Goal: Task Accomplishment & Management: Complete application form

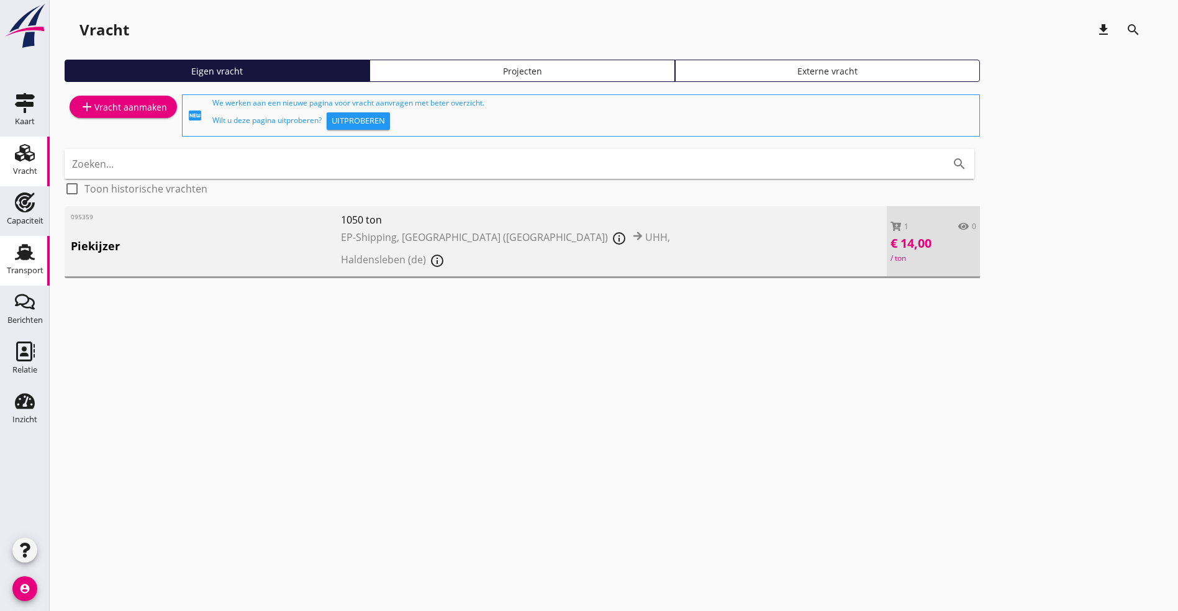
click at [37, 247] on div "Transport" at bounding box center [25, 252] width 30 height 20
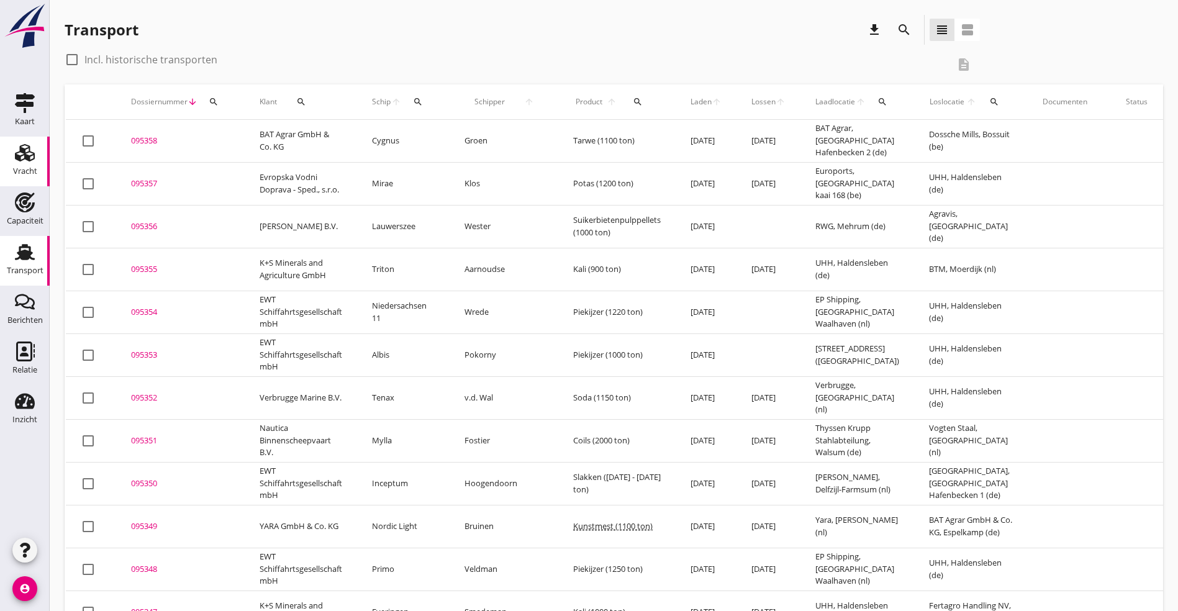
click at [20, 155] on icon "Vracht" at bounding box center [25, 153] width 20 height 20
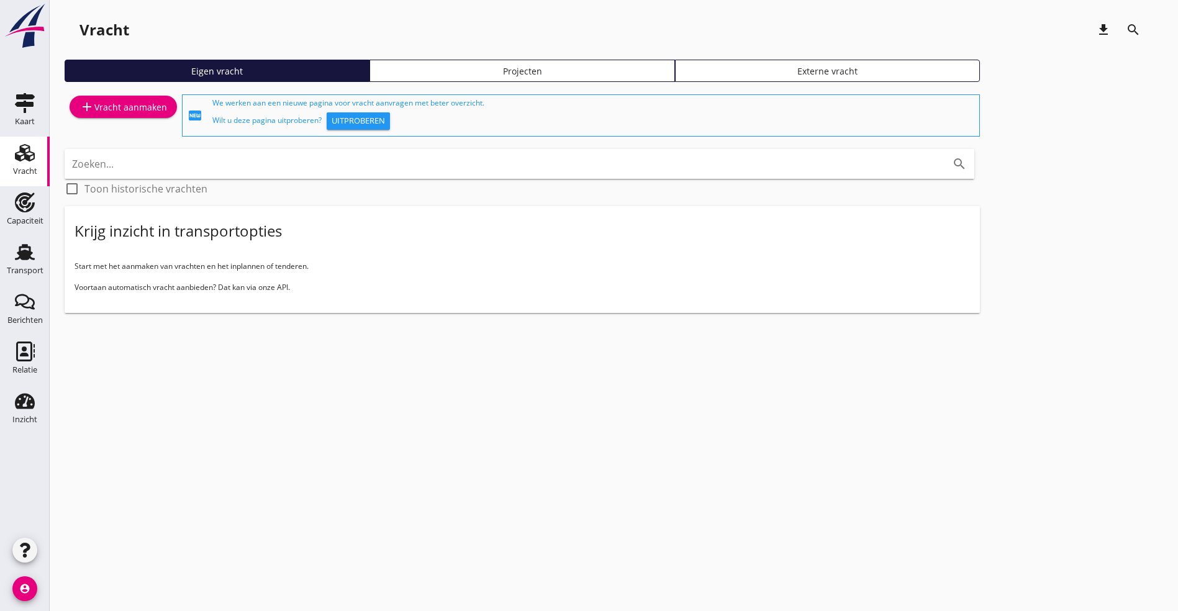
click at [124, 102] on div "add Vracht aanmaken" at bounding box center [123, 106] width 88 height 15
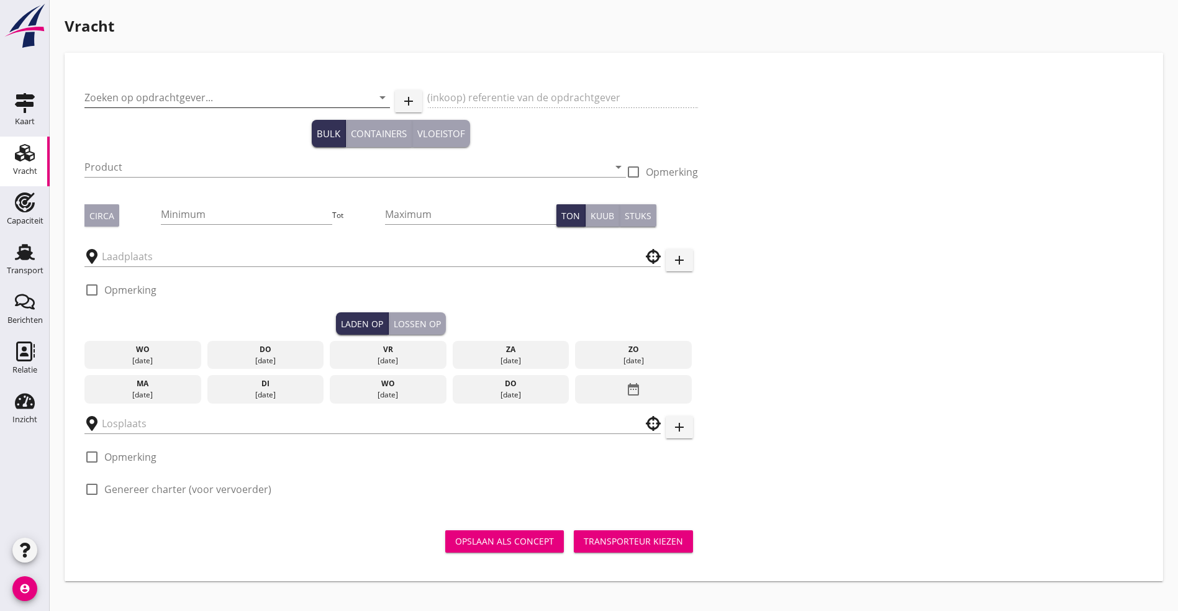
drag, startPoint x: 164, startPoint y: 113, endPoint x: 173, endPoint y: 102, distance: 14.5
click at [163, 113] on div at bounding box center [236, 115] width 305 height 7
click at [174, 96] on input "Zoeken op opdrachtgever..." at bounding box center [219, 98] width 271 height 20
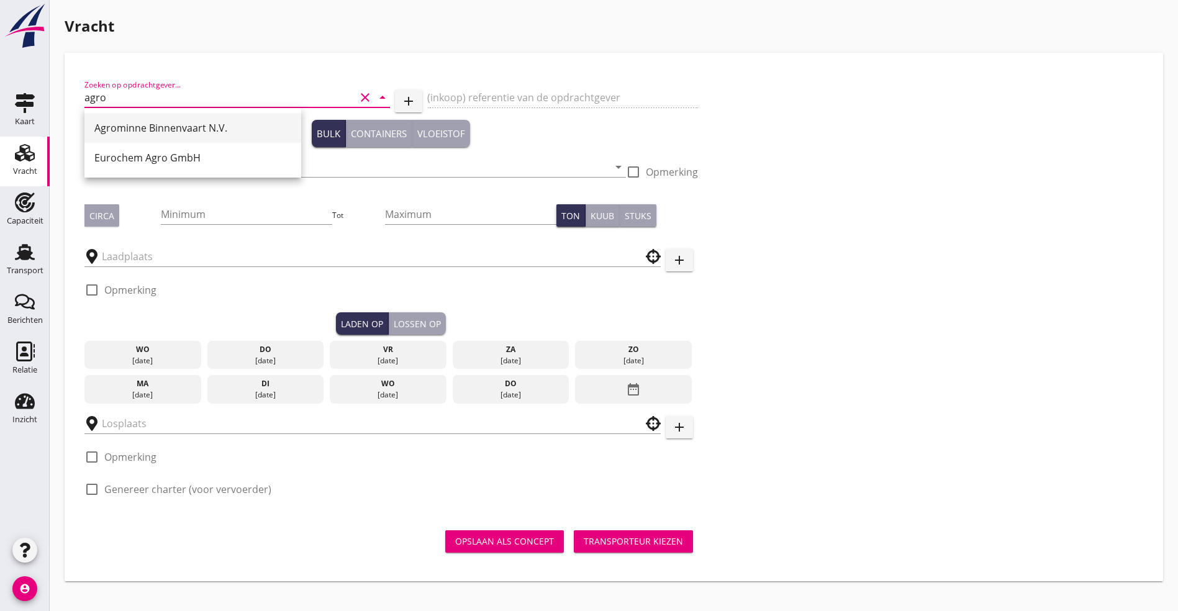
click at [201, 124] on div "Agrominne Binnenvaart N.V." at bounding box center [192, 127] width 197 height 15
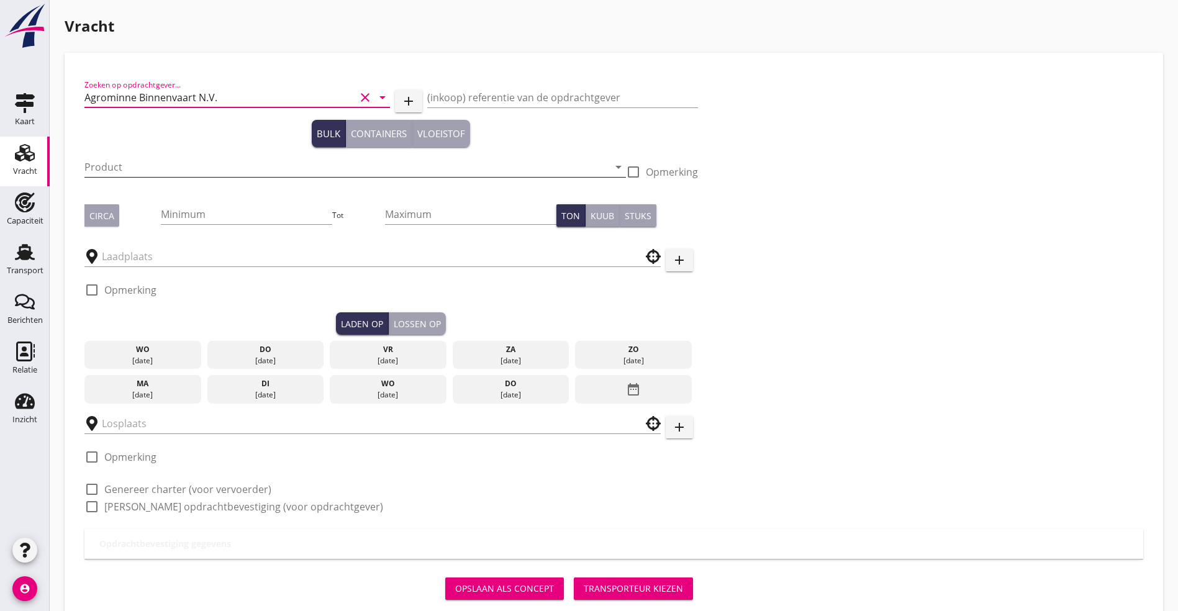
type input "Agrominne Binnenvaart N.V."
click at [151, 169] on input "Product" at bounding box center [346, 167] width 524 height 20
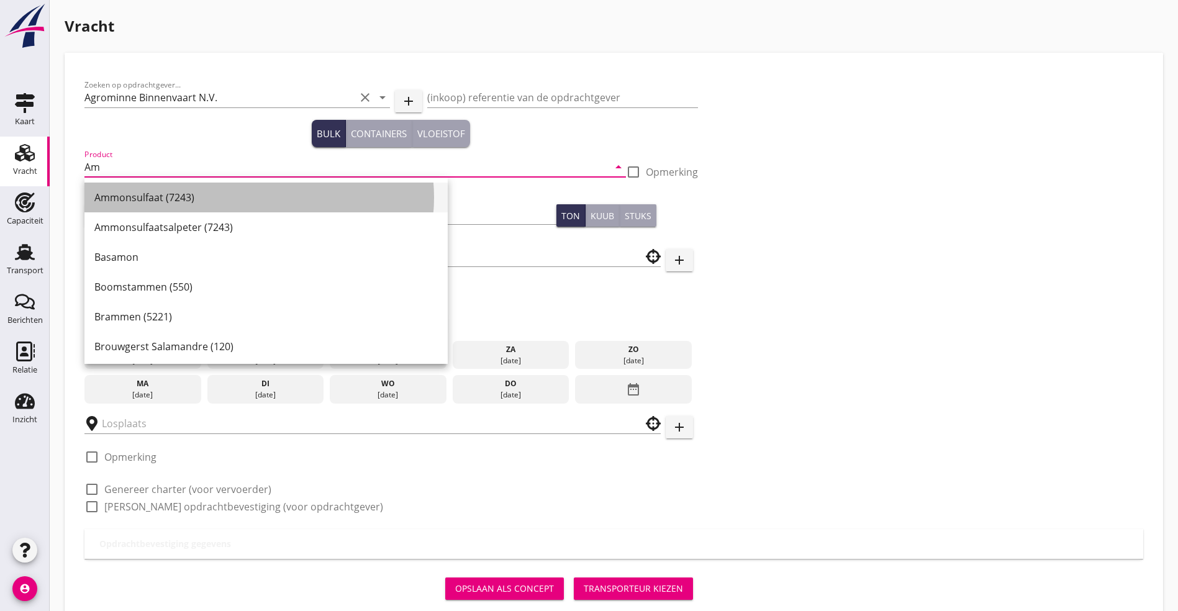
click at [140, 193] on div "Ammonsulfaat (7243)" at bounding box center [265, 197] width 343 height 15
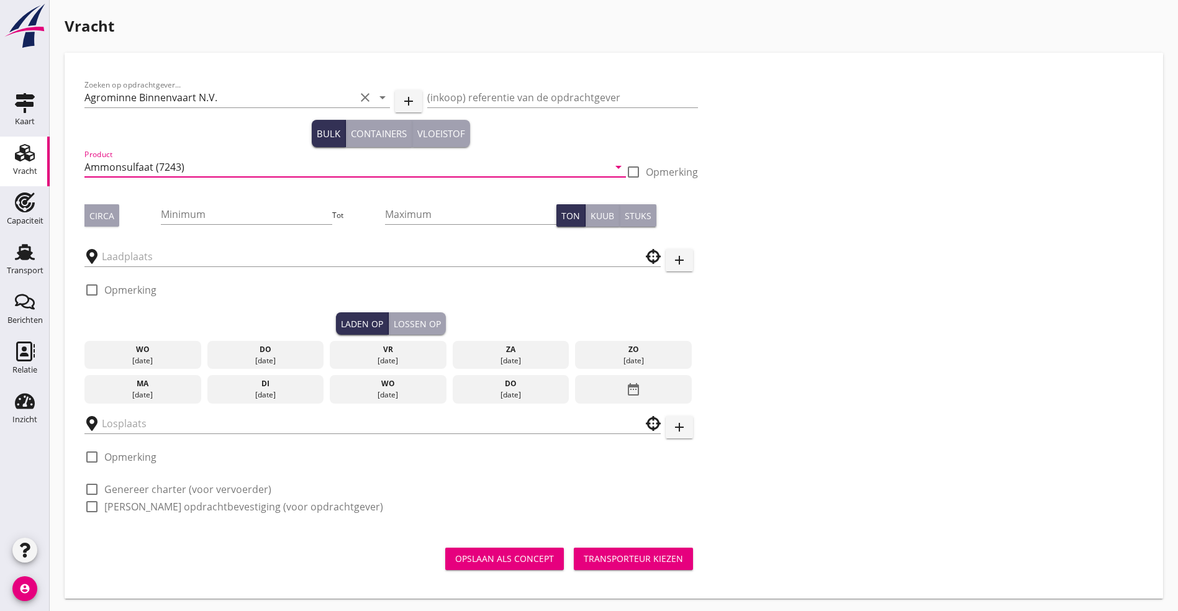
type input "Ammonsulfaat (7243)"
click at [101, 214] on div "Circa" at bounding box center [101, 215] width 25 height 13
click at [217, 220] on input "Minimum" at bounding box center [246, 214] width 171 height 20
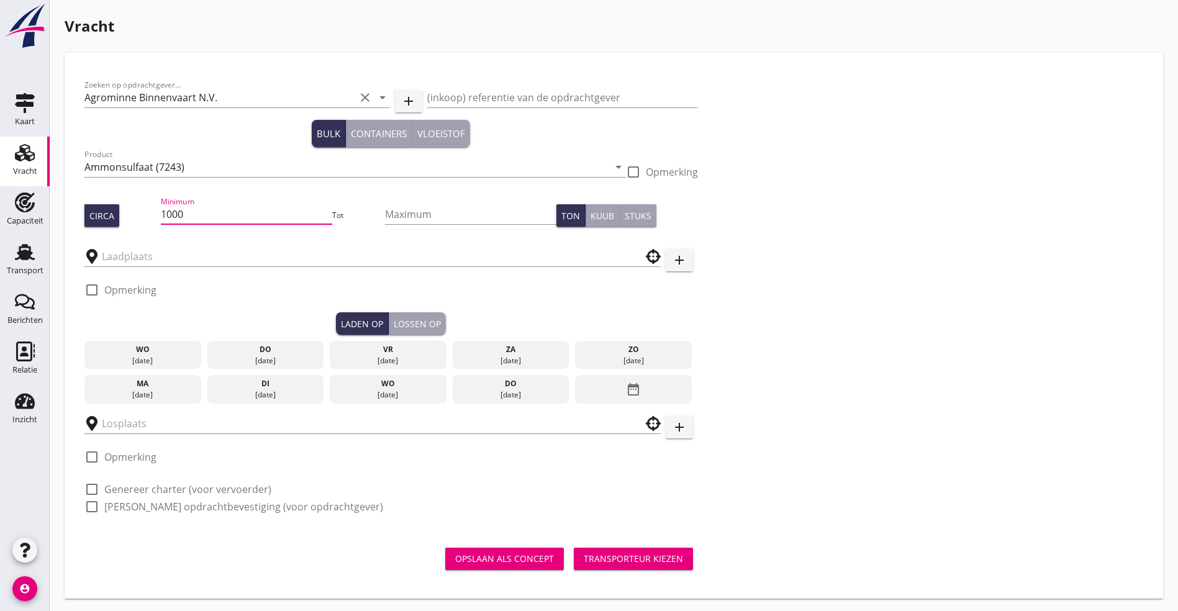
type input "1000"
type button "per_ton"
type button "per_cubic_meter"
type button "per_piece"
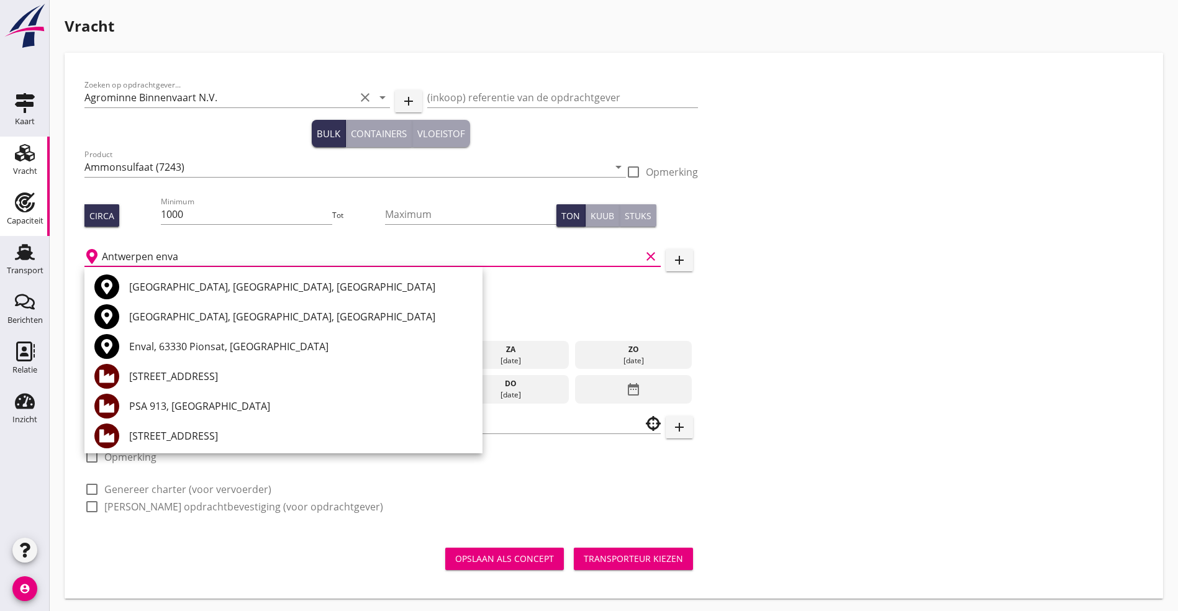
drag, startPoint x: 183, startPoint y: 263, endPoint x: 0, endPoint y: 214, distance: 189.0
click at [0, 214] on div "Kaart Kaart Vracht Vracht Capaciteit Capaciteit Transport Transport Berichten B…" at bounding box center [589, 306] width 1178 height 613
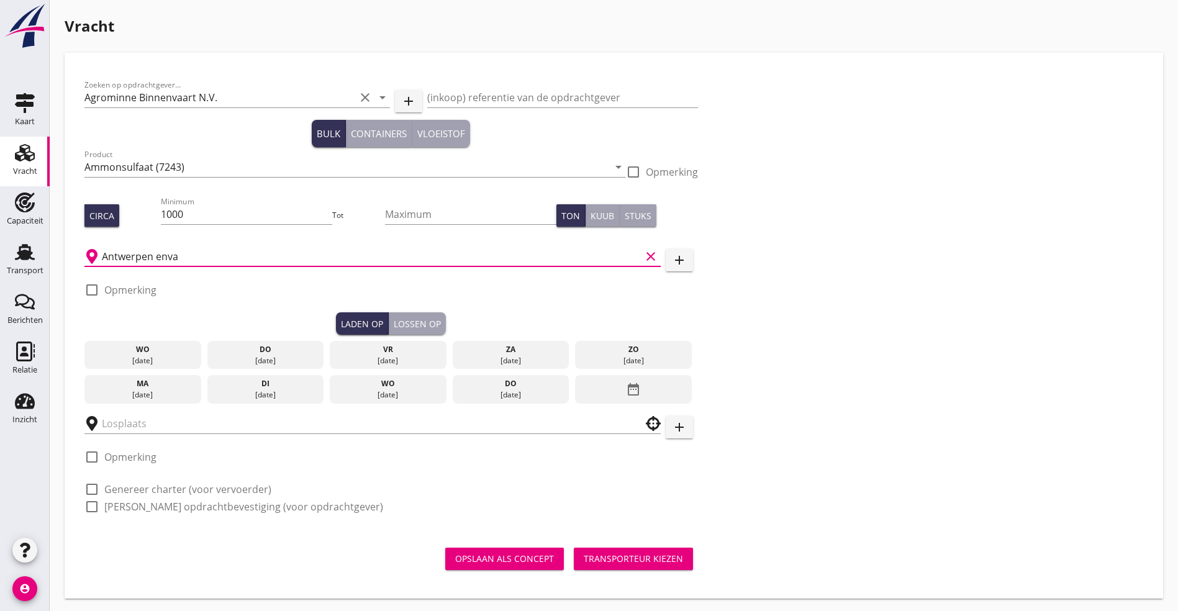
click at [207, 260] on input "Antwerpen enva" at bounding box center [371, 256] width 539 height 20
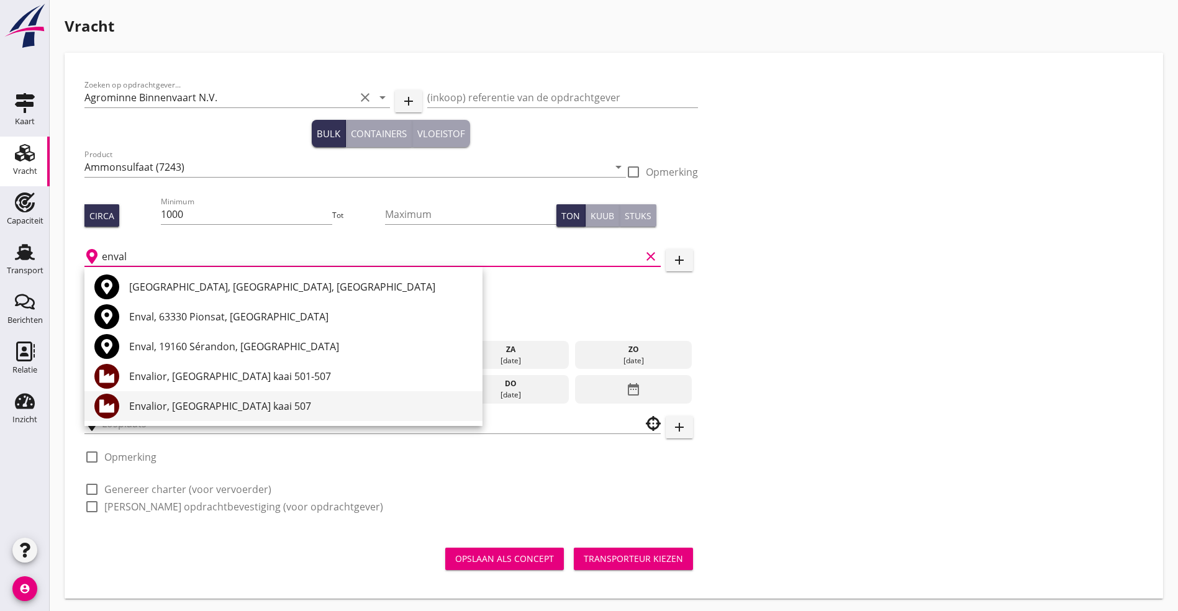
click at [230, 399] on div "Envalior, [GEOGRAPHIC_DATA] kaai 507" at bounding box center [300, 406] width 343 height 15
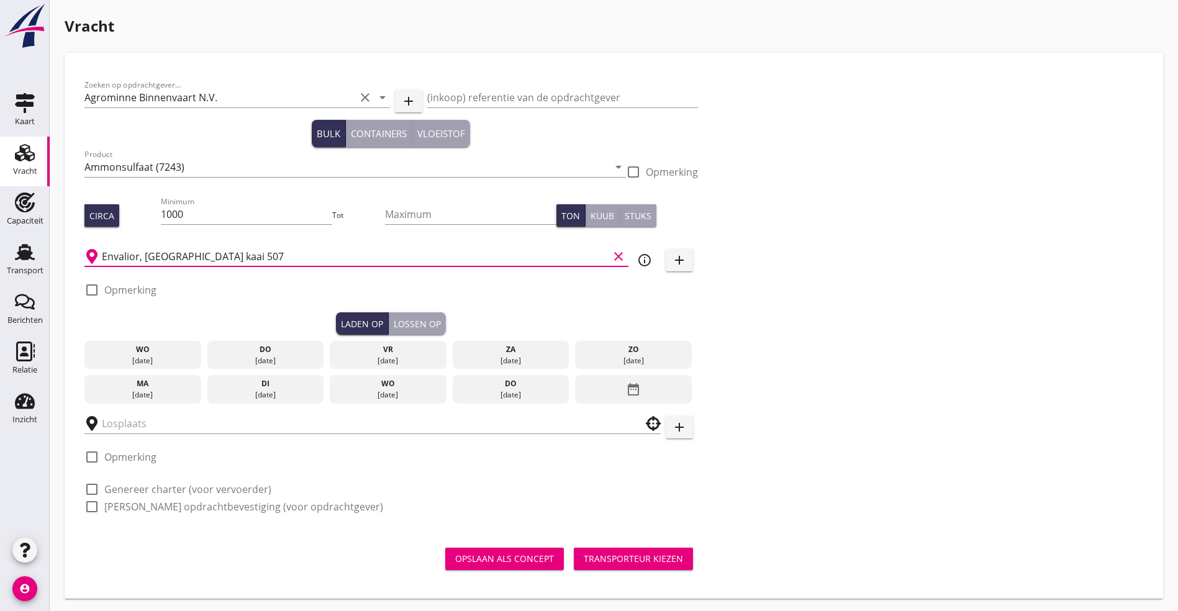
type input "Envalior, [GEOGRAPHIC_DATA] kaai 507"
click at [210, 381] on div "di" at bounding box center [265, 383] width 111 height 11
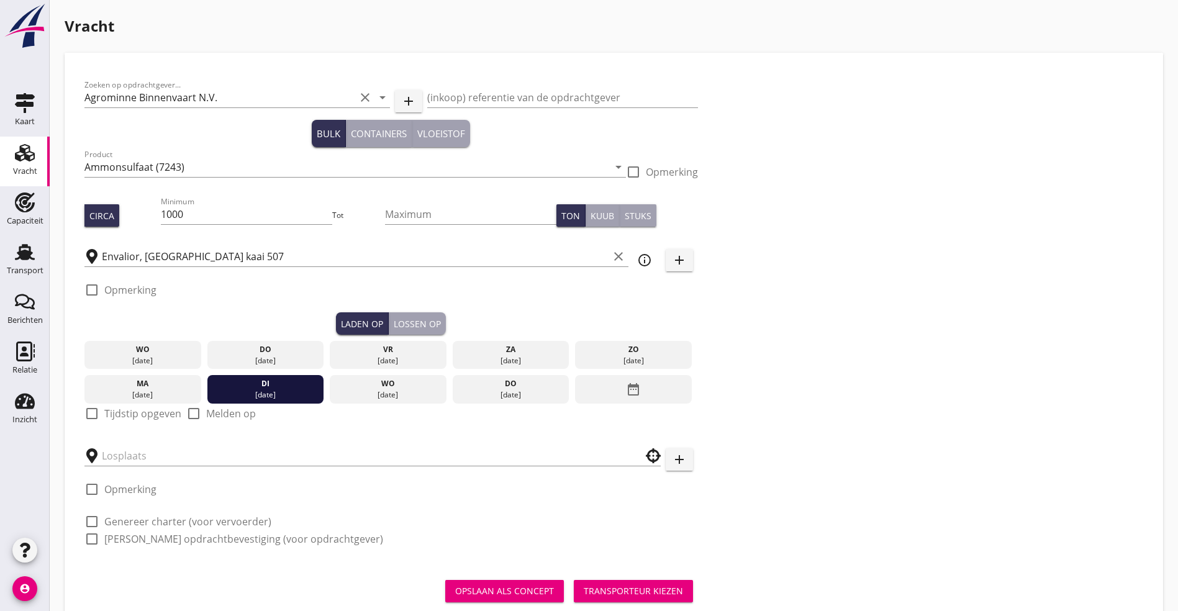
click at [97, 399] on div "[DATE]" at bounding box center [142, 389] width 117 height 29
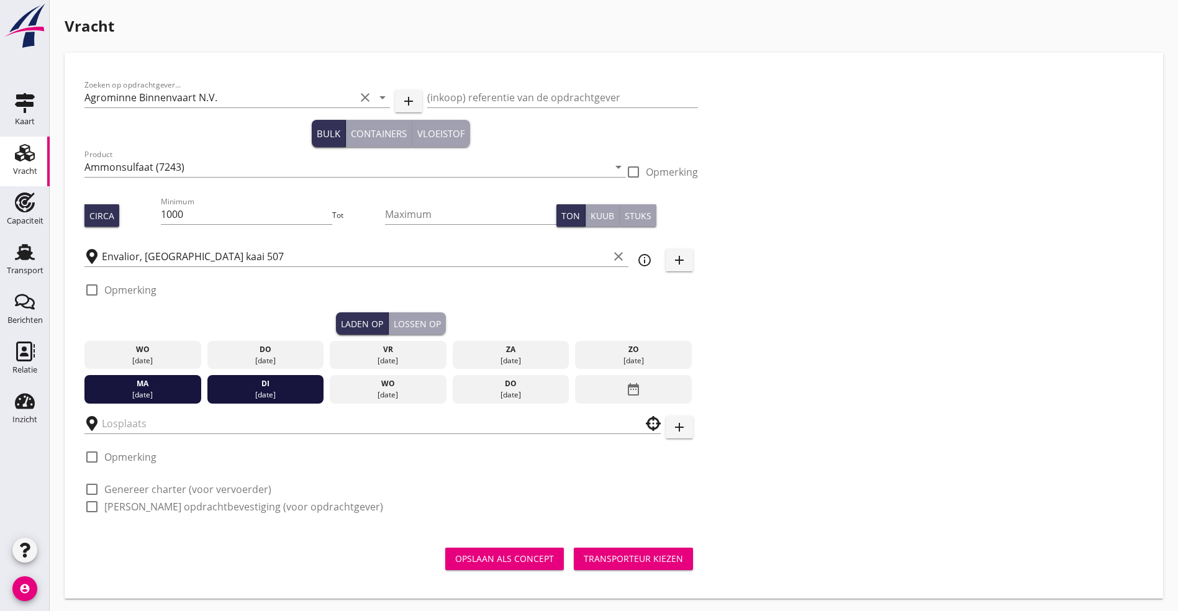
click at [130, 392] on div "[DATE]" at bounding box center [143, 394] width 111 height 11
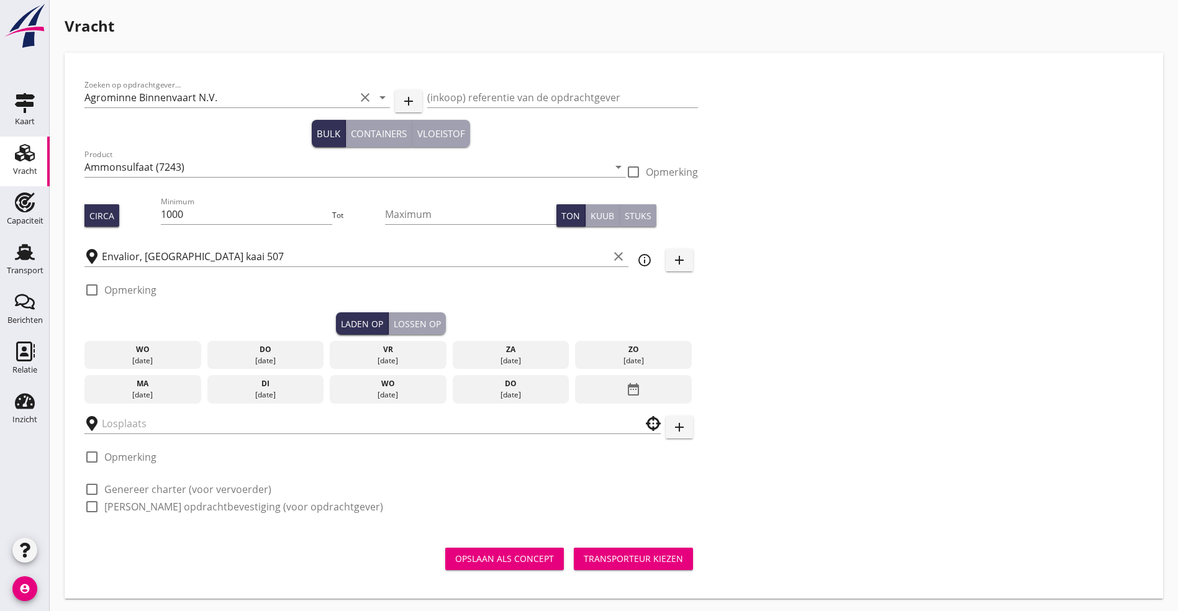
click at [210, 389] on div "[DATE]" at bounding box center [265, 394] width 111 height 11
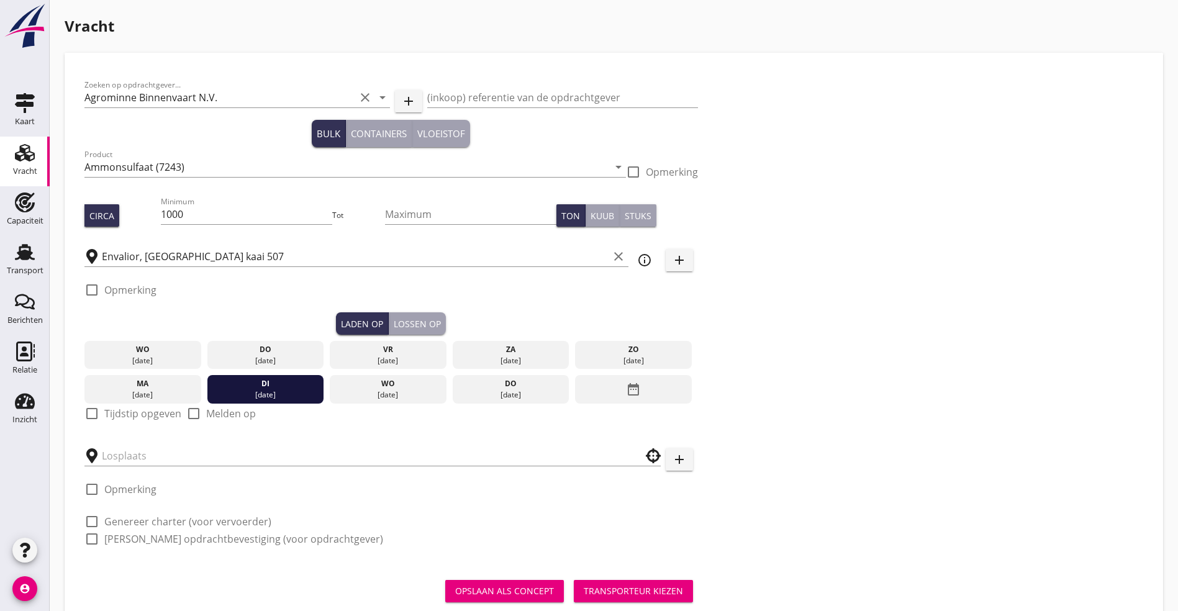
click at [101, 407] on div at bounding box center [91, 413] width 21 height 21
checkbox input "true"
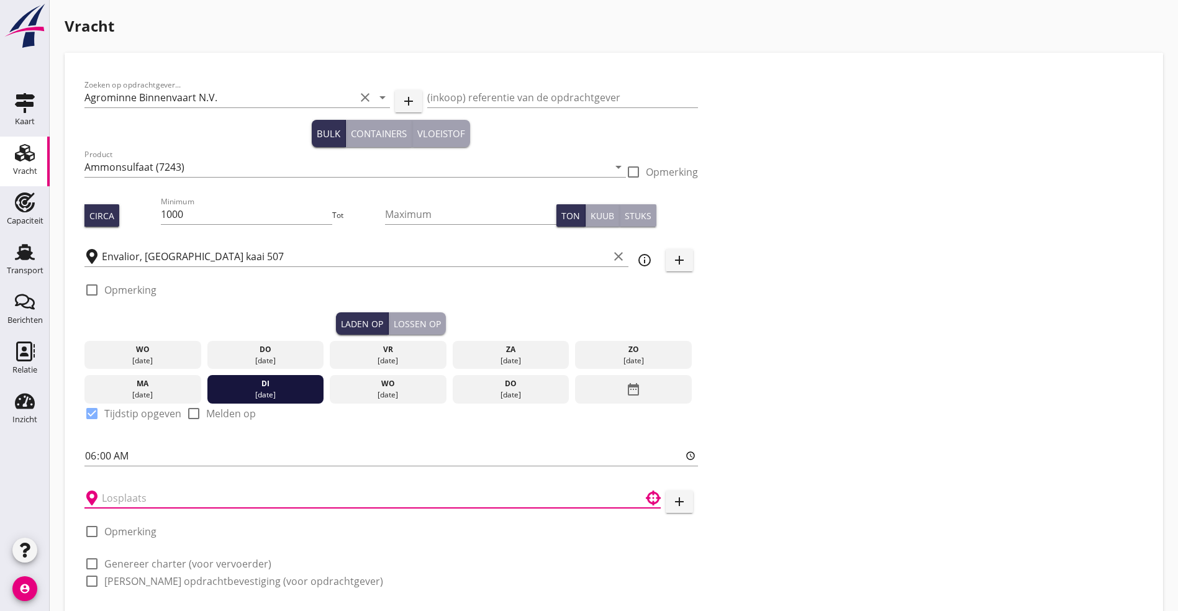
click at [142, 501] on input "text" at bounding box center [364, 498] width 524 height 20
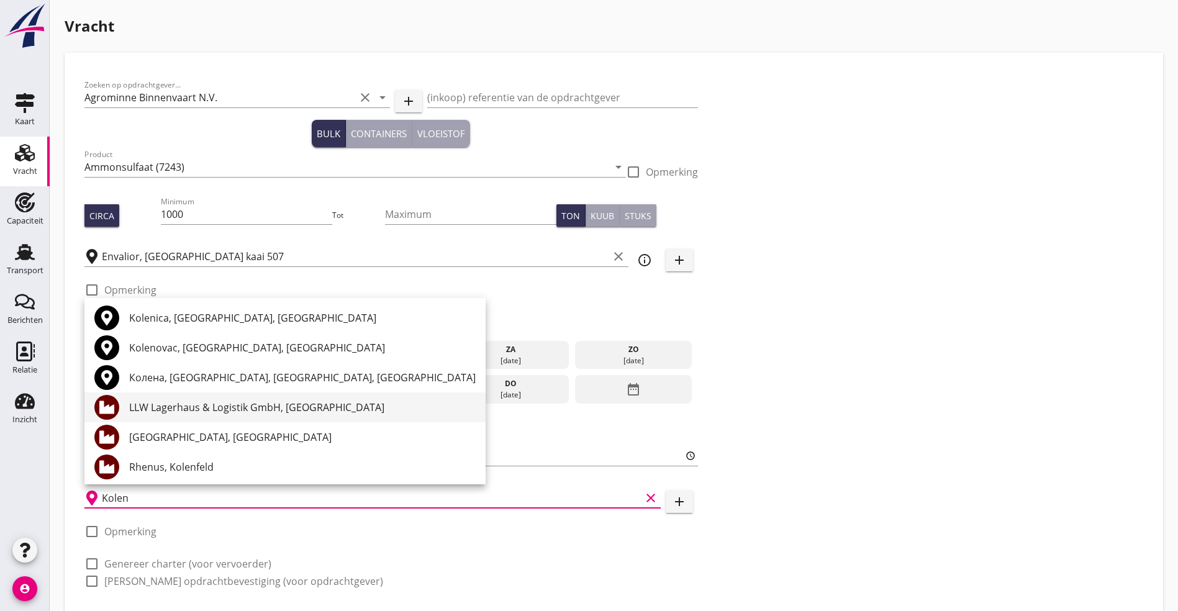
click at [217, 399] on div "LLW Lagerhaus & Logistik GmbH, [GEOGRAPHIC_DATA]" at bounding box center [302, 407] width 346 height 30
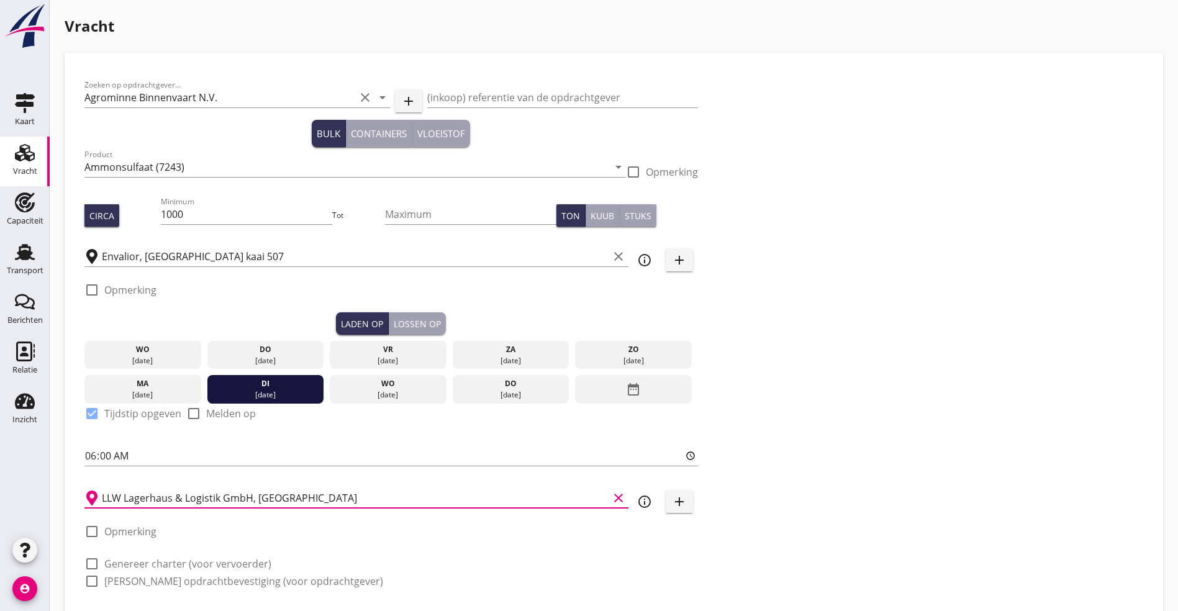
type input "LLW Lagerhaus & Logistik GmbH, [GEOGRAPHIC_DATA]"
click at [394, 323] on div "Lossen op" at bounding box center [417, 323] width 47 height 13
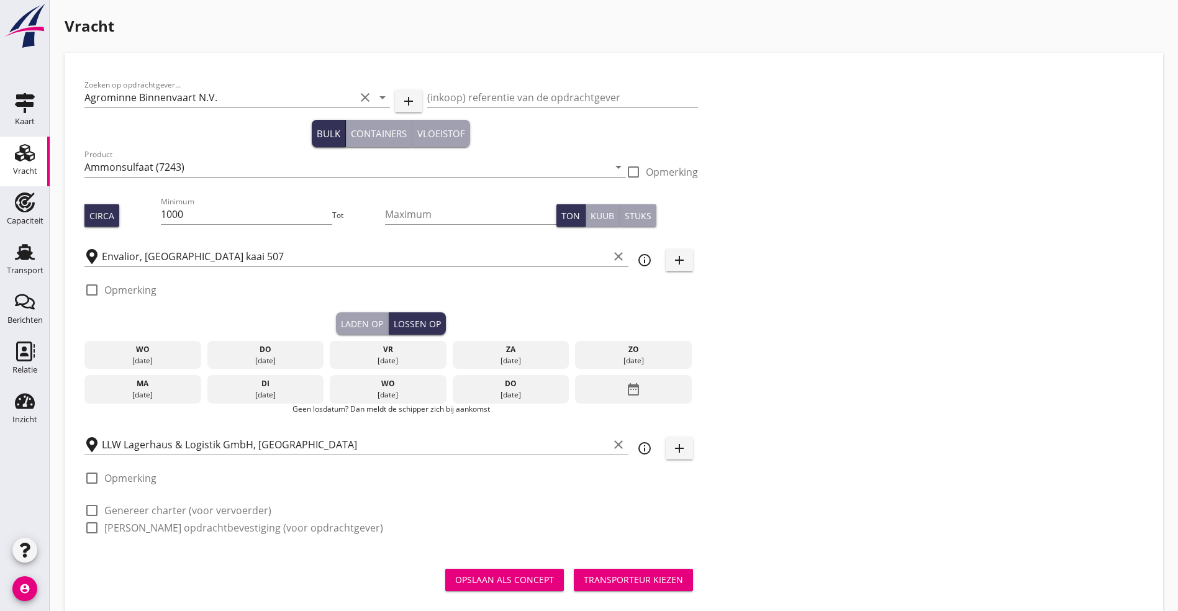
click at [626, 381] on icon "date_range" at bounding box center [633, 389] width 15 height 22
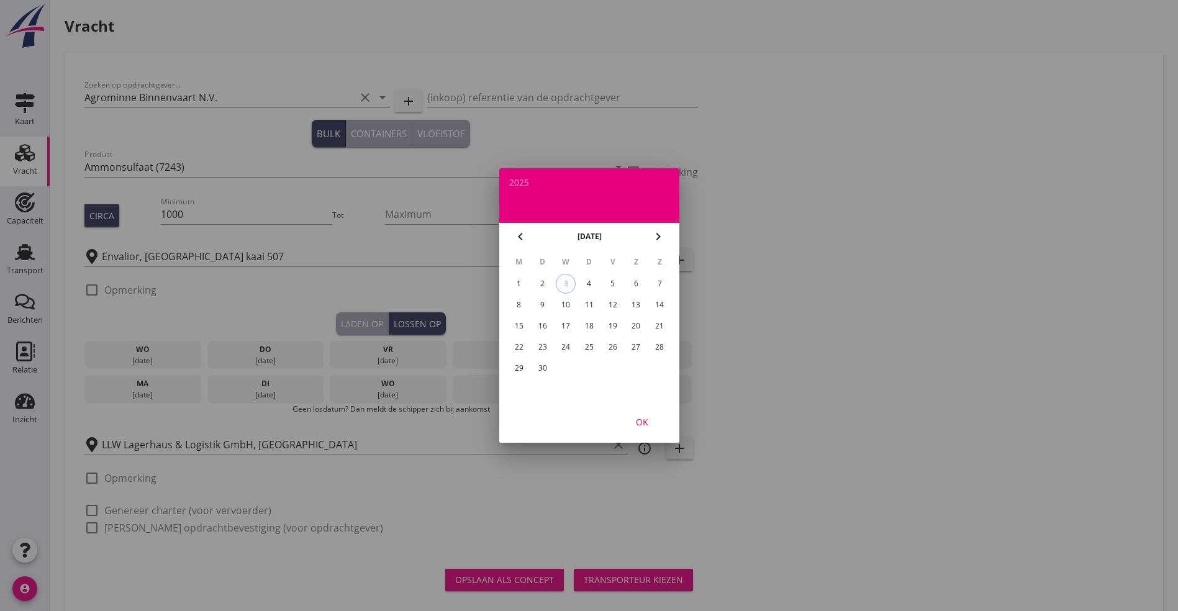
click at [518, 325] on div "15" at bounding box center [519, 326] width 20 height 20
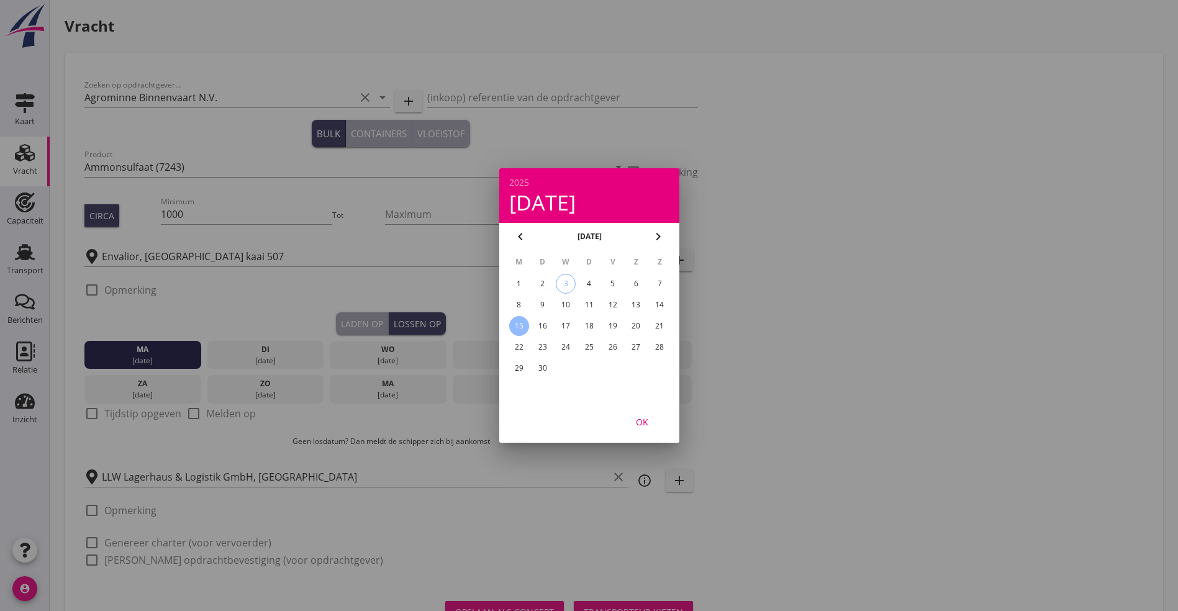
click at [647, 425] on div "OK" at bounding box center [642, 421] width 35 height 13
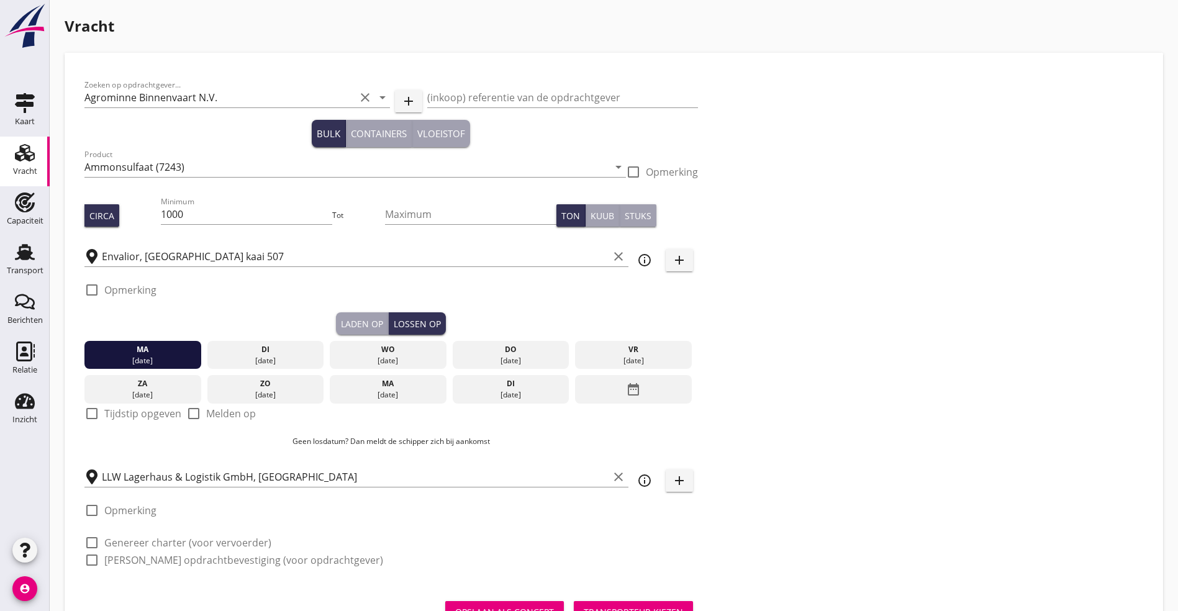
click at [114, 407] on label "Tijdstip opgeven" at bounding box center [142, 413] width 77 height 12
checkbox input "true"
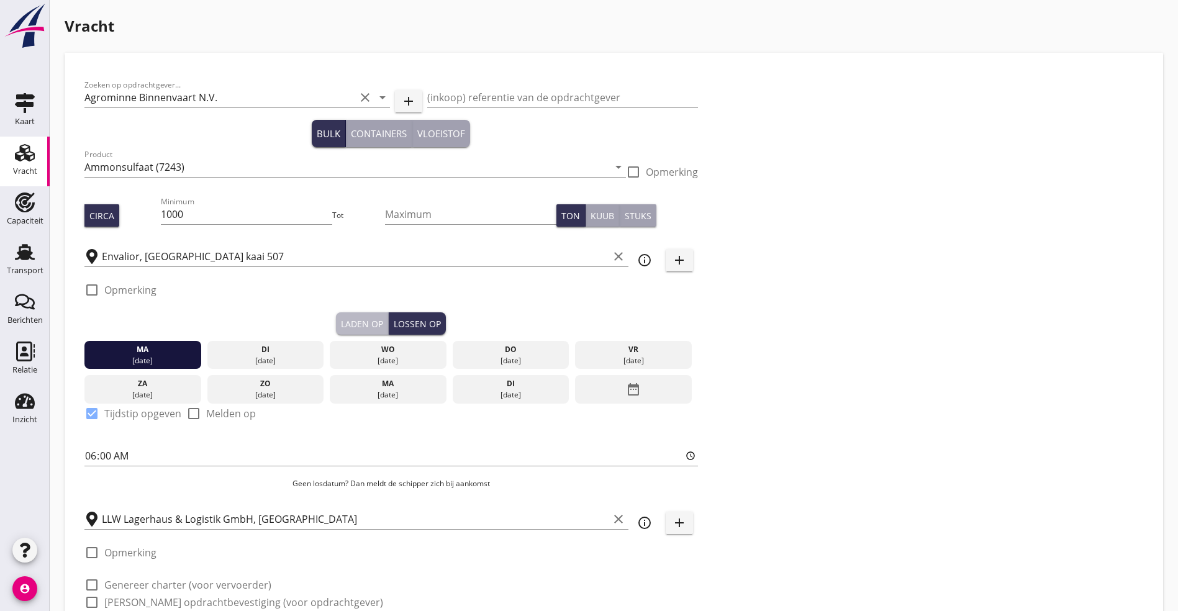
click at [336, 312] on button "Laden op" at bounding box center [362, 323] width 53 height 22
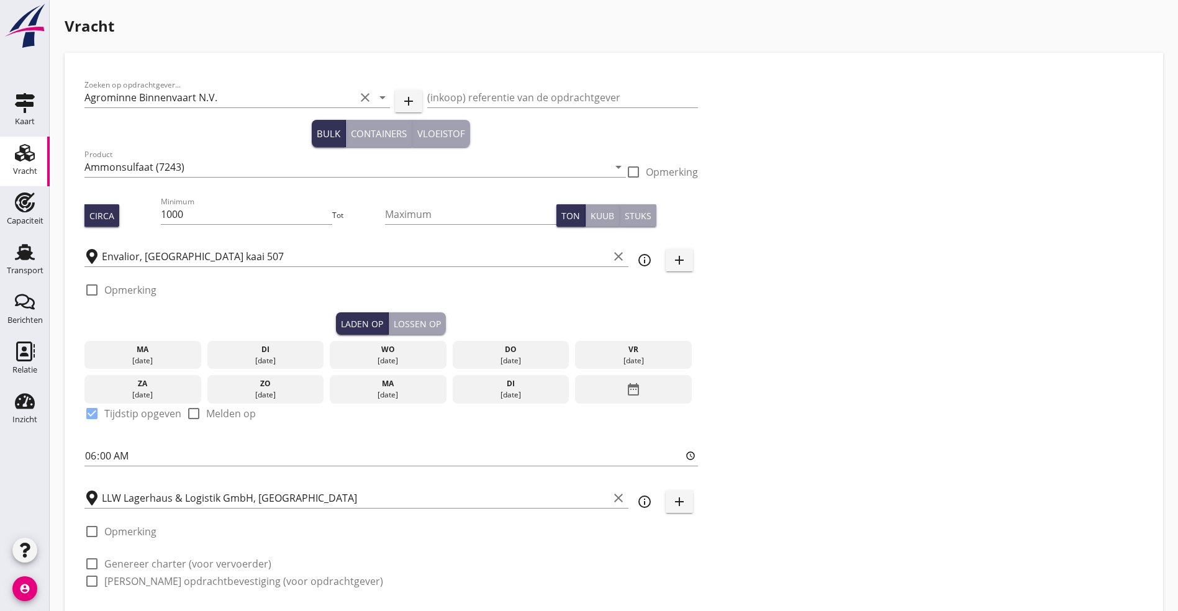
click at [619, 249] on div "Zoeken op opdrachtgever... Agrominne Binnenvaart N.V. clear arrow_drop_down add…" at bounding box center [613, 338] width 1069 height 531
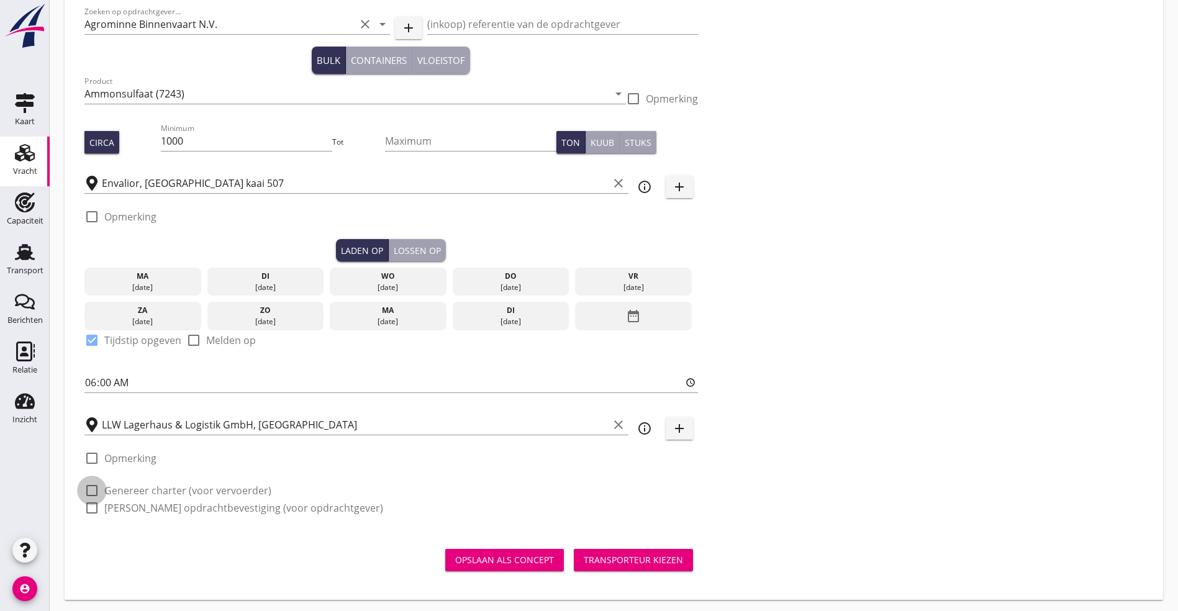
click at [99, 490] on div at bounding box center [91, 490] width 21 height 21
checkbox input "true"
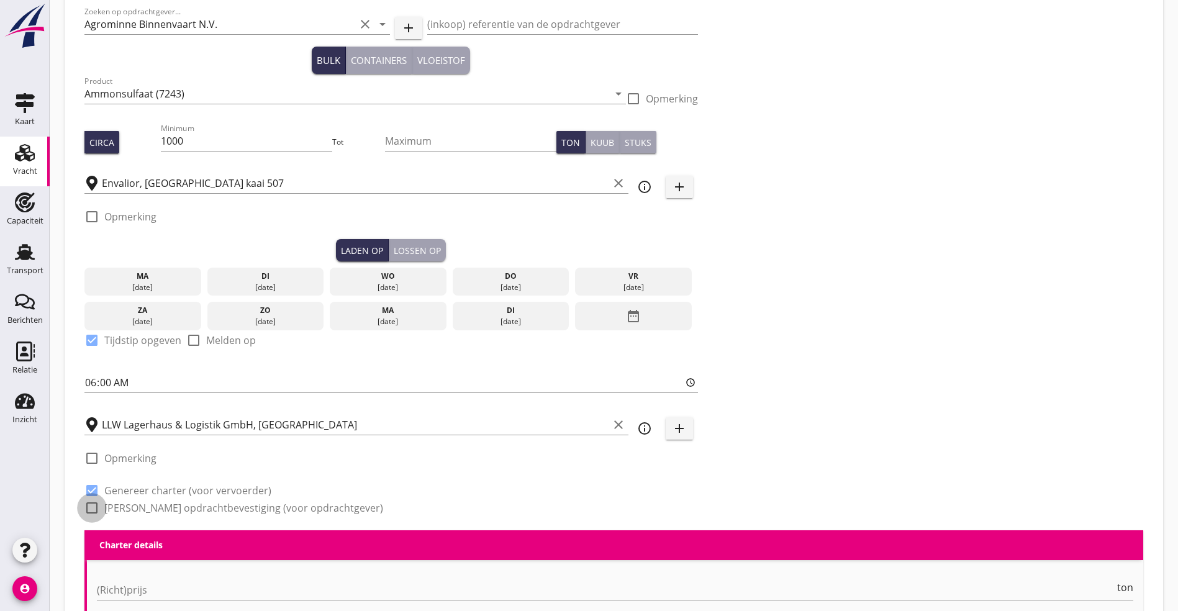
click at [93, 509] on div at bounding box center [91, 507] width 21 height 21
checkbox input "true"
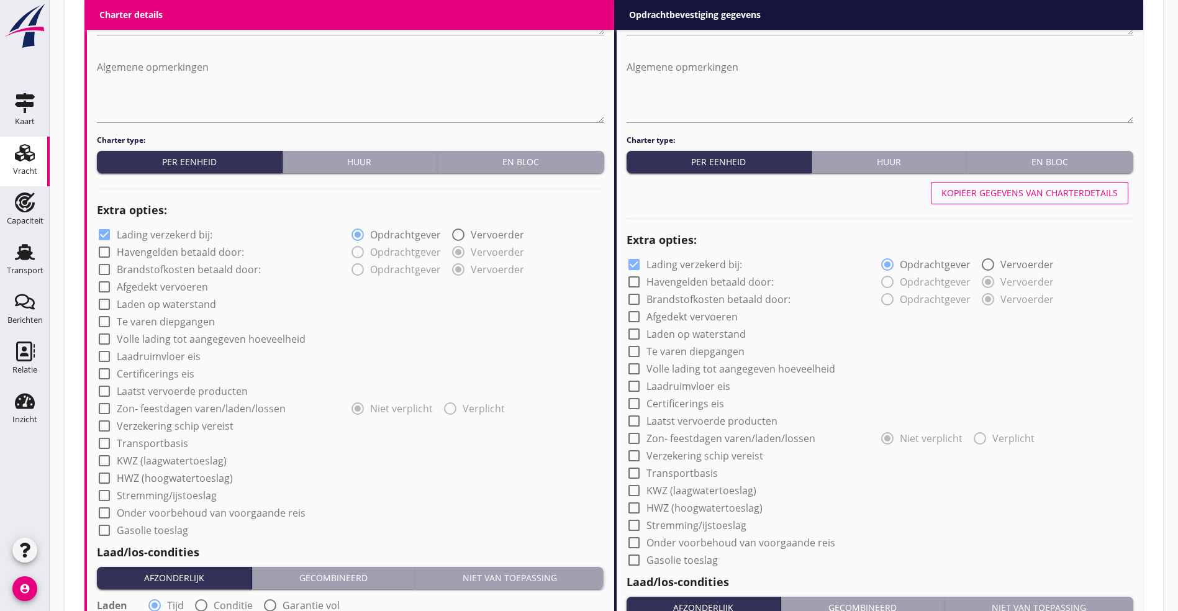
scroll to position [818, 0]
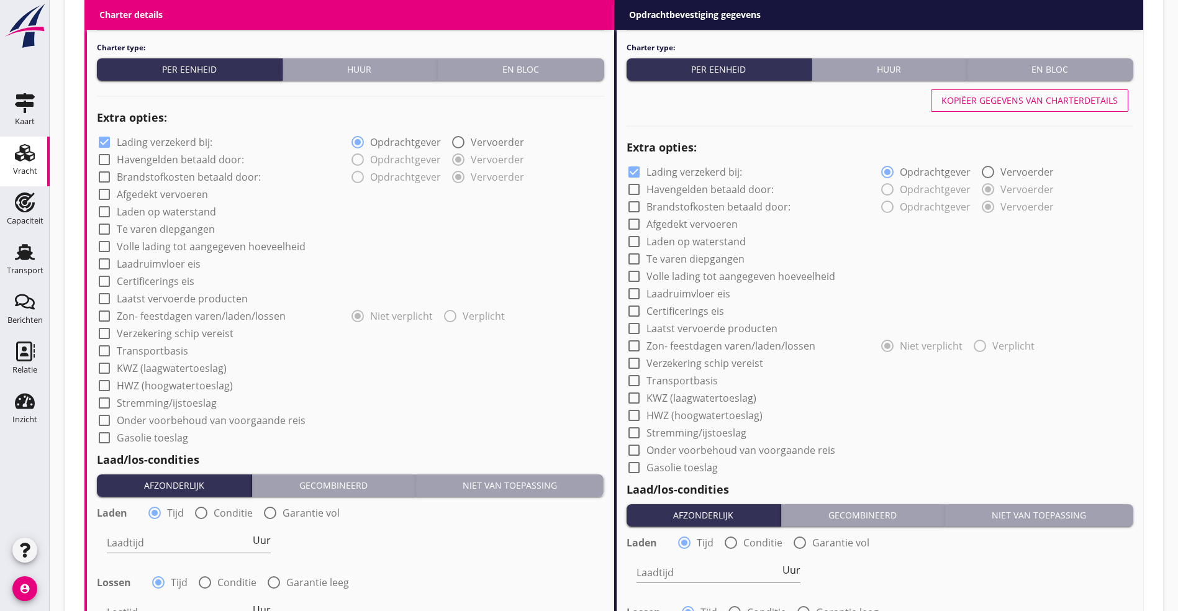
click at [120, 188] on label "Afgedekt vervoeren" at bounding box center [162, 194] width 91 height 12
checkbox input "true"
click at [145, 240] on label "Volle lading tot aangegeven hoeveelheid" at bounding box center [211, 246] width 189 height 12
checkbox input "true"
click at [171, 348] on label "Transportbasis" at bounding box center [152, 351] width 71 height 12
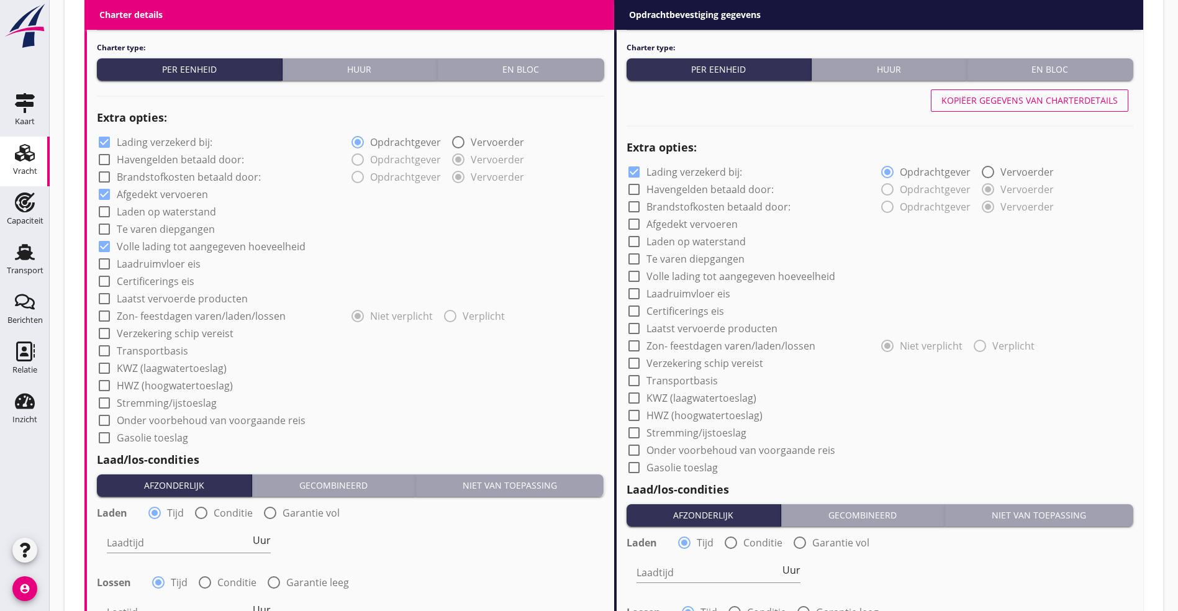
checkbox input "true"
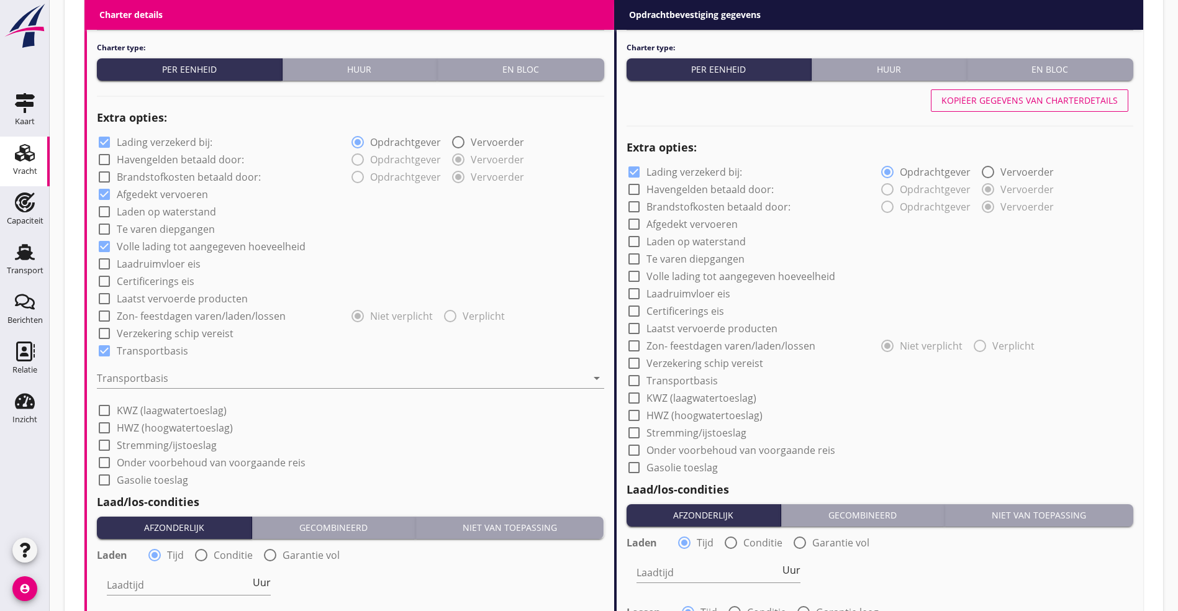
click at [179, 323] on div "check_box_outline_blank Verzekering schip vereist" at bounding box center [350, 331] width 507 height 17
click at [178, 327] on label "Verzekering schip vereist" at bounding box center [175, 333] width 117 height 12
checkbox input "true"
click at [150, 377] on div at bounding box center [342, 378] width 490 height 20
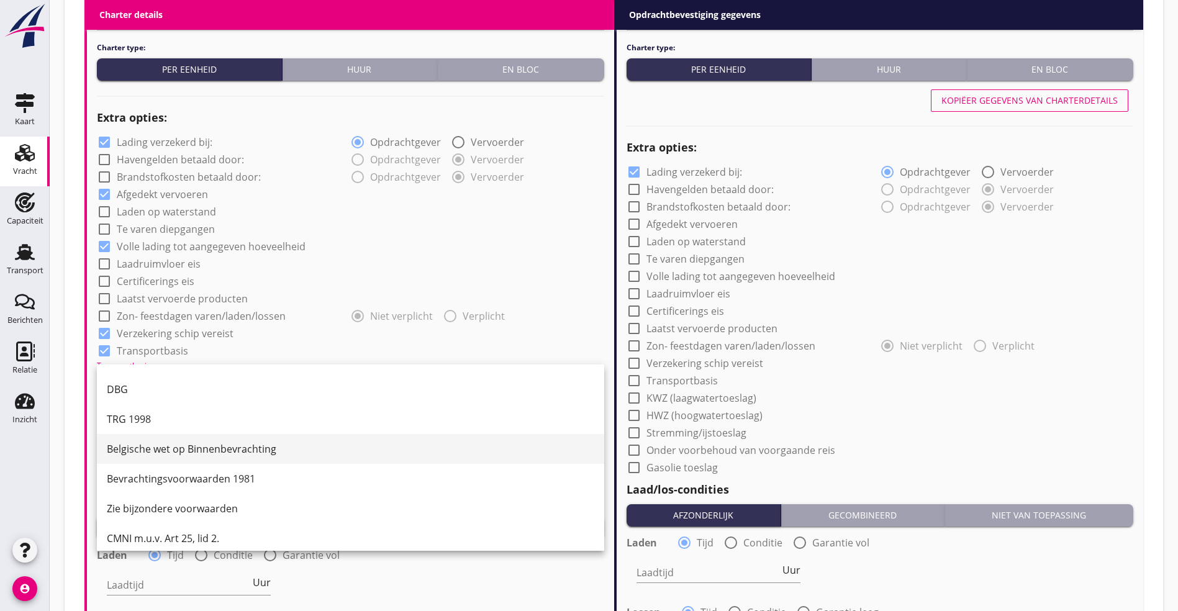
scroll to position [32, 0]
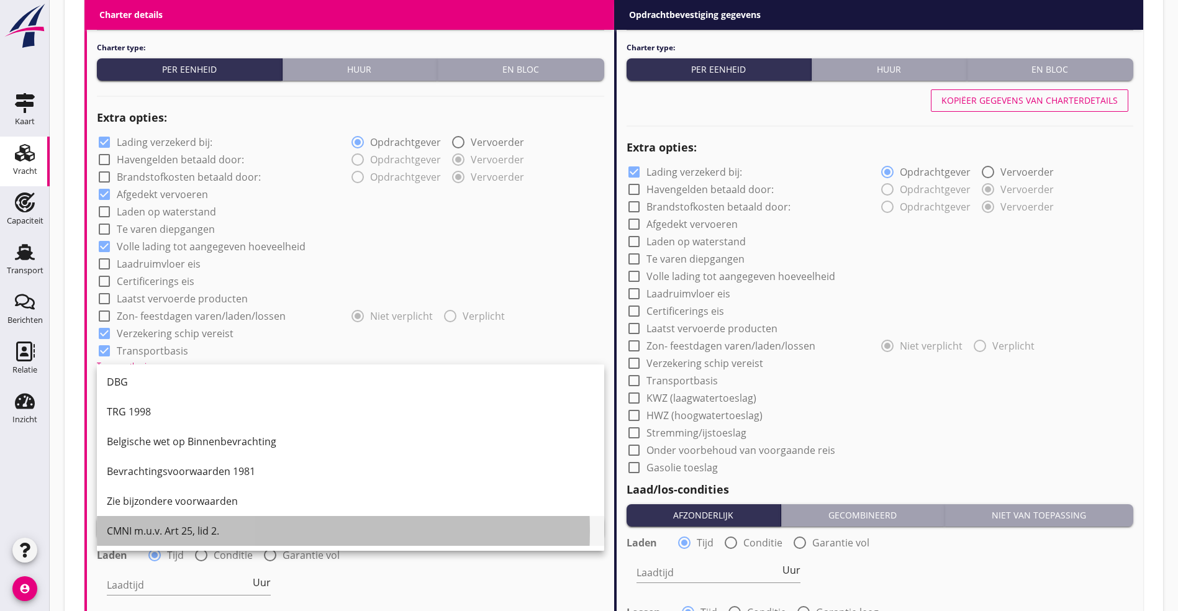
click at [226, 531] on div "CMNI m.u.v. Art 25, lid 2." at bounding box center [350, 530] width 487 height 15
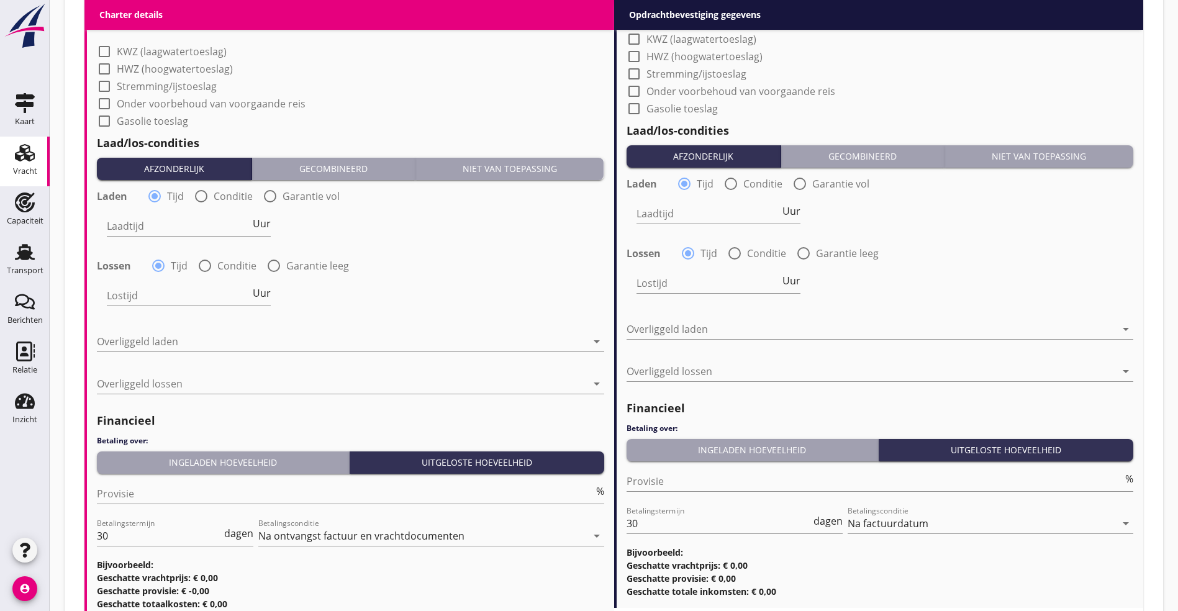
scroll to position [1191, 0]
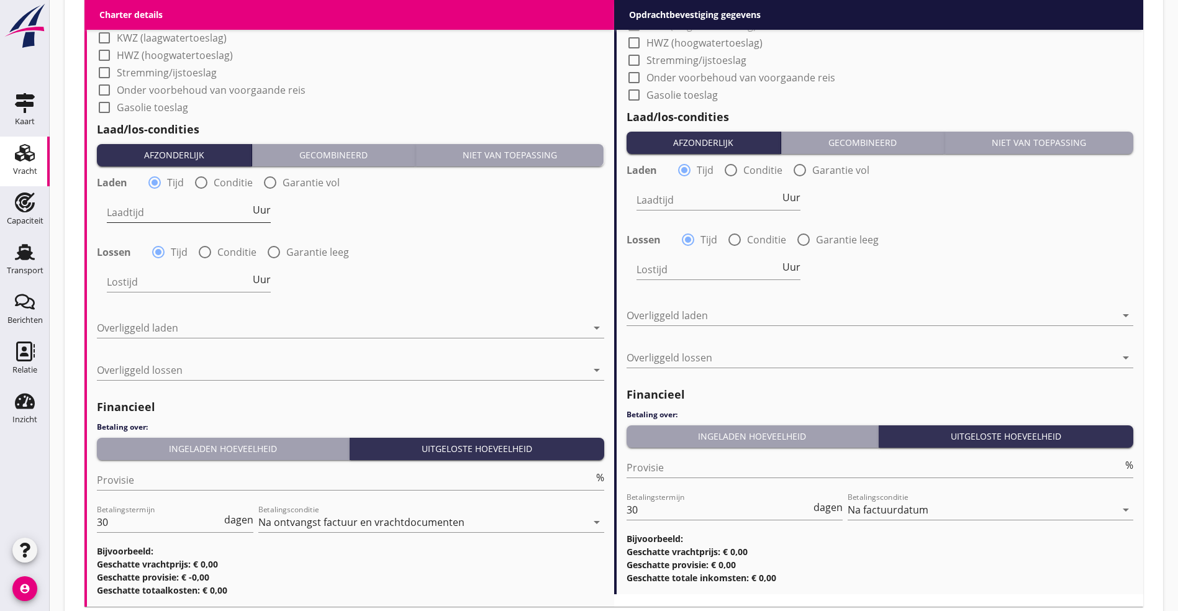
click at [160, 204] on input "Laadtijd" at bounding box center [178, 212] width 143 height 20
type input "48"
click at [267, 283] on div "Lostijd 2 Uur" at bounding box center [189, 282] width 164 height 20
click at [267, 279] on span "Uur" at bounding box center [262, 279] width 18 height 10
type input "2"
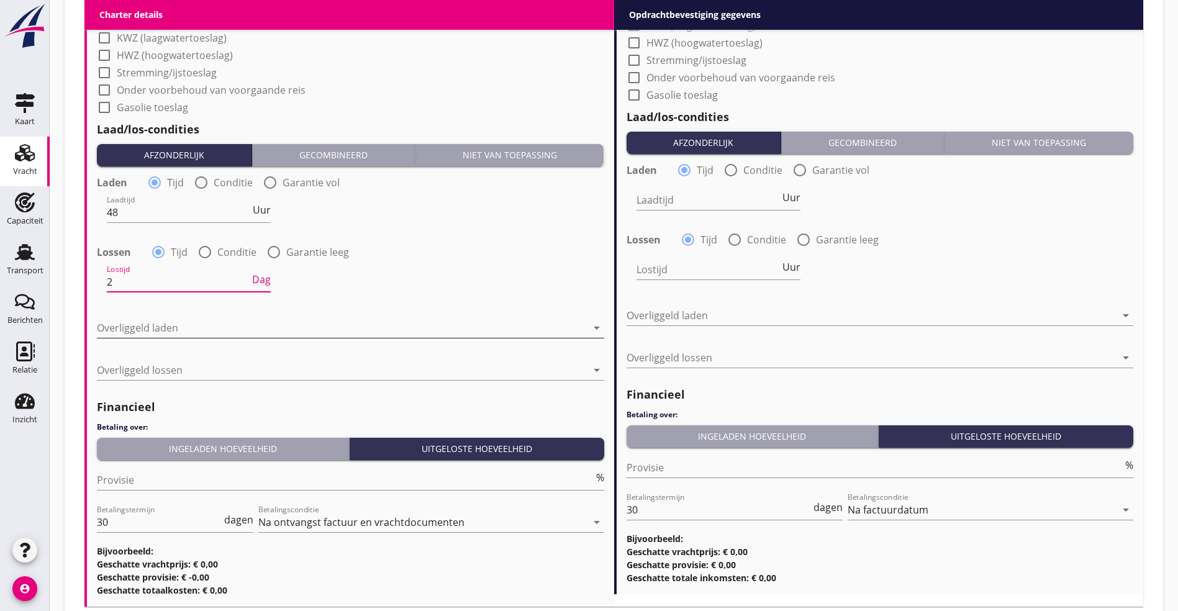
click at [237, 320] on div at bounding box center [342, 328] width 490 height 20
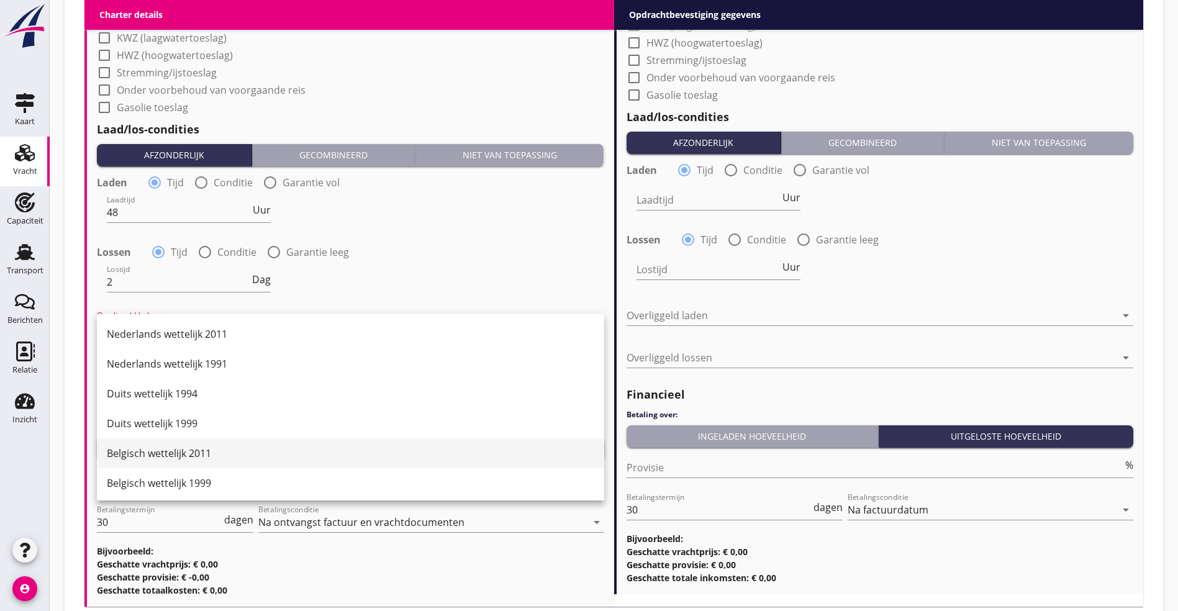
click at [191, 447] on div "Belgisch wettelijk 2011" at bounding box center [350, 453] width 487 height 15
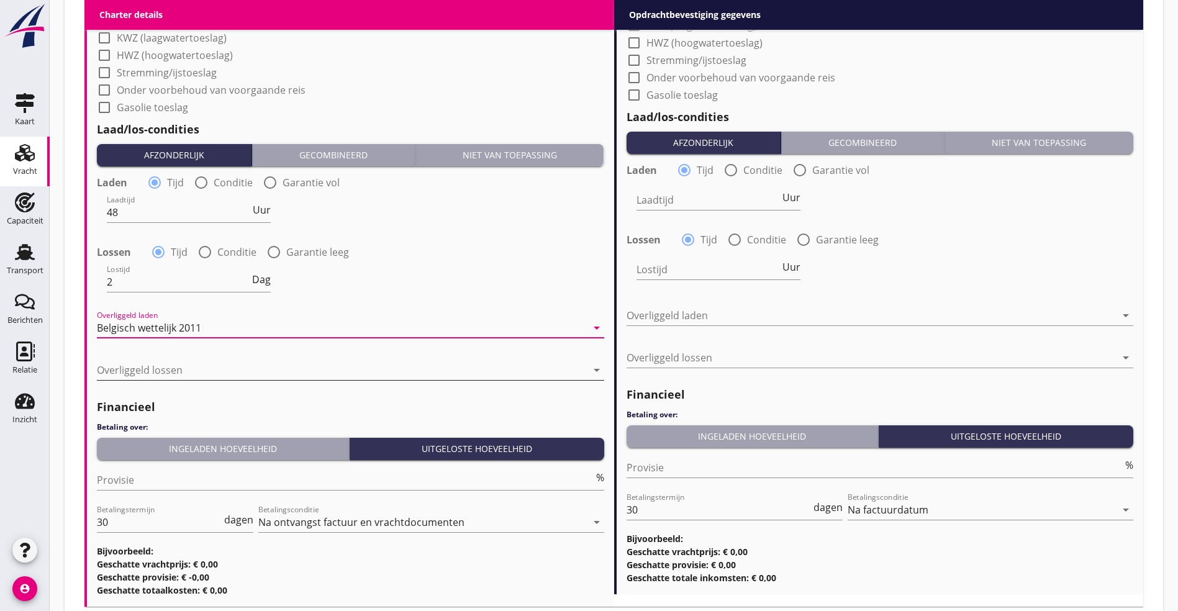
click at [202, 368] on div at bounding box center [342, 370] width 490 height 20
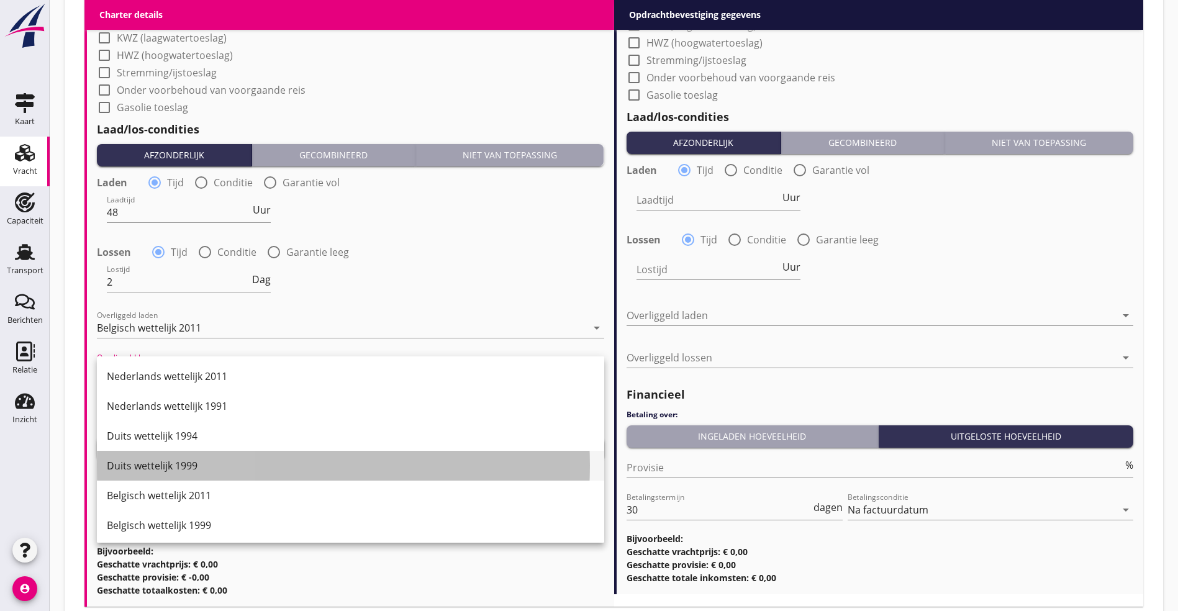
click at [186, 465] on div "Duits wettelijk 1999" at bounding box center [350, 465] width 487 height 15
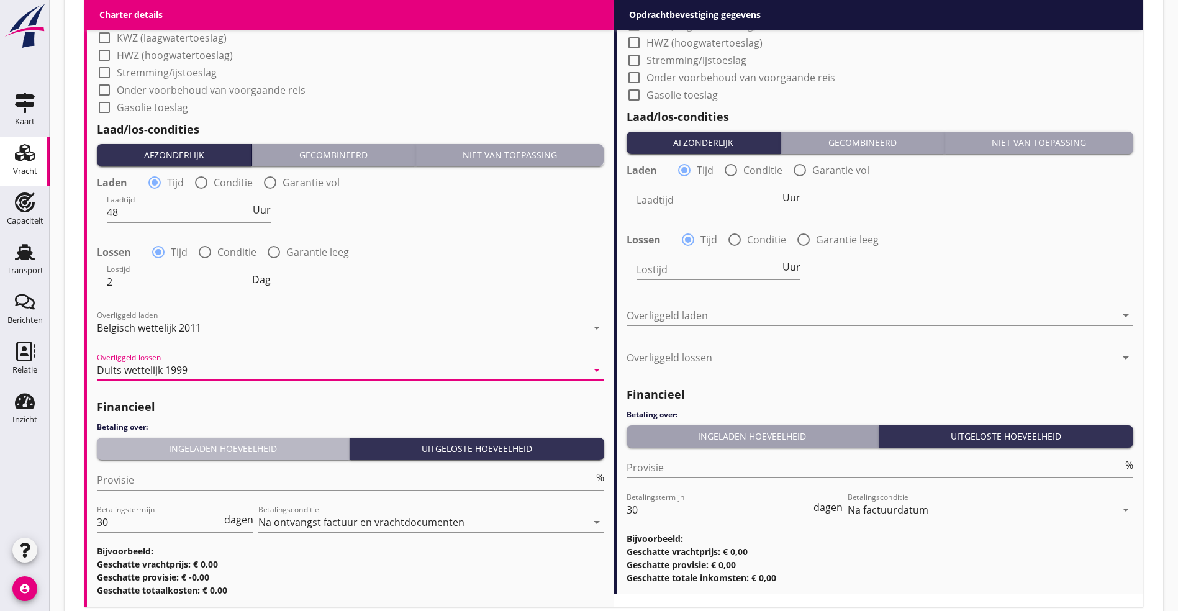
click at [189, 446] on div "Ingeladen hoeveelheid" at bounding box center [223, 448] width 242 height 13
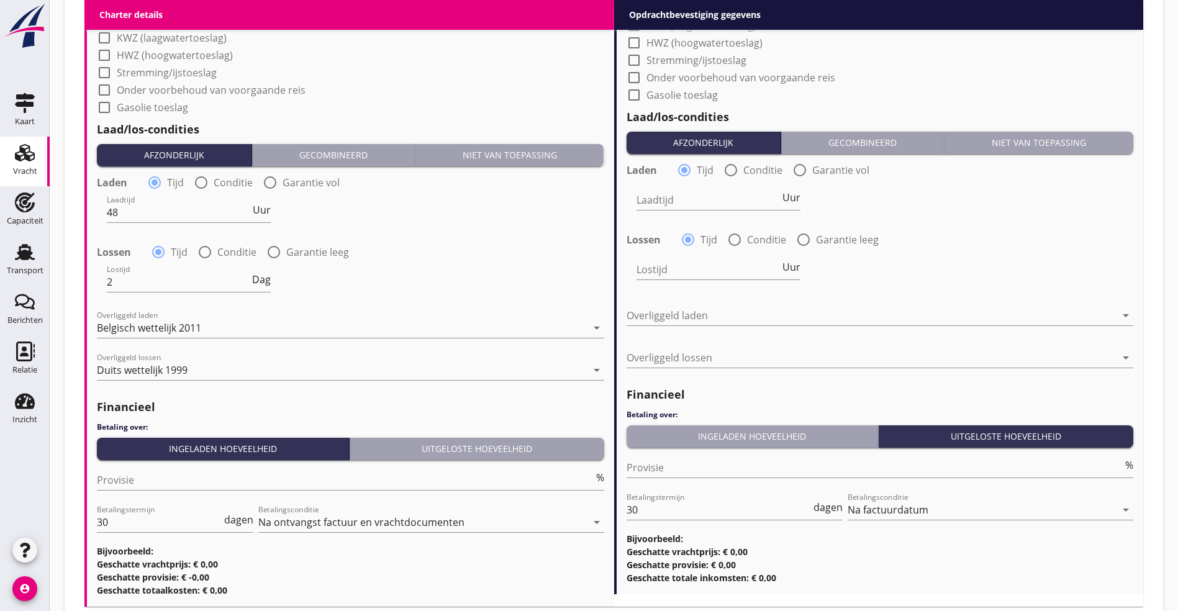
click at [168, 489] on div "Provisie %" at bounding box center [350, 486] width 507 height 32
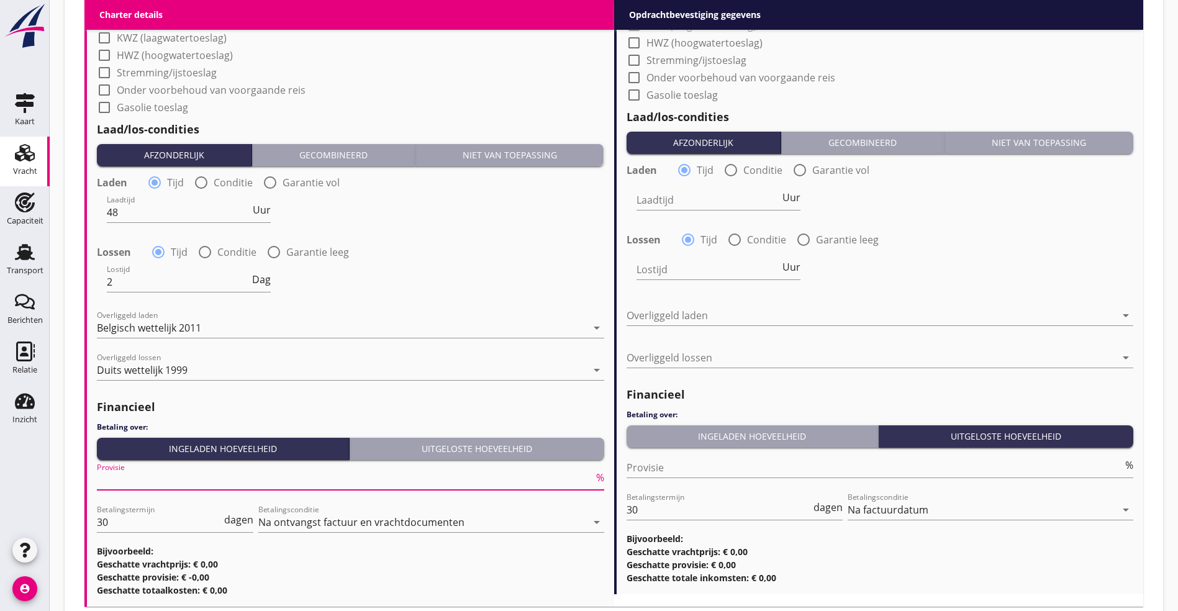
click at [168, 471] on input "Provisie" at bounding box center [345, 480] width 497 height 20
type input "5"
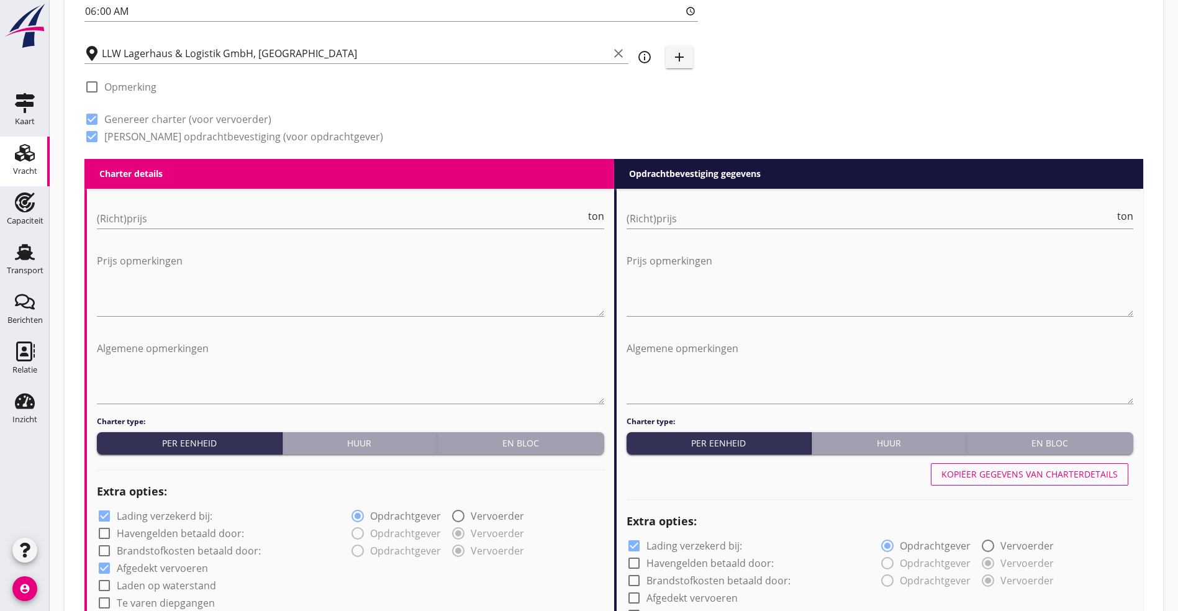
scroll to position [353, 0]
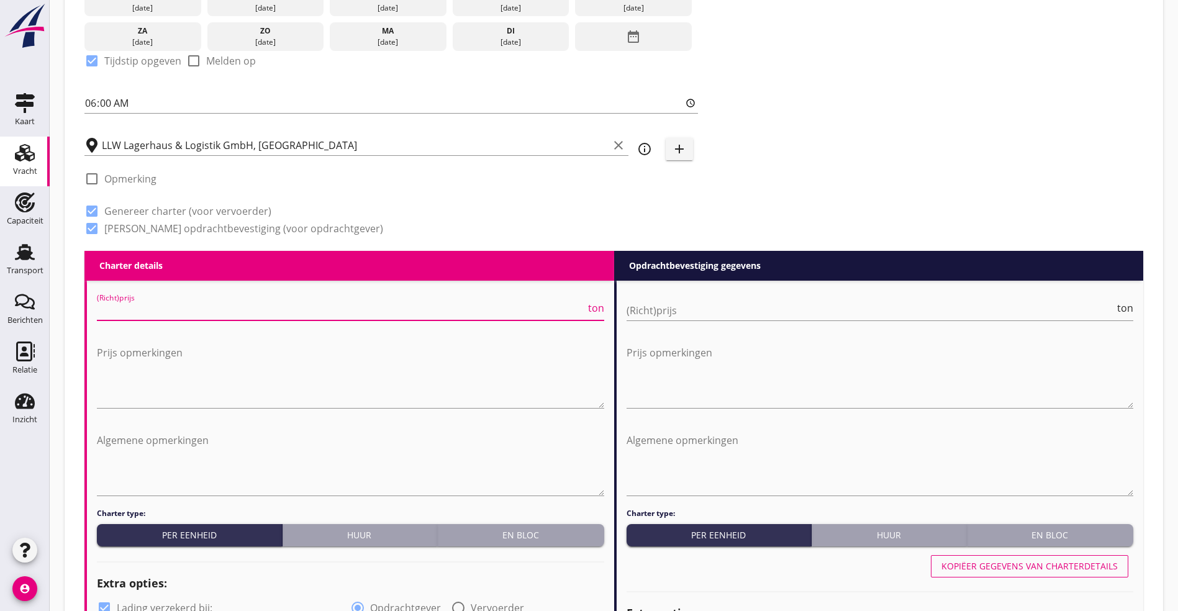
click at [382, 310] on input "(Richt)prijs" at bounding box center [341, 311] width 489 height 20
type input "11.25"
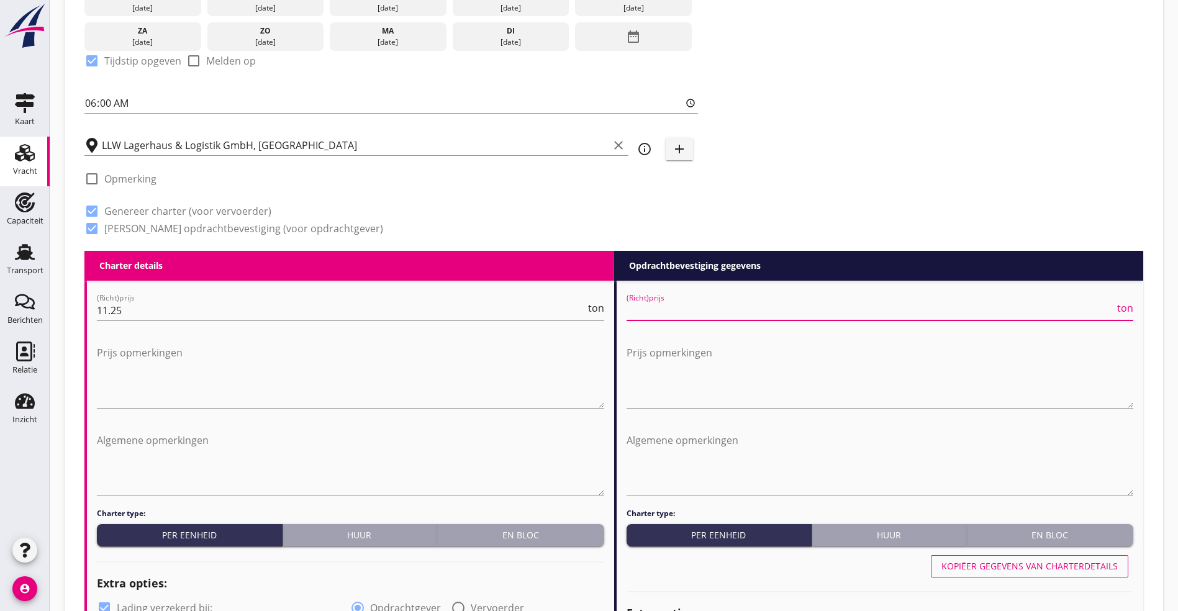
click at [668, 308] on input "(Richt)prijs" at bounding box center [870, 311] width 489 height 20
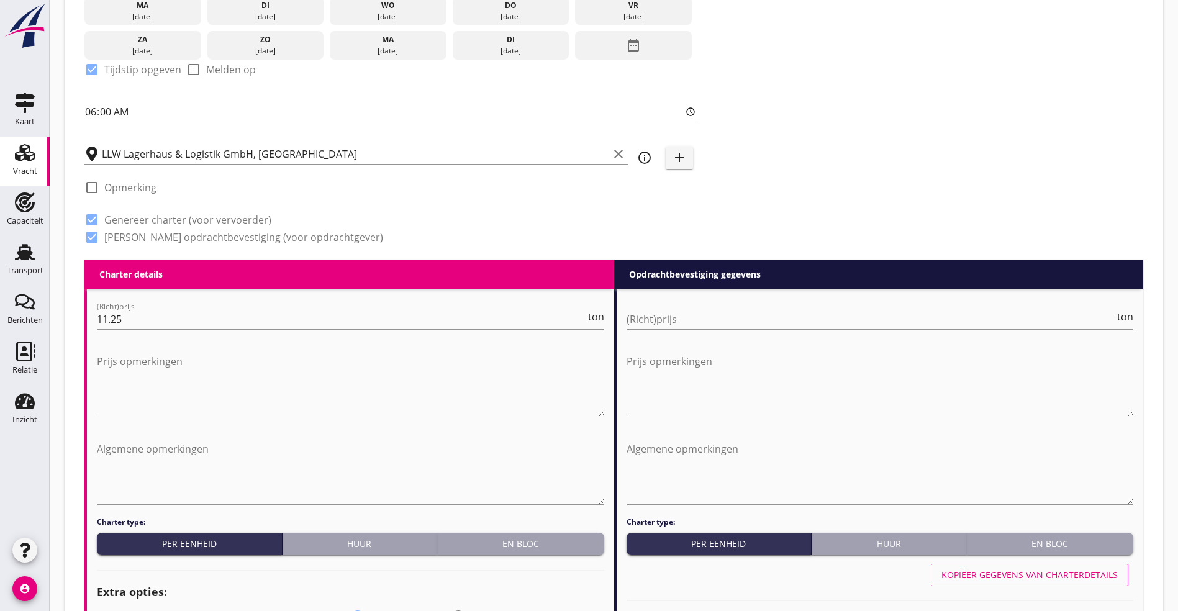
scroll to position [336, 0]
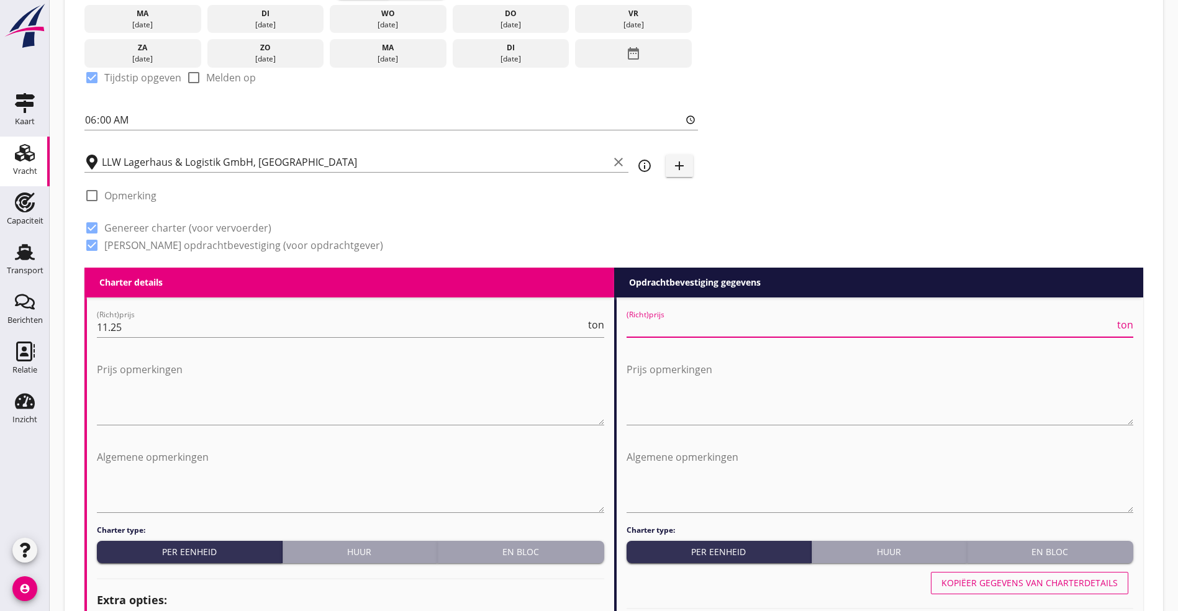
click at [733, 319] on input "(Richt)prijs" at bounding box center [870, 327] width 489 height 20
type input "11"
type input "11.85"
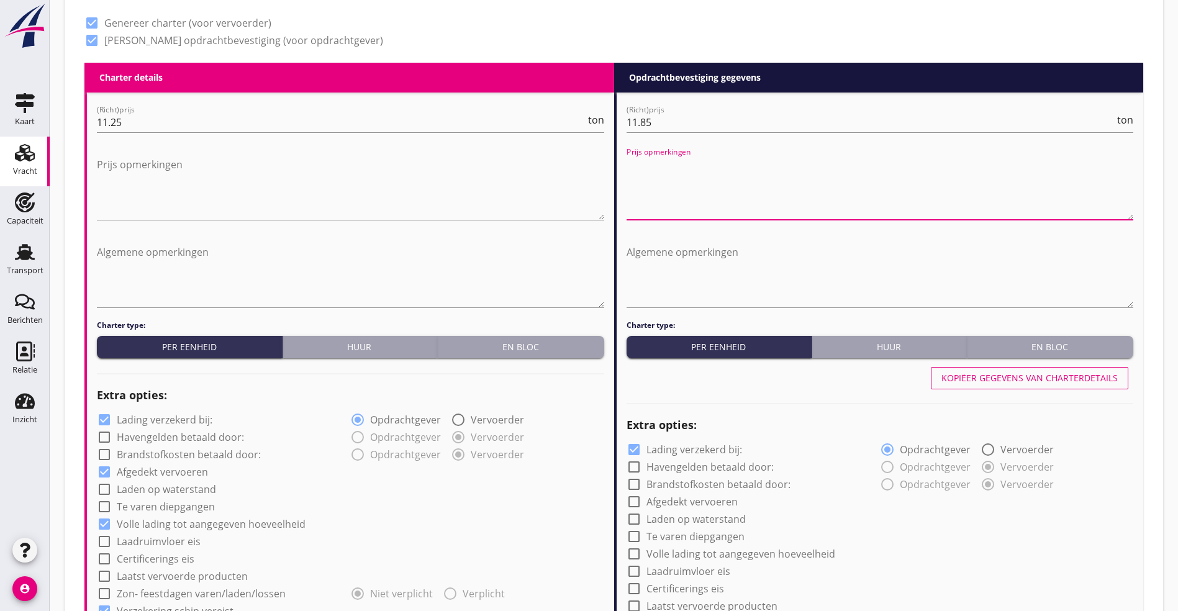
scroll to position [429, 0]
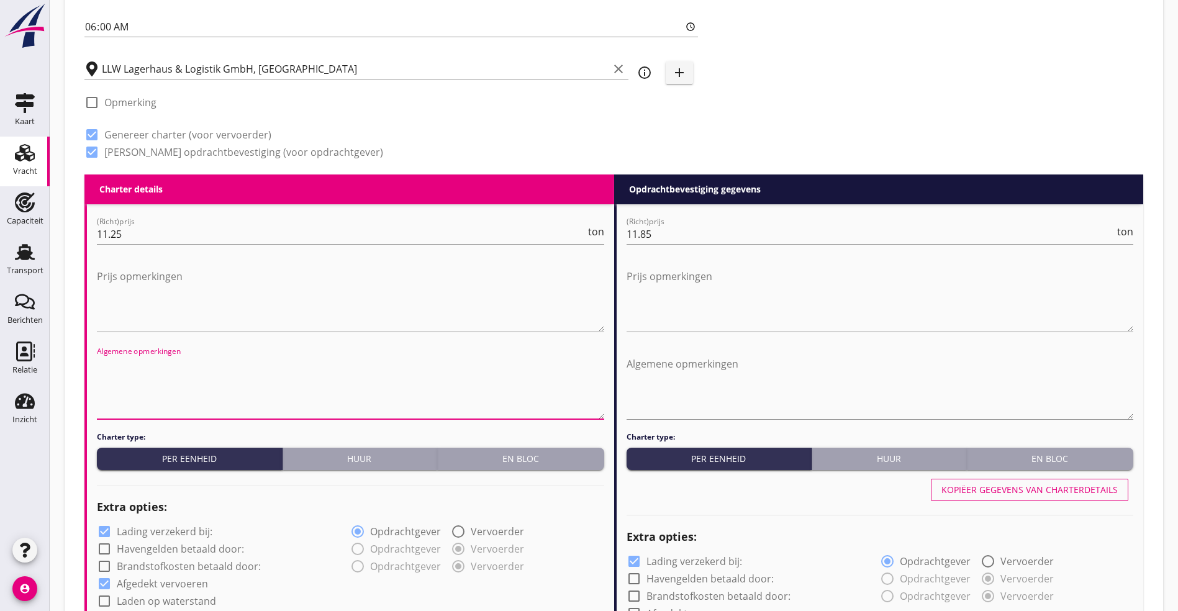
click at [186, 370] on textarea "Algemene opmerkingen" at bounding box center [350, 386] width 507 height 65
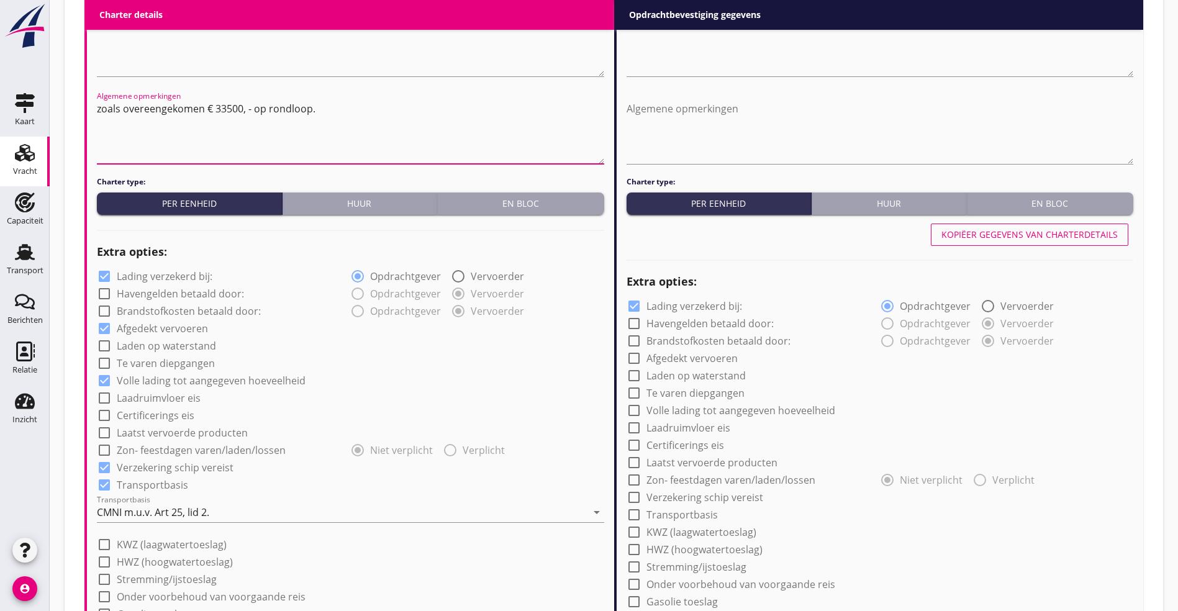
scroll to position [615, 0]
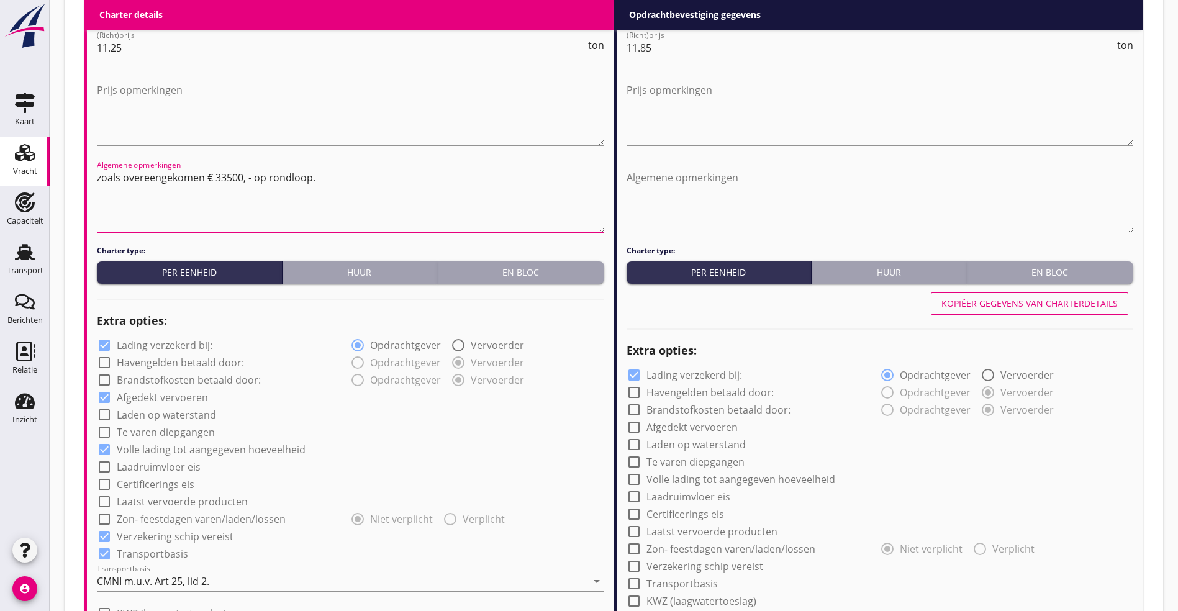
type textarea "zoals overeengekomen € 33500, - op rondloop."
click at [1057, 309] on button "Kopiëer gegevens van charterdetails" at bounding box center [1029, 303] width 197 height 22
checkbox input "true"
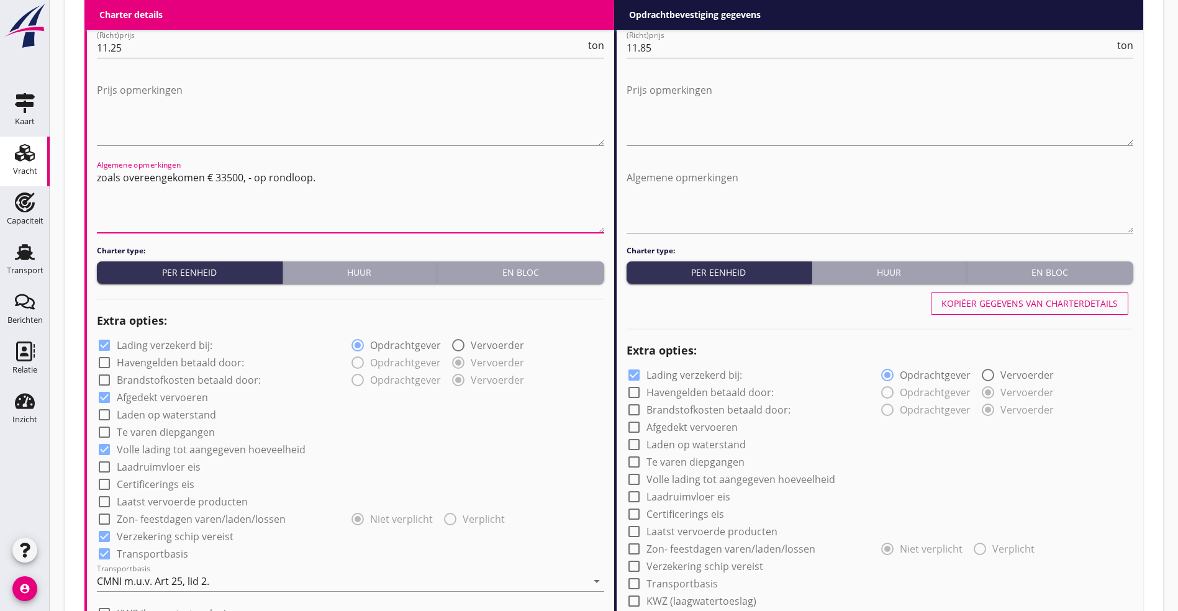
checkbox input "true"
type input "48"
type input "2"
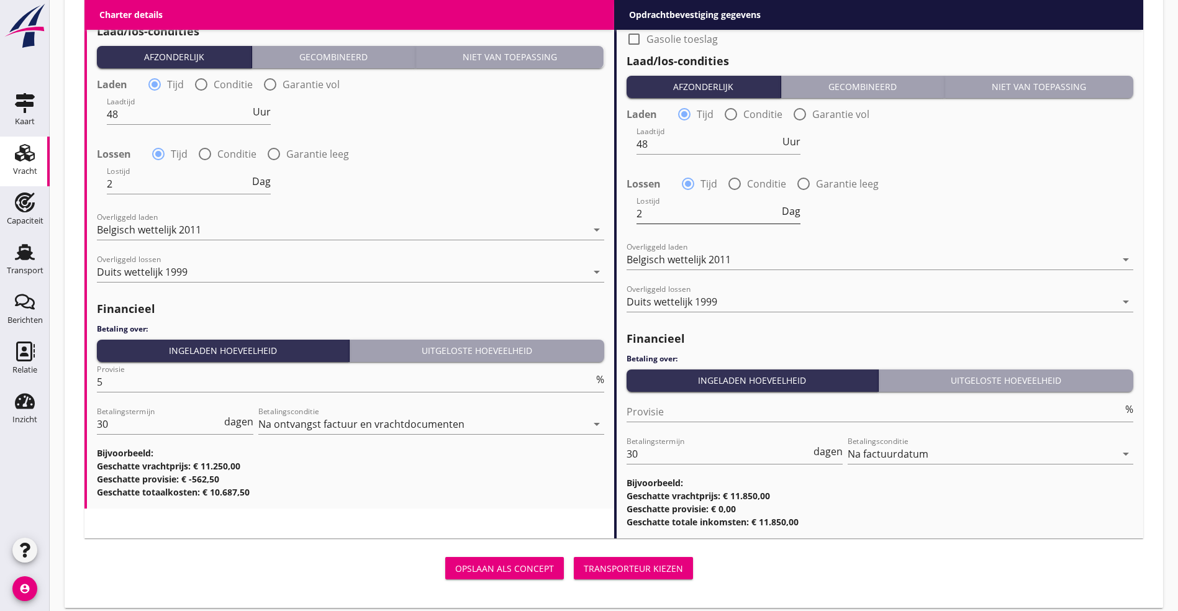
scroll to position [1297, 0]
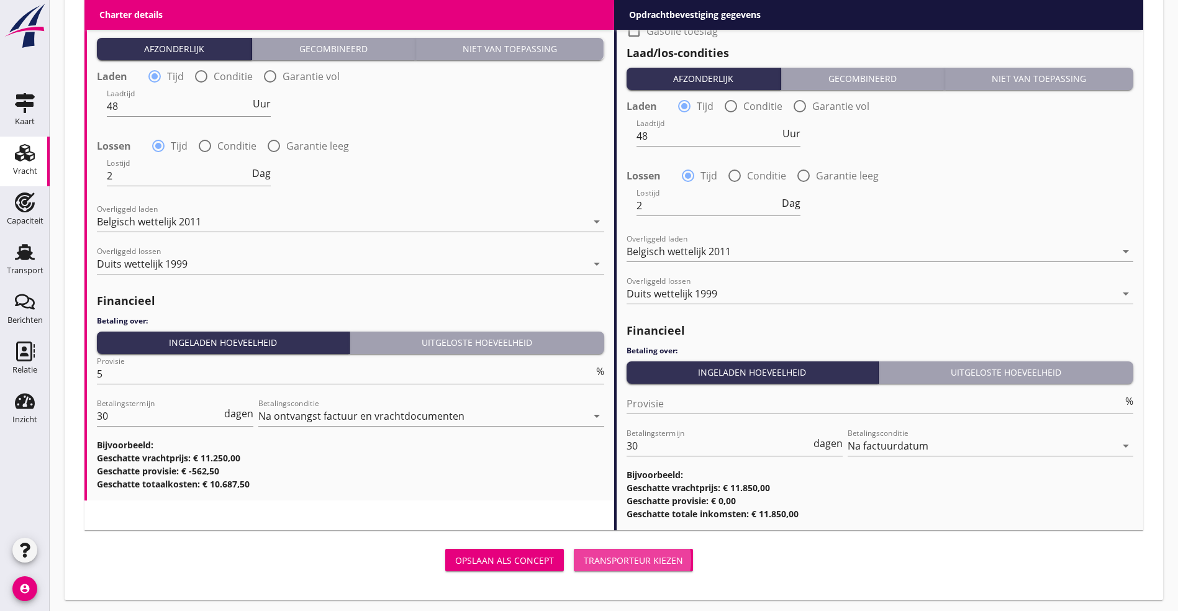
click at [584, 554] on div "Transporteur kiezen" at bounding box center [633, 560] width 99 height 13
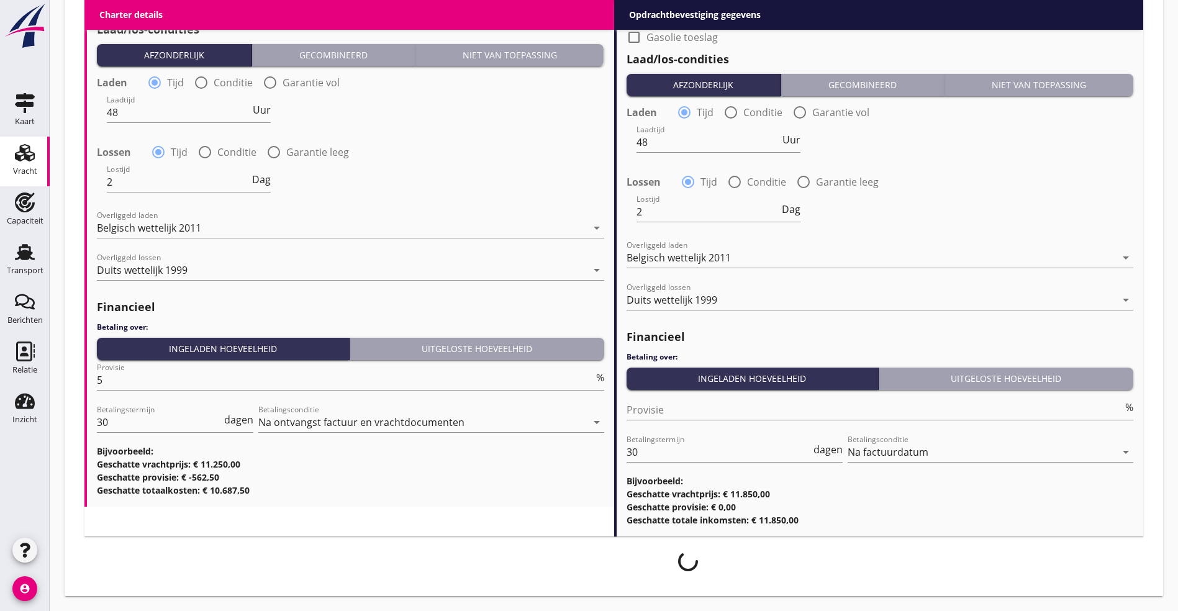
scroll to position [1287, 0]
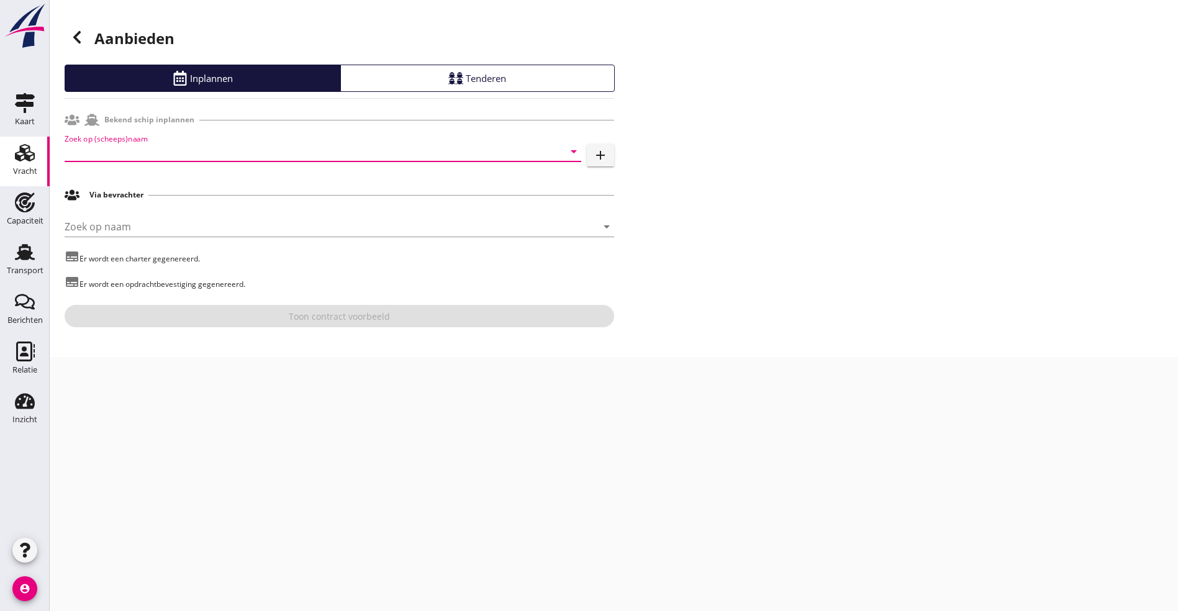
click at [176, 151] on input "Zoek op (scheeps)naam" at bounding box center [306, 152] width 482 height 20
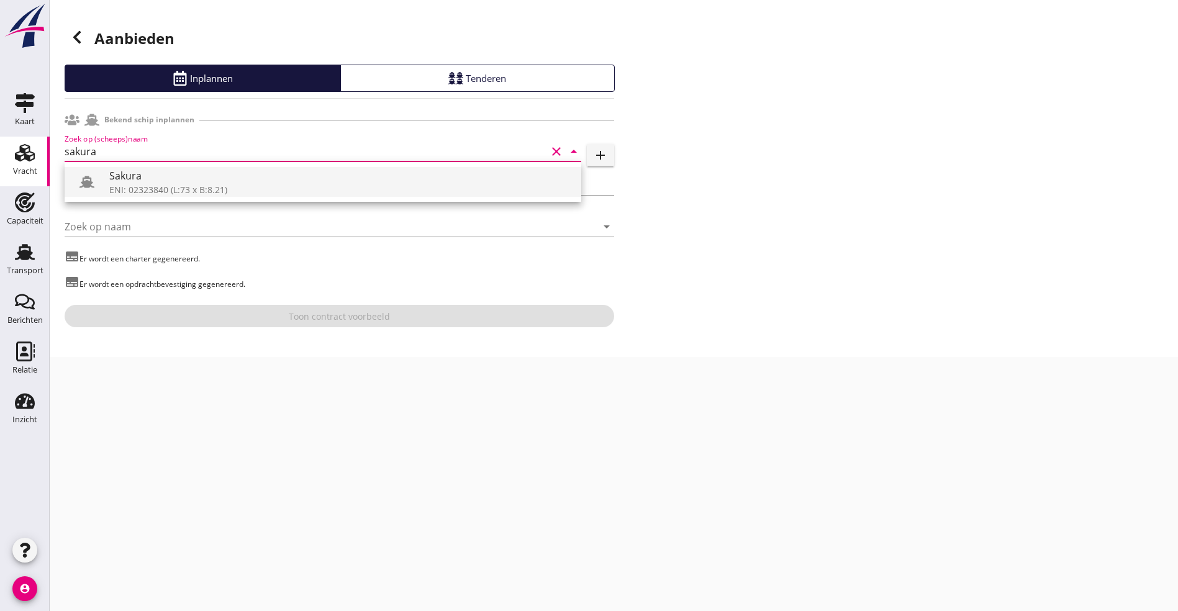
click at [179, 185] on div "ENI: 02323840 (L:73 x B:8.21)" at bounding box center [340, 189] width 462 height 13
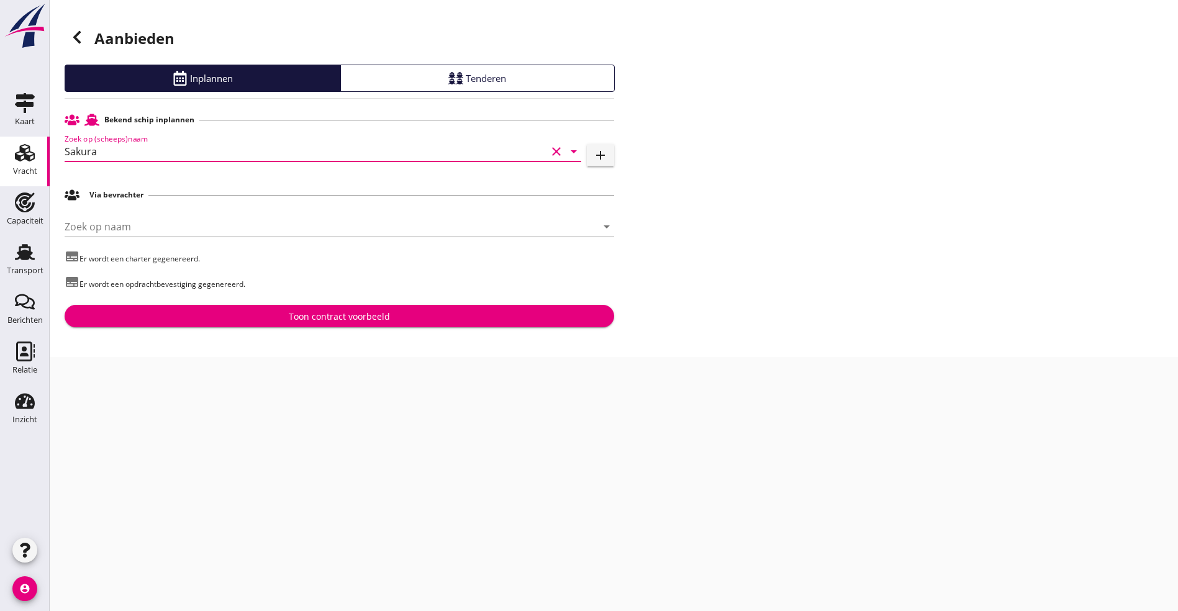
type input "Sakura"
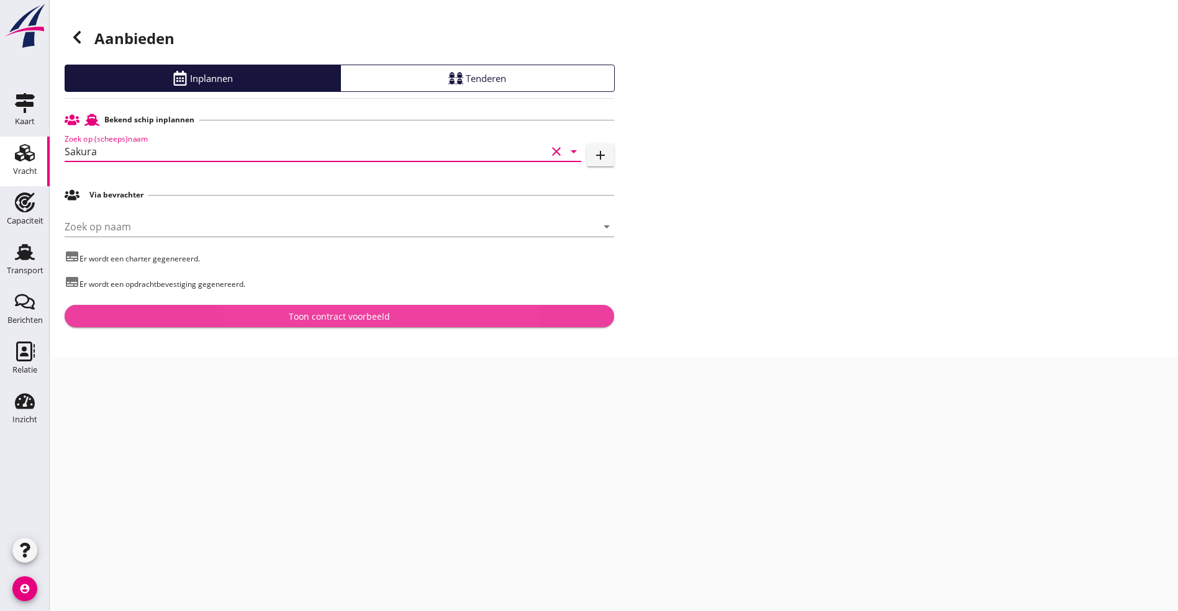
click at [210, 312] on div "Toon contract voorbeeld" at bounding box center [340, 316] width 530 height 13
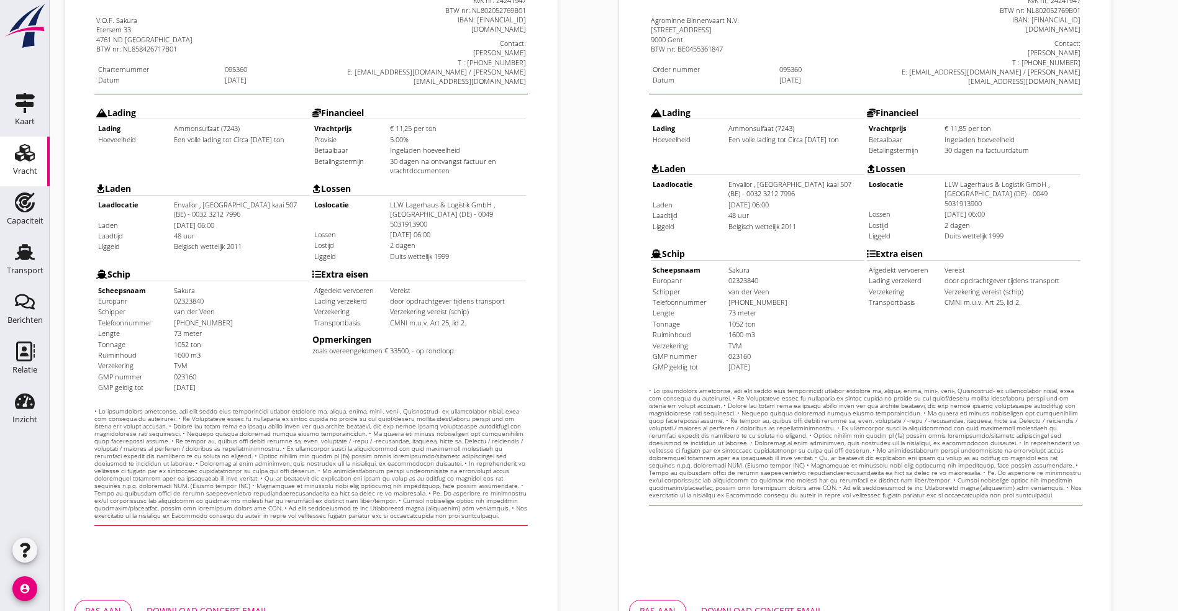
scroll to position [309, 0]
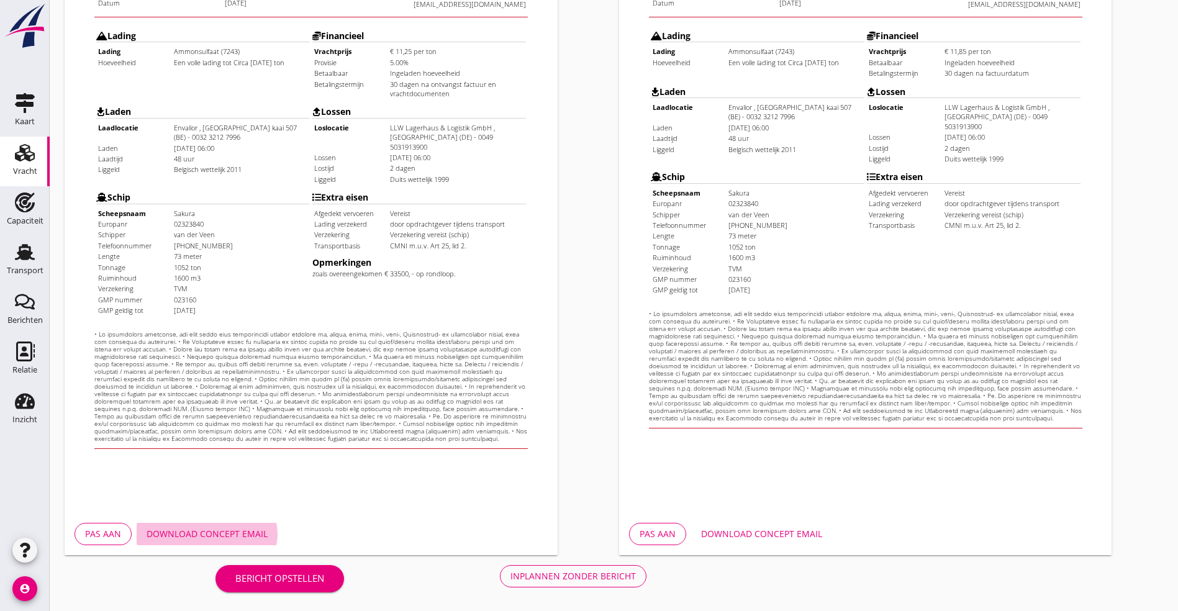
click at [214, 532] on div "Download concept email" at bounding box center [207, 533] width 121 height 13
click at [510, 571] on div "Inplannen zonder bericht" at bounding box center [572, 575] width 125 height 13
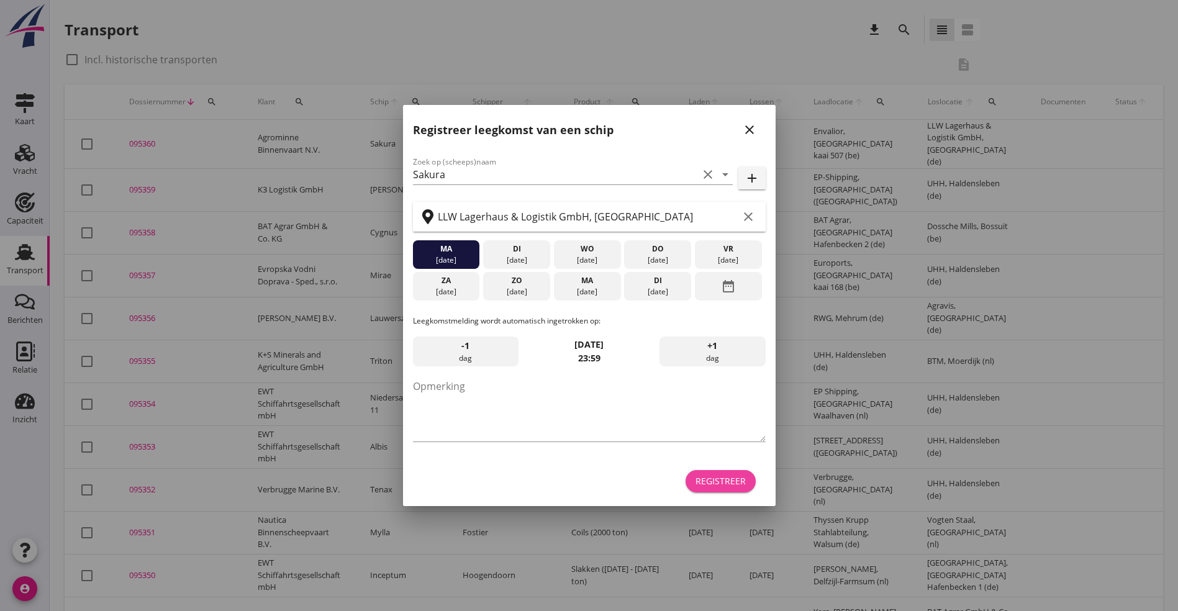
click at [708, 485] on div "Registreer" at bounding box center [720, 480] width 50 height 13
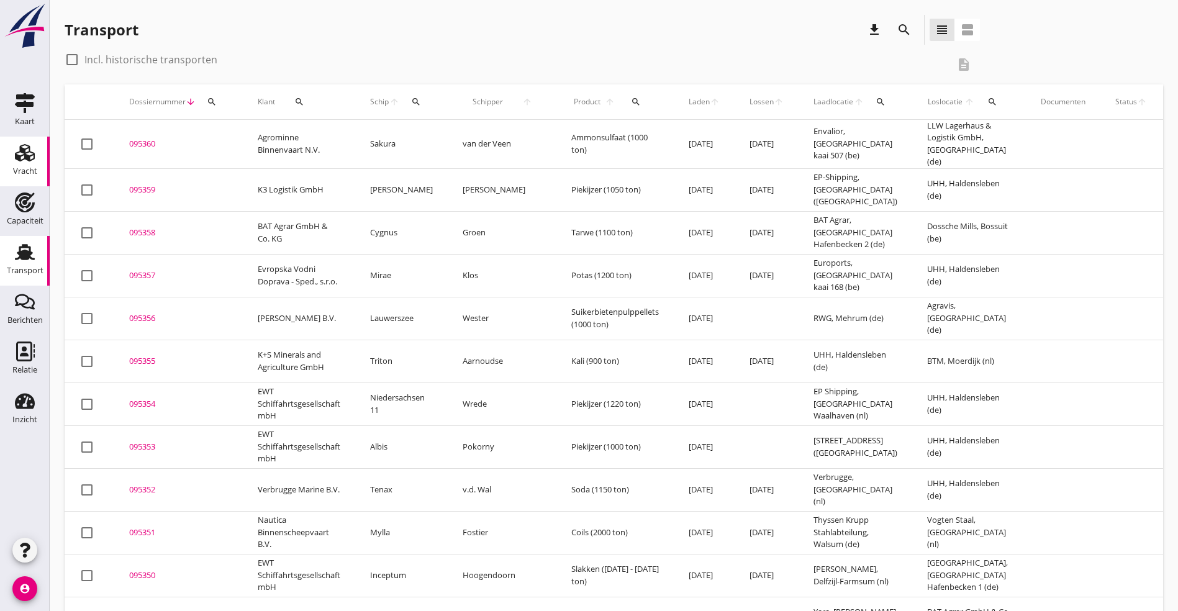
click at [34, 152] on icon "Vracht" at bounding box center [25, 153] width 20 height 20
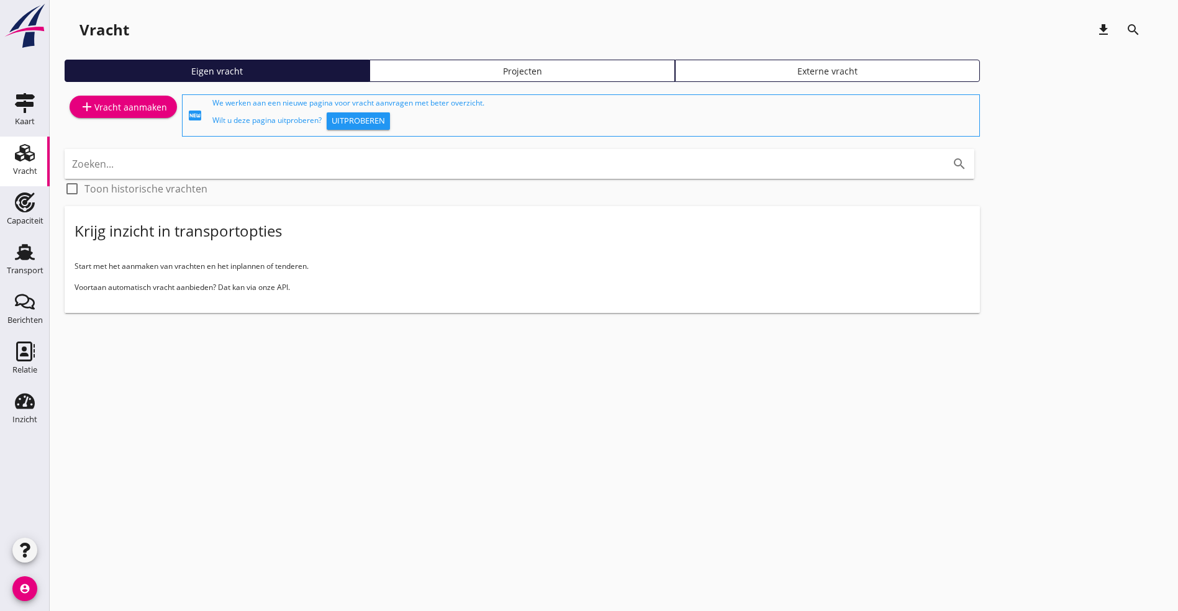
click at [143, 101] on div "add Vracht aanmaken" at bounding box center [123, 106] width 88 height 15
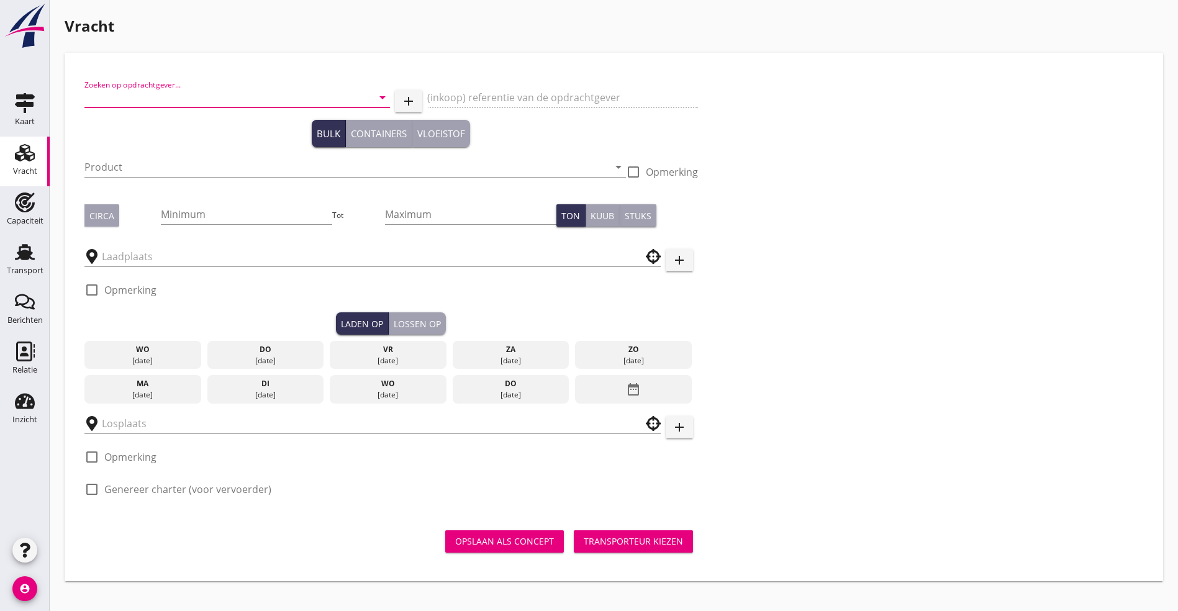
click at [171, 96] on input "Zoeken op opdrachtgever..." at bounding box center [219, 98] width 271 height 20
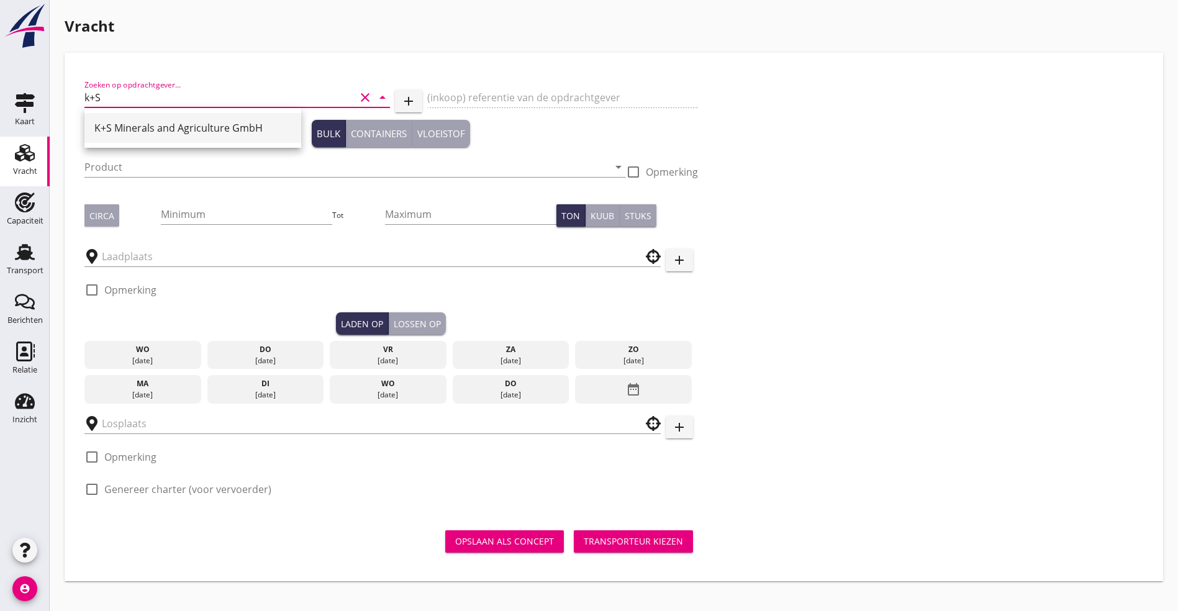
click at [173, 118] on div "K+S Minerals and Agriculture GmbH" at bounding box center [192, 128] width 197 height 30
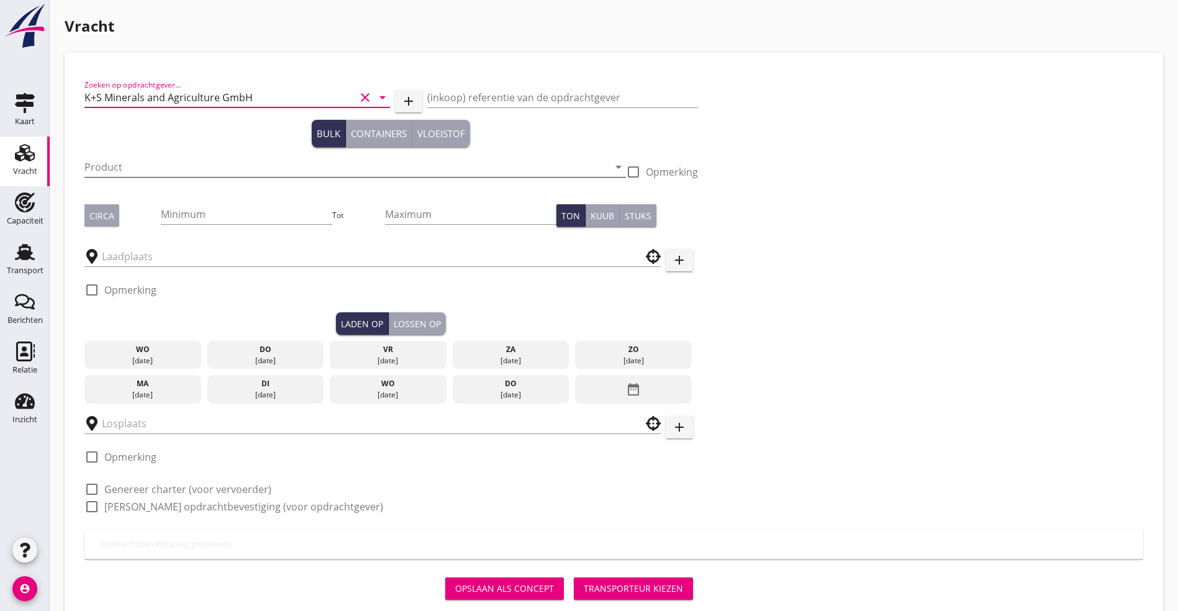
type input "K+S Minerals and Agriculture GmbH"
click at [143, 171] on input "Product" at bounding box center [346, 167] width 524 height 20
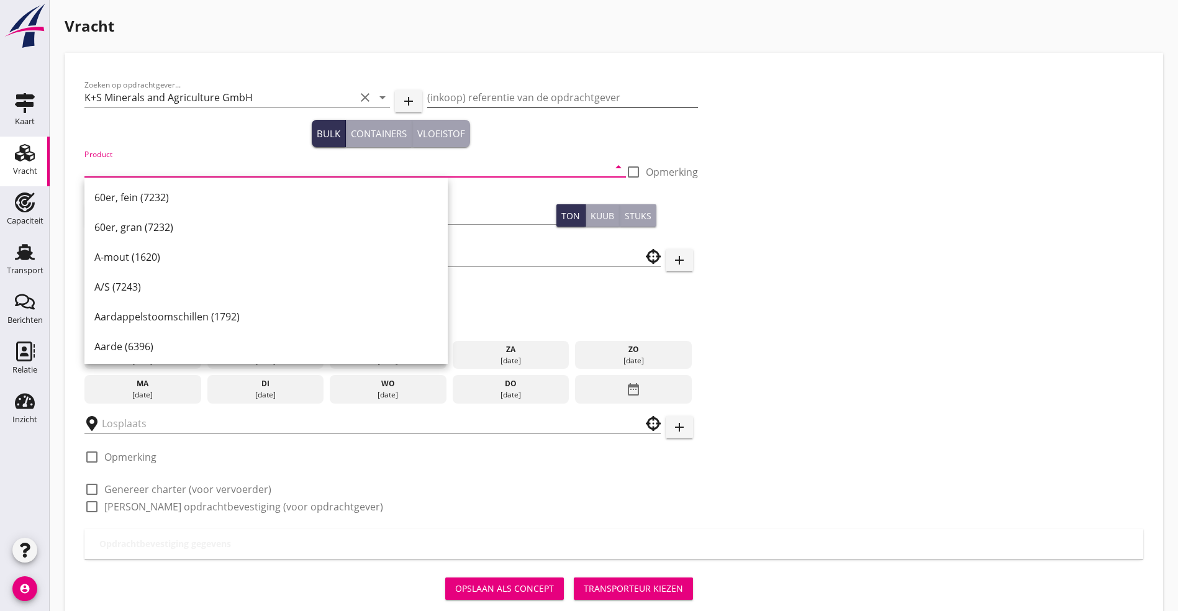
click at [427, 89] on input "(inkoop) referentie van de opdrachtgever" at bounding box center [562, 98] width 271 height 20
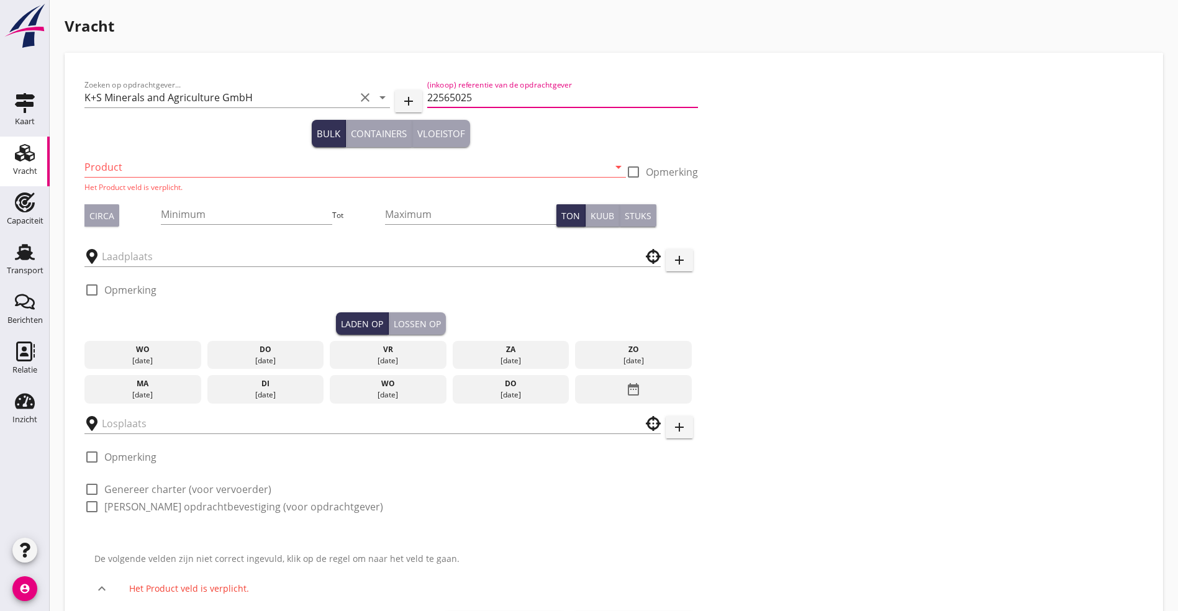
type input "22565025"
type button "bulk"
click at [160, 167] on input "Product" at bounding box center [346, 167] width 524 height 20
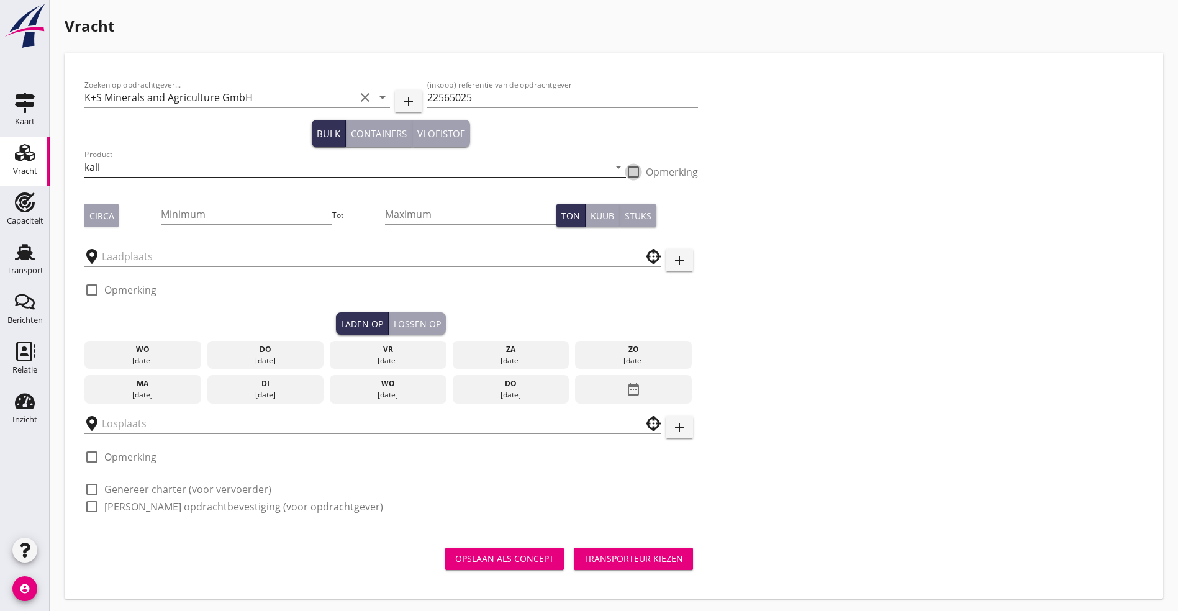
click at [150, 170] on input "kali" at bounding box center [346, 167] width 524 height 20
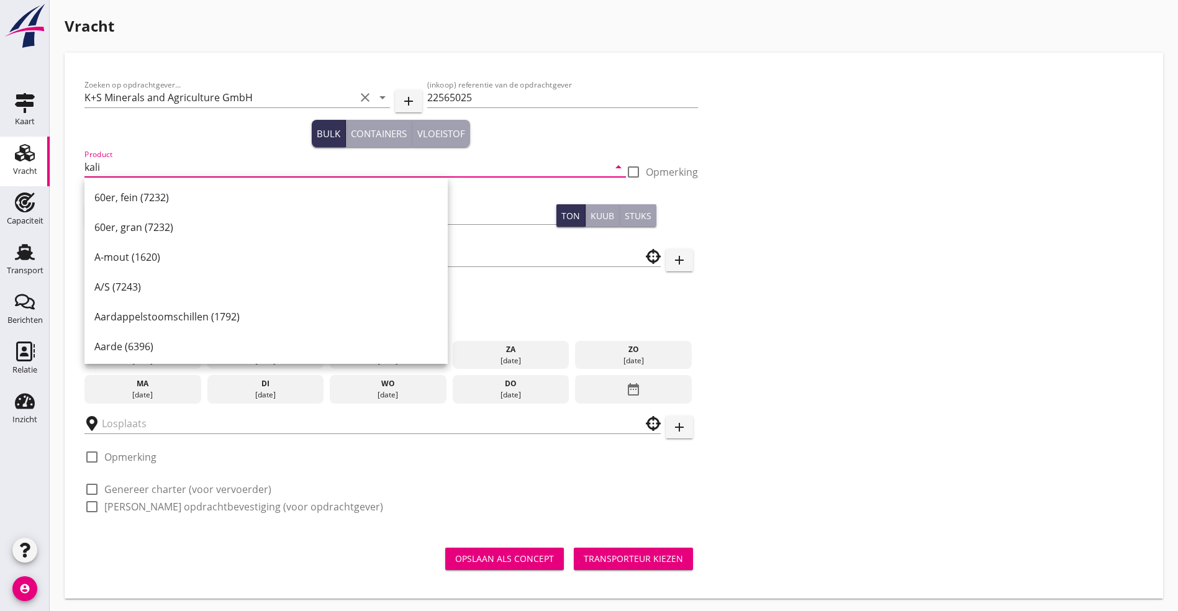
click at [150, 170] on input "kali" at bounding box center [346, 167] width 524 height 20
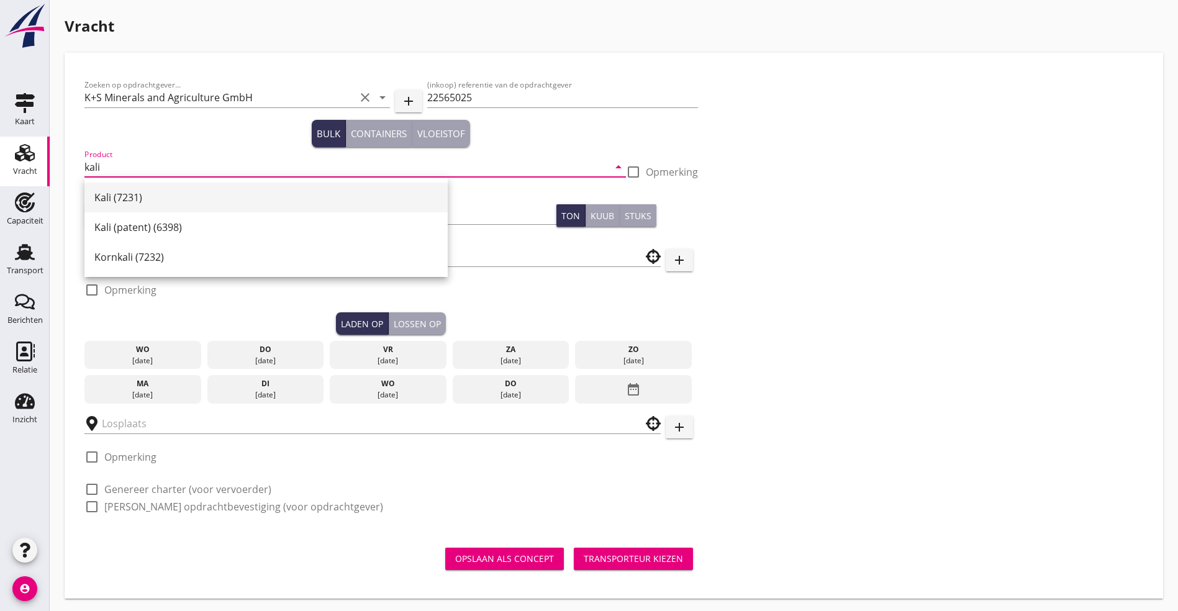
click at [122, 199] on div "Kali (7231)" at bounding box center [265, 197] width 343 height 15
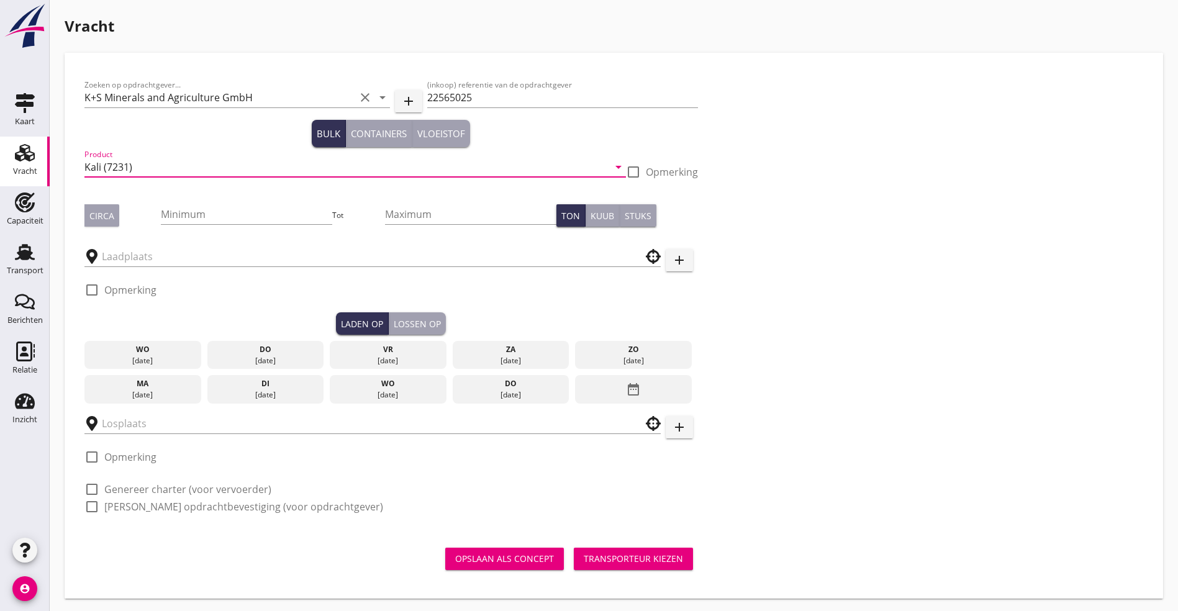
type input "Kali (7231)"
click at [107, 220] on div "Circa" at bounding box center [101, 215] width 25 height 13
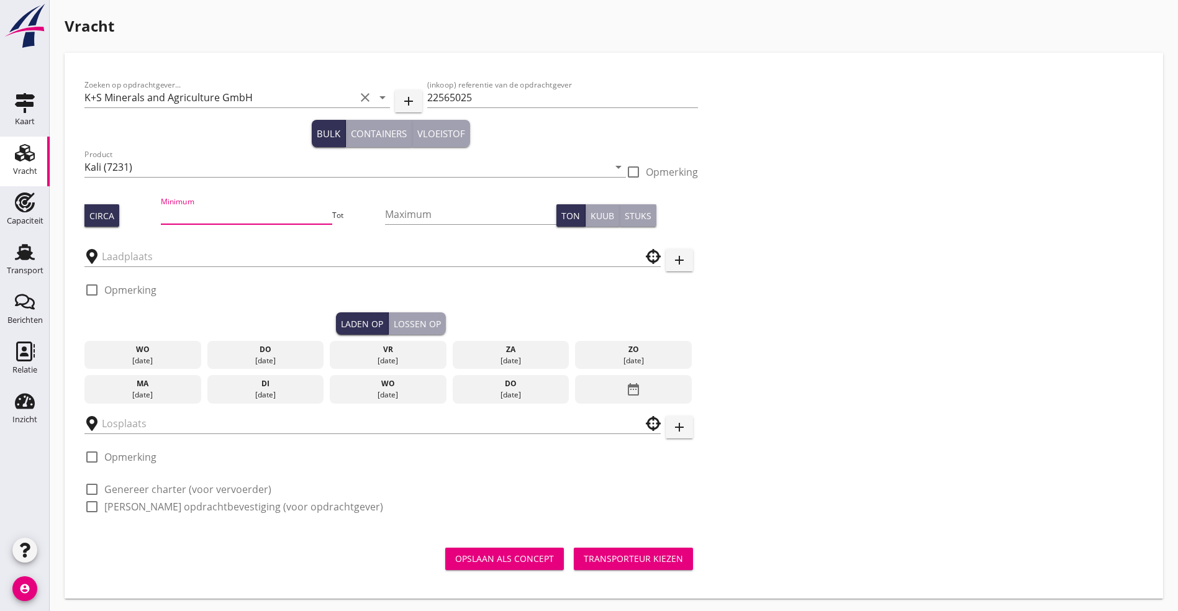
click at [176, 223] on input "Minimum" at bounding box center [246, 214] width 171 height 20
type input "1000"
click button "Opslaan als concept" at bounding box center [504, 559] width 119 height 22
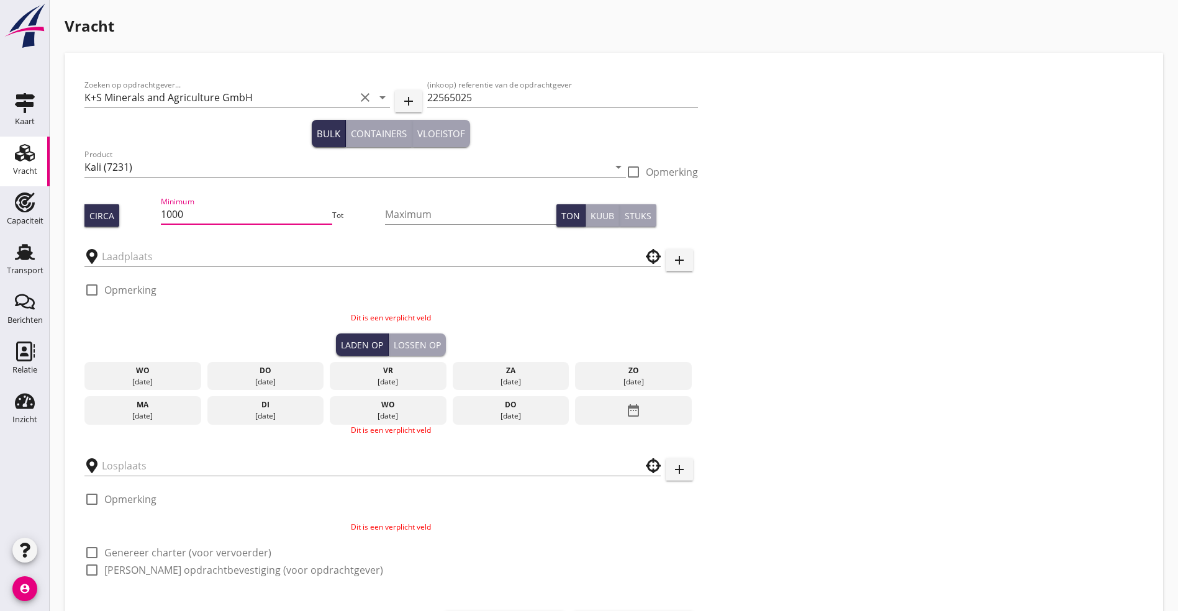
click button "Opslaan als concept" at bounding box center [504, 622] width 119 height 22
type button "per_ton"
type button "per_cubic_meter"
type button "per_piece"
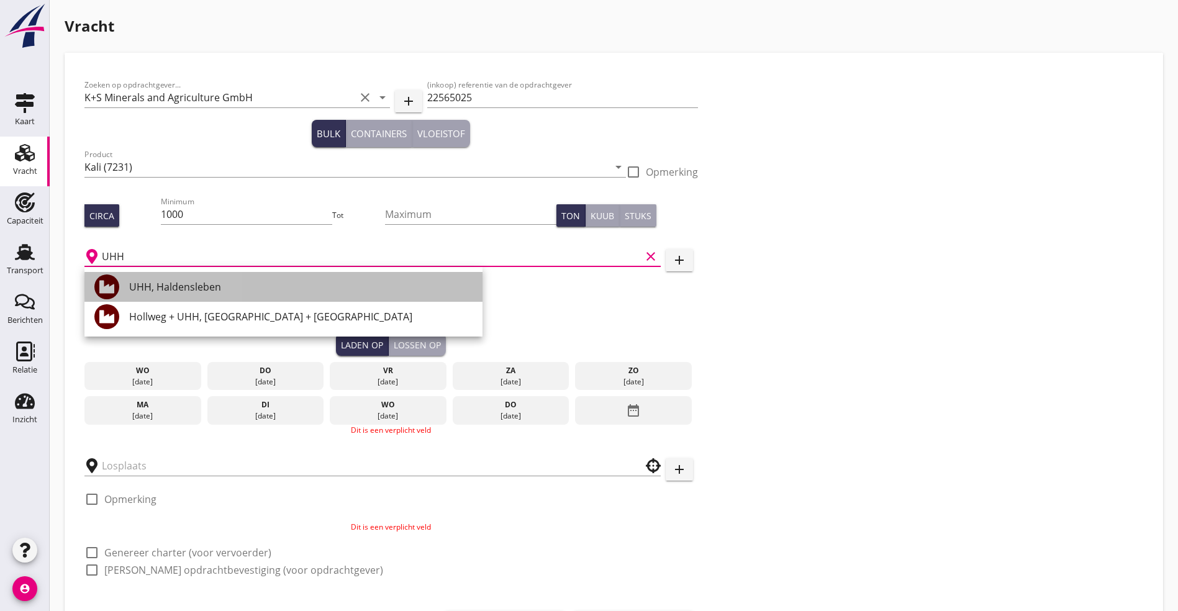
click at [174, 273] on div "UHH, Haldensleben" at bounding box center [300, 287] width 343 height 30
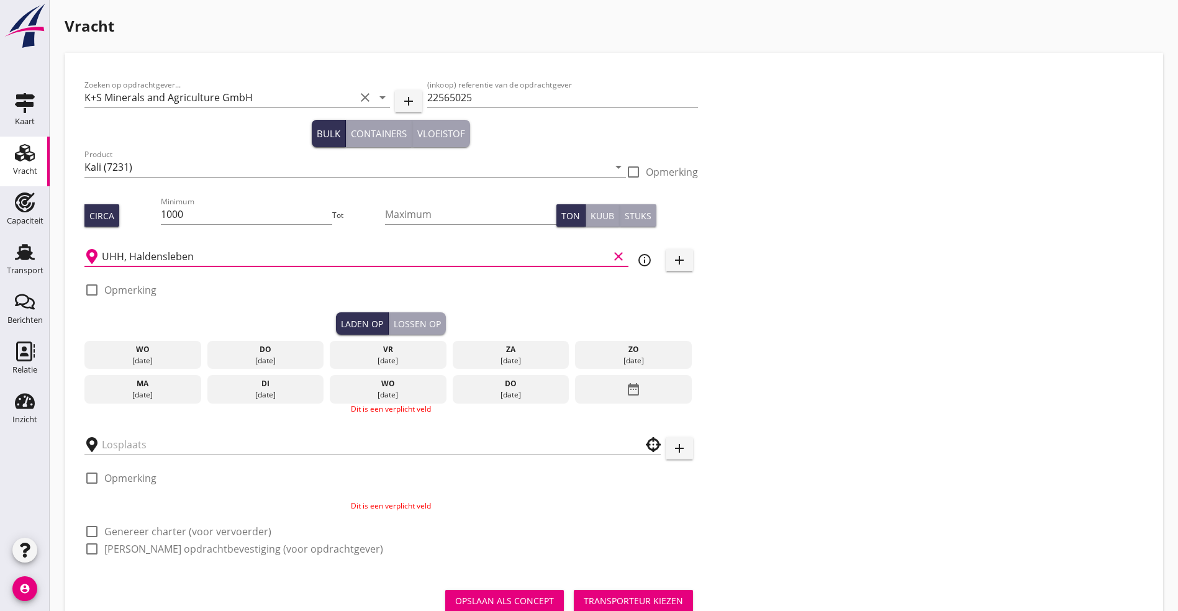
type input "UHH, Haldensleben"
click at [626, 382] on icon "date_range" at bounding box center [633, 389] width 15 height 22
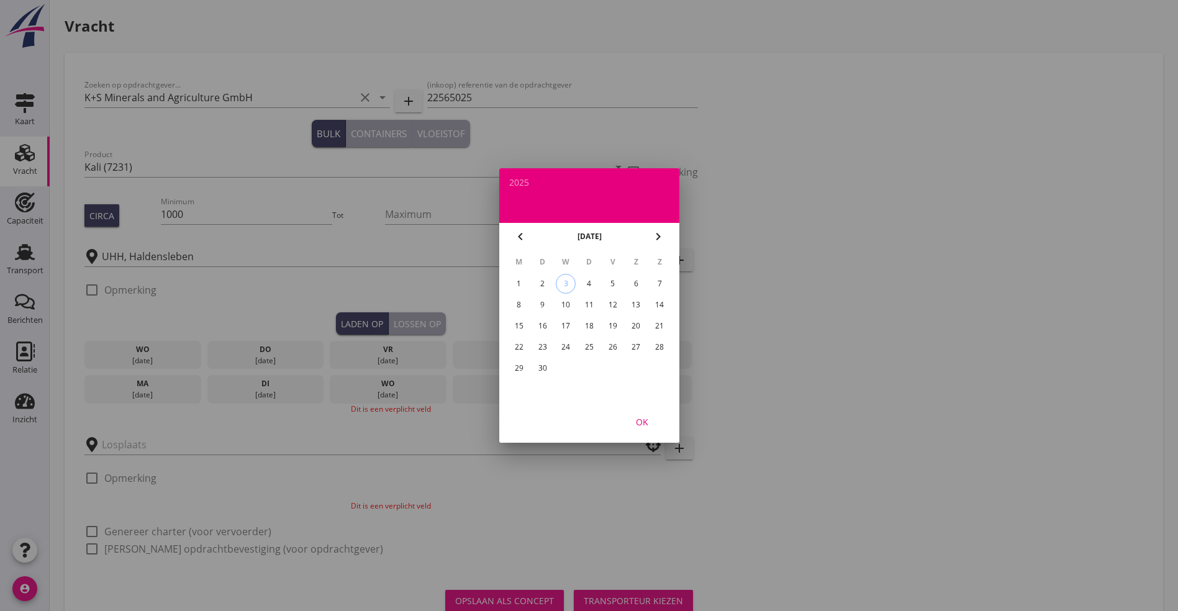
click at [588, 325] on div "18" at bounding box center [589, 326] width 20 height 20
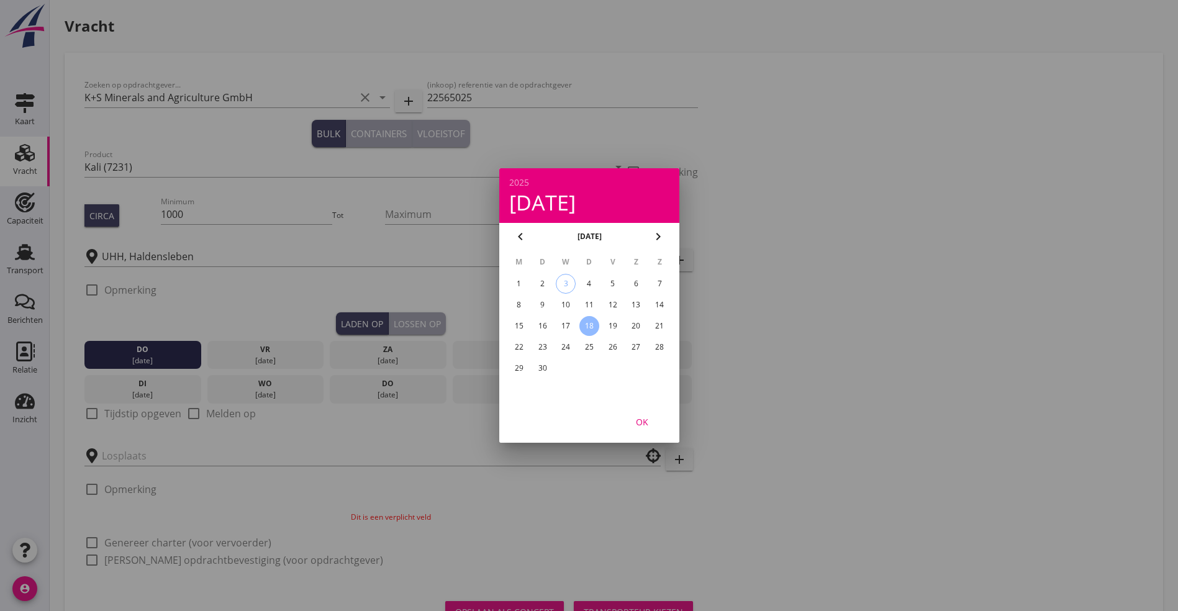
click at [640, 427] on div "OK" at bounding box center [642, 421] width 35 height 13
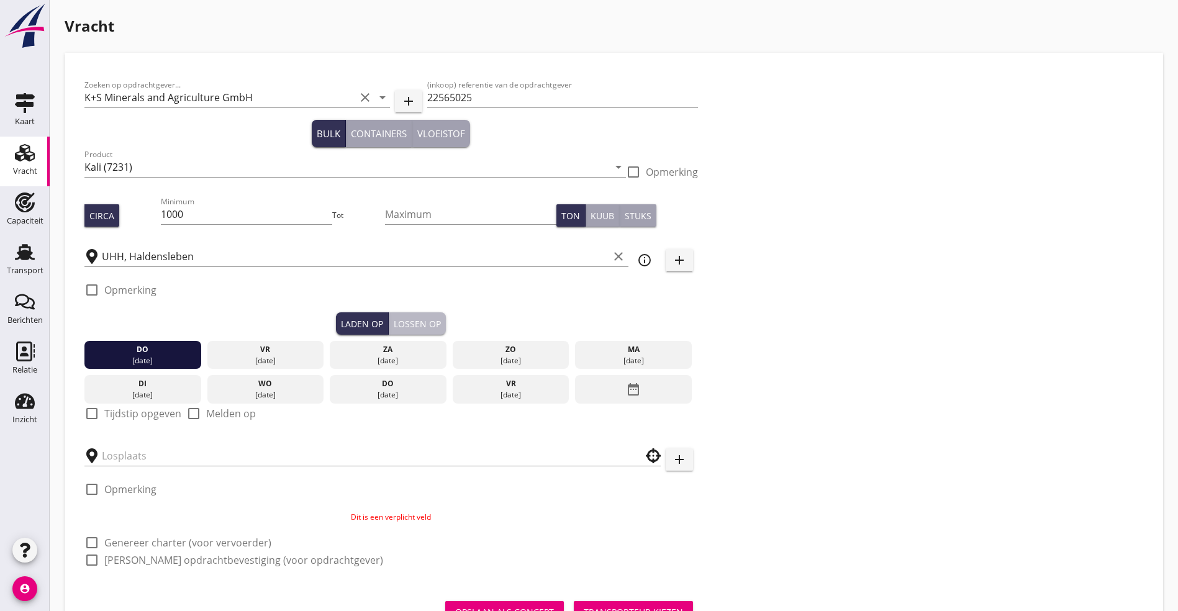
click at [394, 323] on div "Lossen op" at bounding box center [417, 323] width 47 height 13
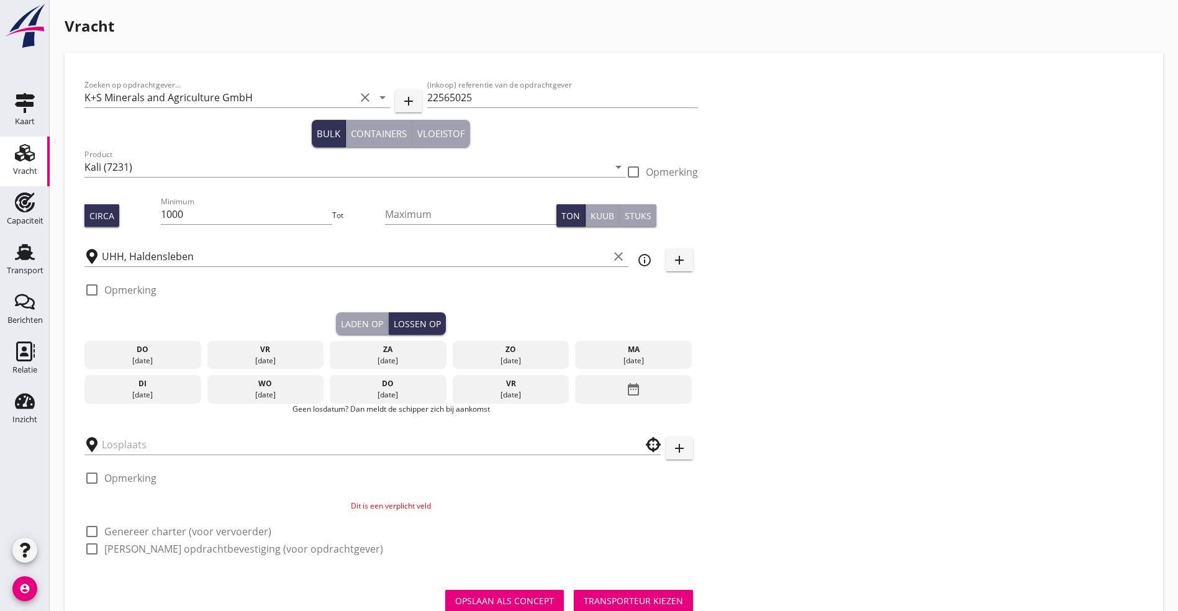
click at [333, 379] on div "do" at bounding box center [388, 383] width 111 height 11
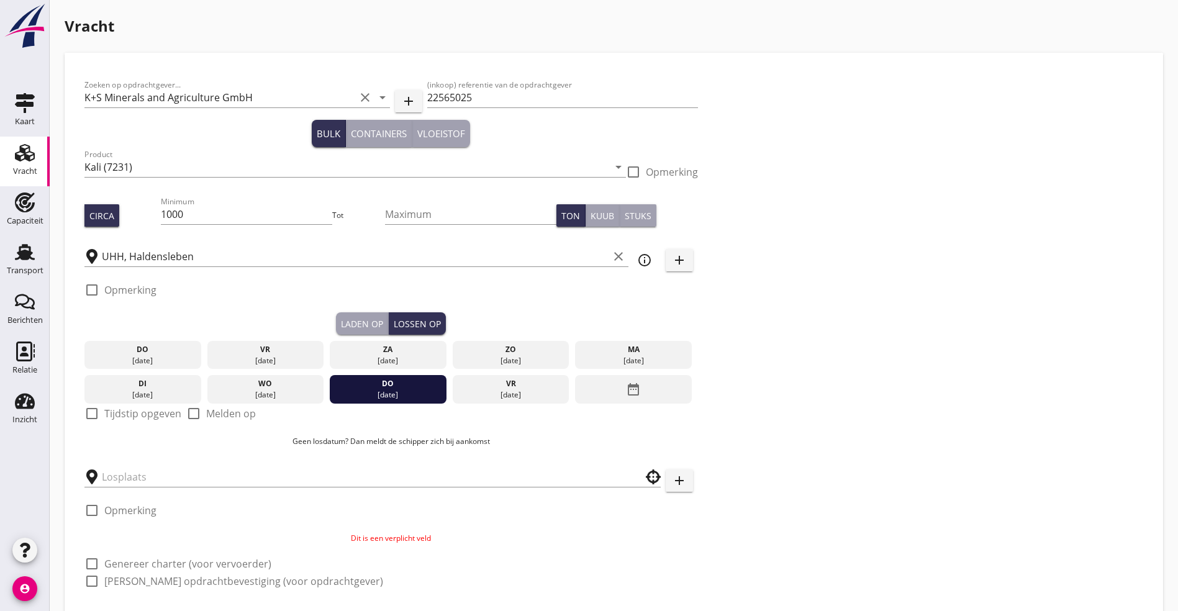
click at [132, 404] on div "check_box_outline_blank Tijdstip opgeven" at bounding box center [132, 420] width 97 height 32
click at [128, 406] on div "check_box_outline_blank Tijdstip opgeven" at bounding box center [132, 413] width 97 height 15
click at [119, 407] on label "Tijdstip opgeven" at bounding box center [142, 413] width 77 height 12
checkbox input "true"
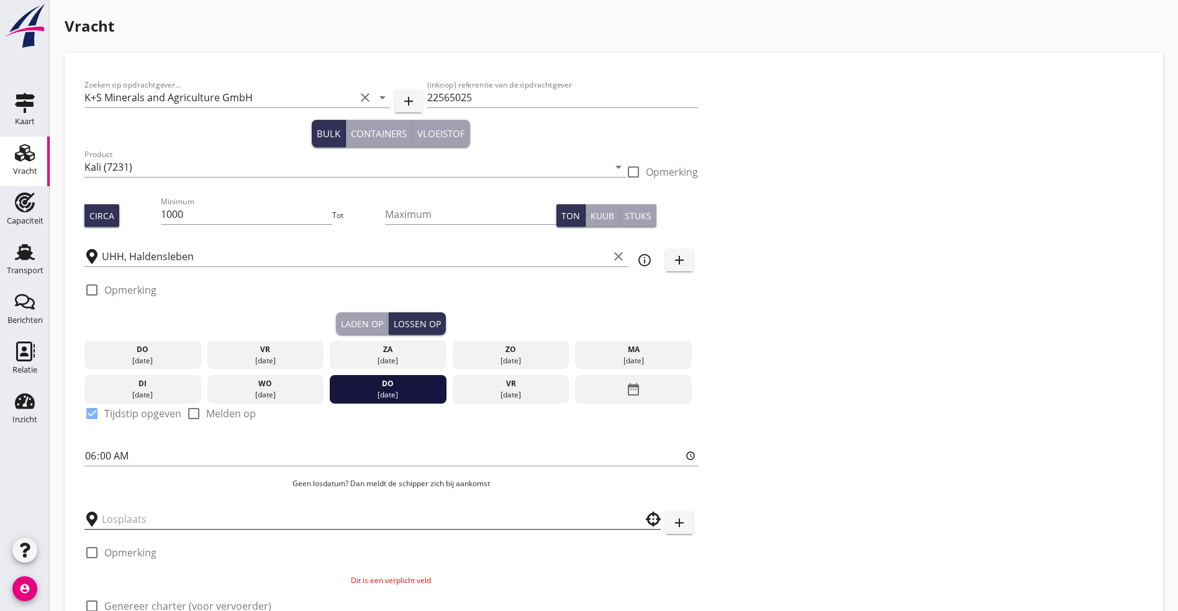
drag, startPoint x: 115, startPoint y: 517, endPoint x: 130, endPoint y: 517, distance: 14.3
click at [125, 517] on input "text" at bounding box center [364, 519] width 524 height 20
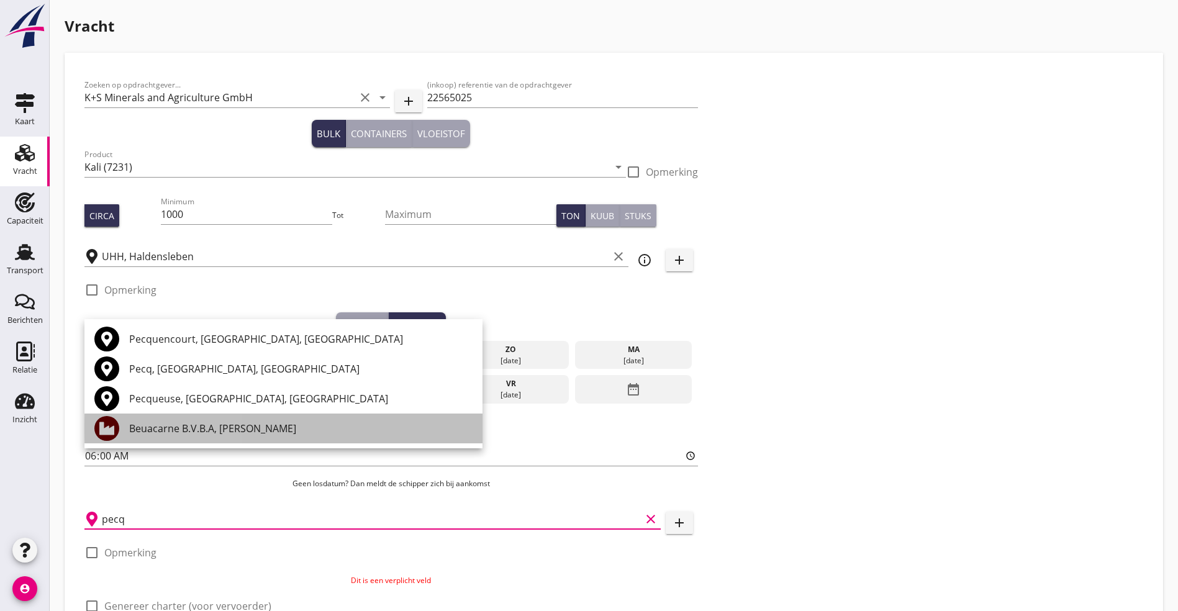
click at [205, 427] on div "Beuacarne B.V.B.A, [PERSON_NAME]" at bounding box center [300, 428] width 343 height 15
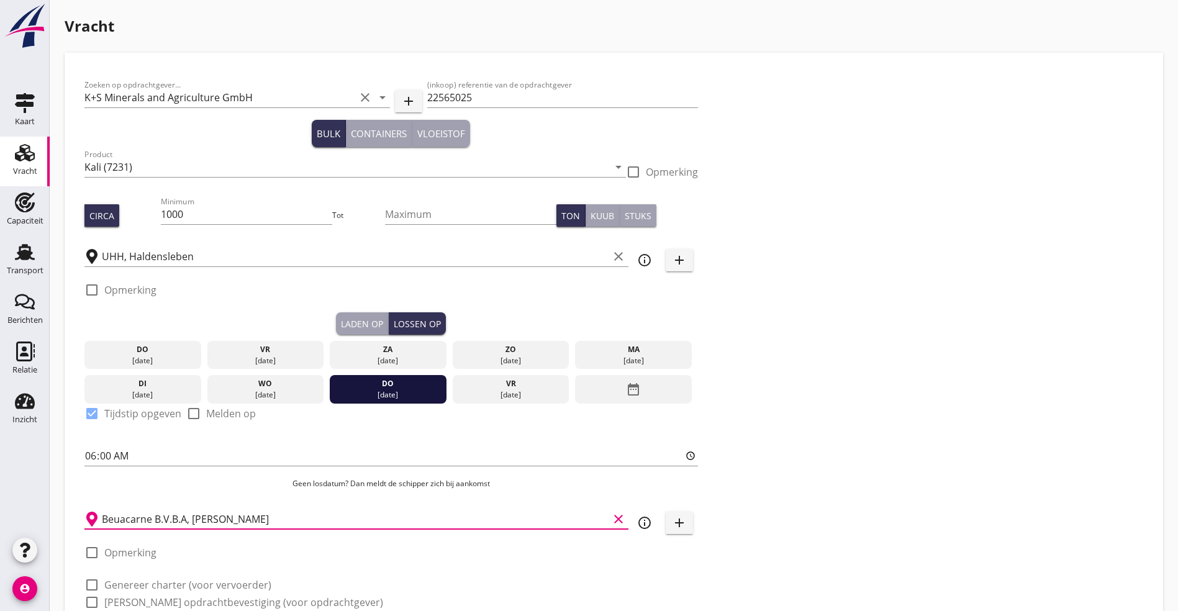
type input "Beuacarne B.V.B.A, [PERSON_NAME]"
click at [132, 583] on label "Genereer charter (voor vervoerder)" at bounding box center [187, 585] width 167 height 12
checkbox input "true"
click at [114, 602] on label "[PERSON_NAME] opdrachtbevestiging (voor opdrachtgever)" at bounding box center [243, 602] width 279 height 12
checkbox input "true"
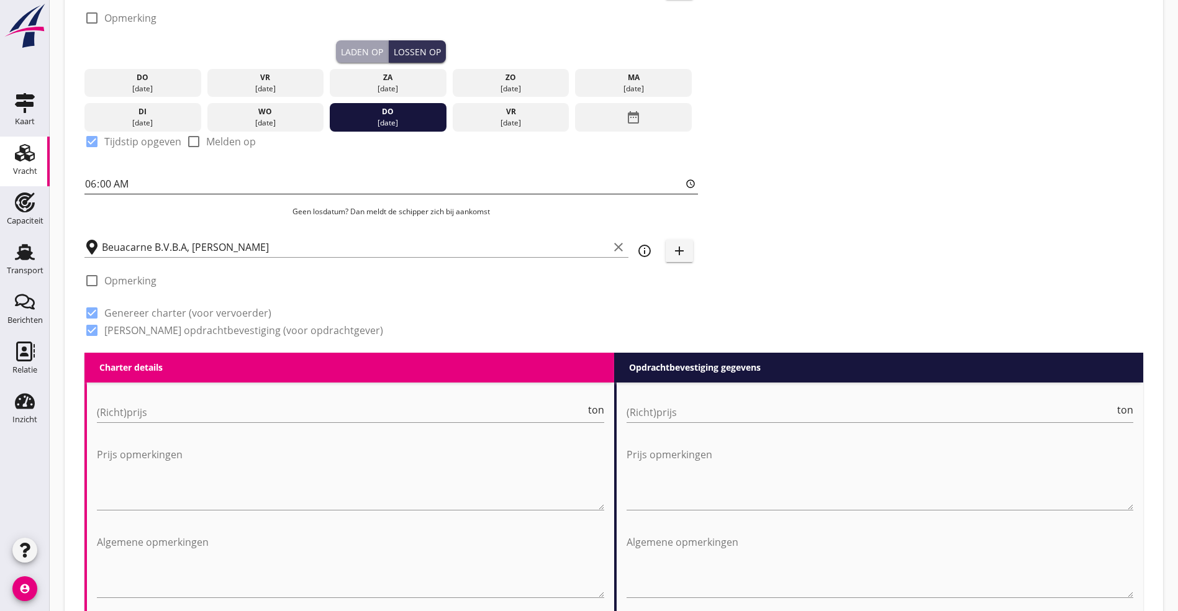
scroll to position [279, 0]
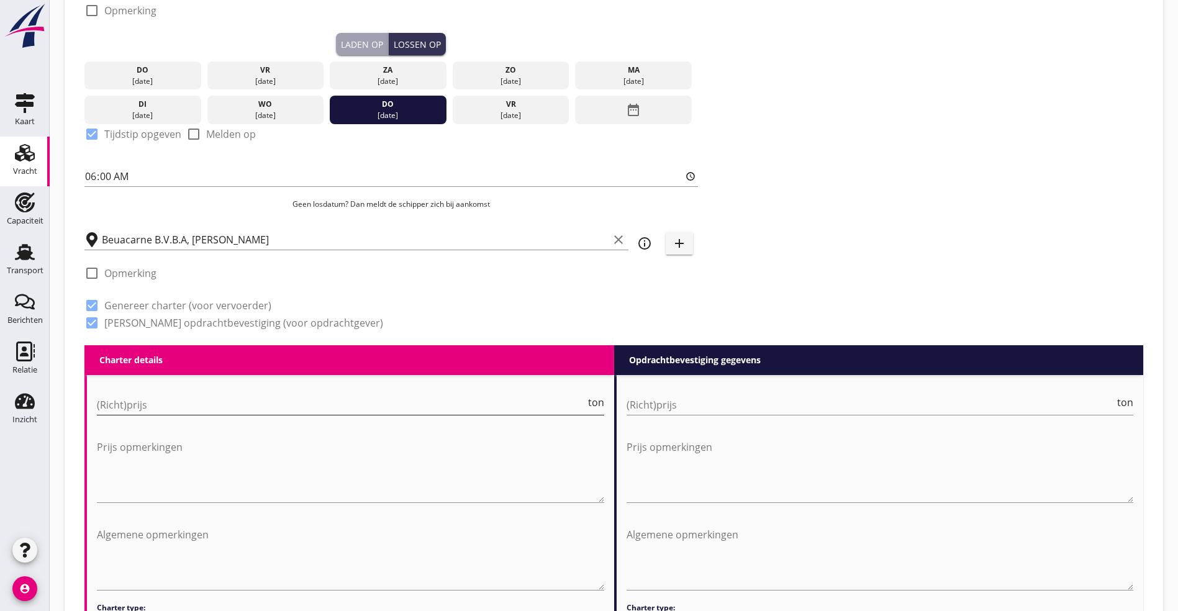
click at [293, 402] on input "(Richt)prijs" at bounding box center [341, 405] width 489 height 20
type input "22250"
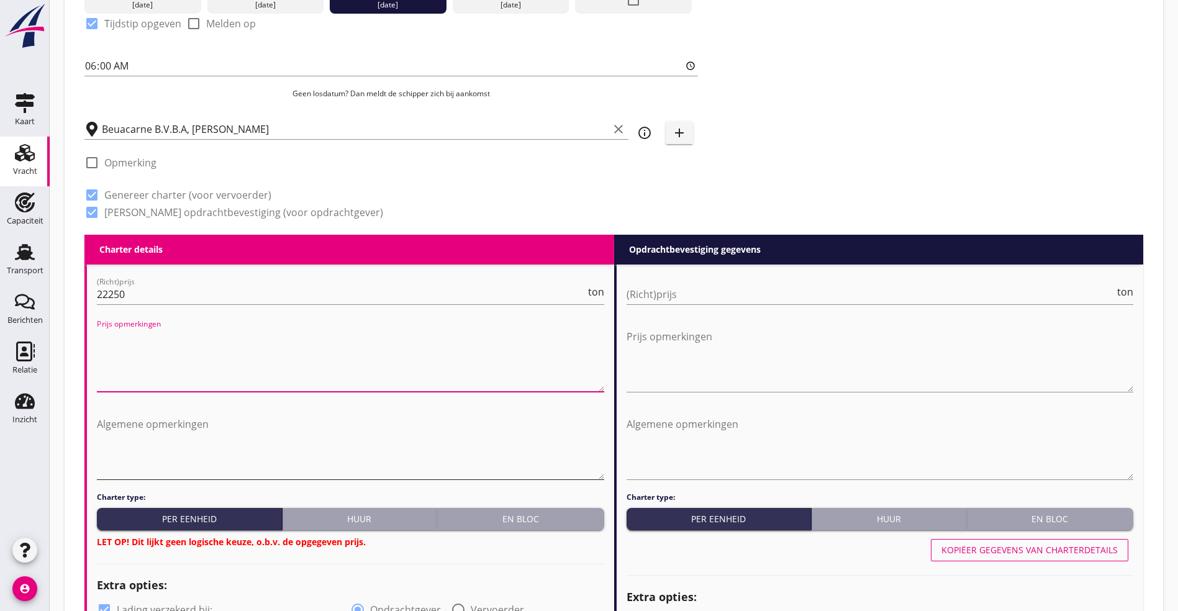
scroll to position [559, 0]
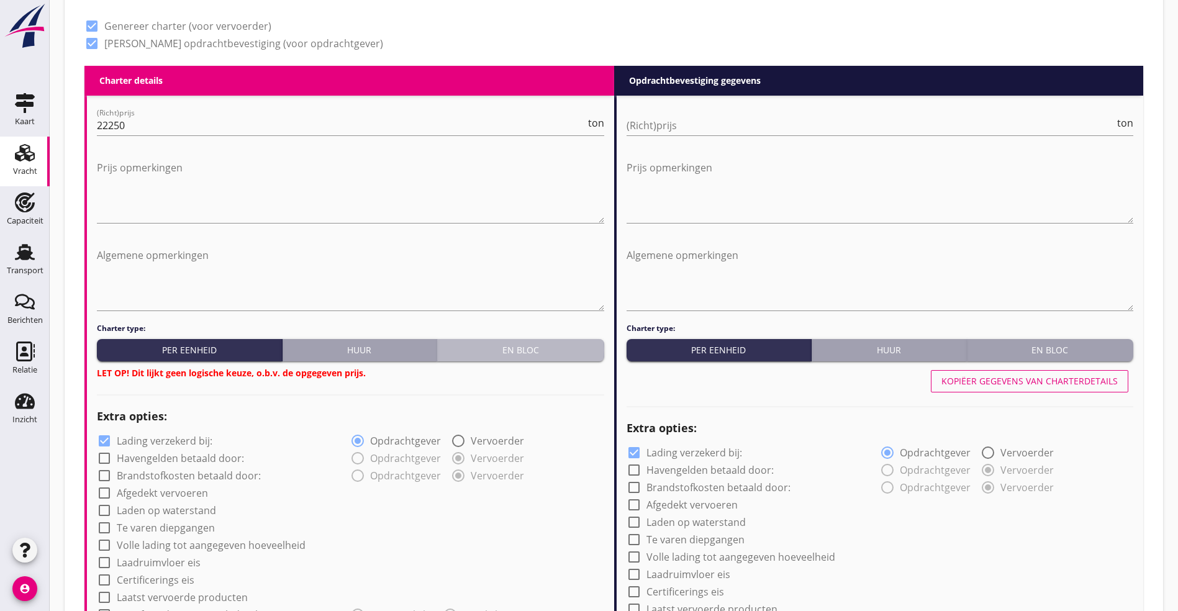
click at [567, 343] on div "En bloc" at bounding box center [520, 349] width 157 height 13
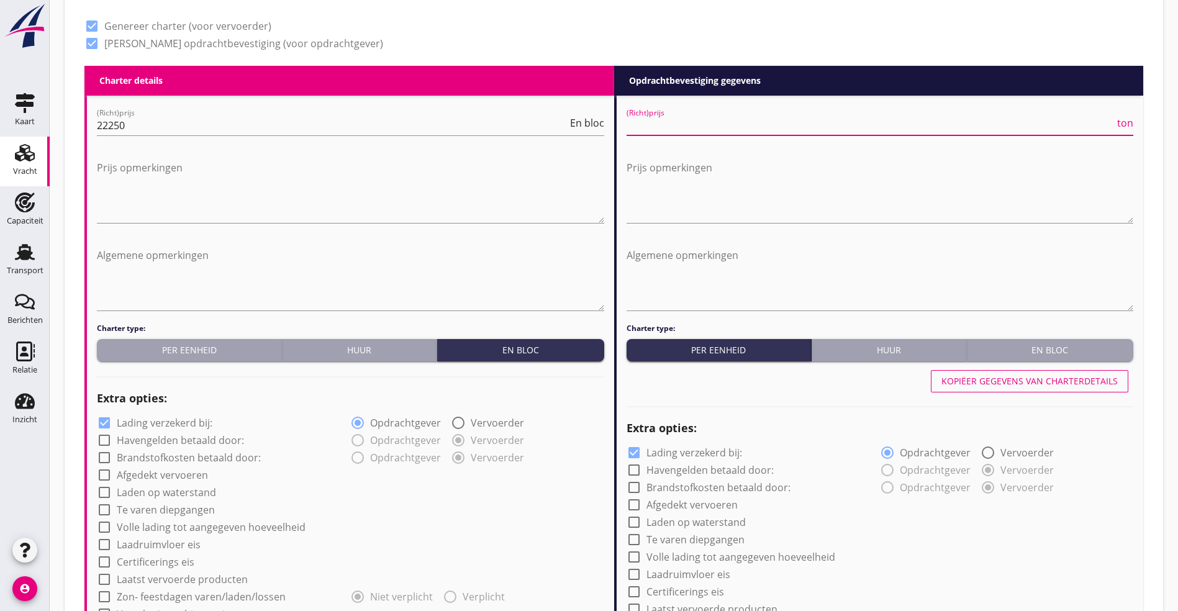
click at [740, 124] on input "(Richt)prijs" at bounding box center [870, 125] width 489 height 20
type input "22.77"
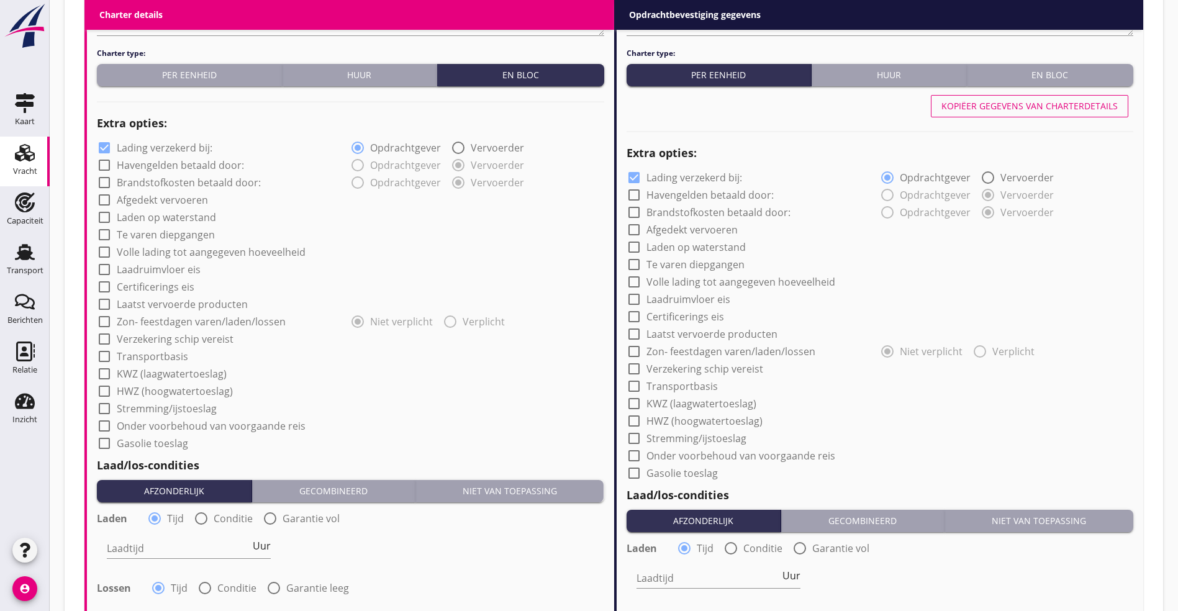
scroll to position [838, 0]
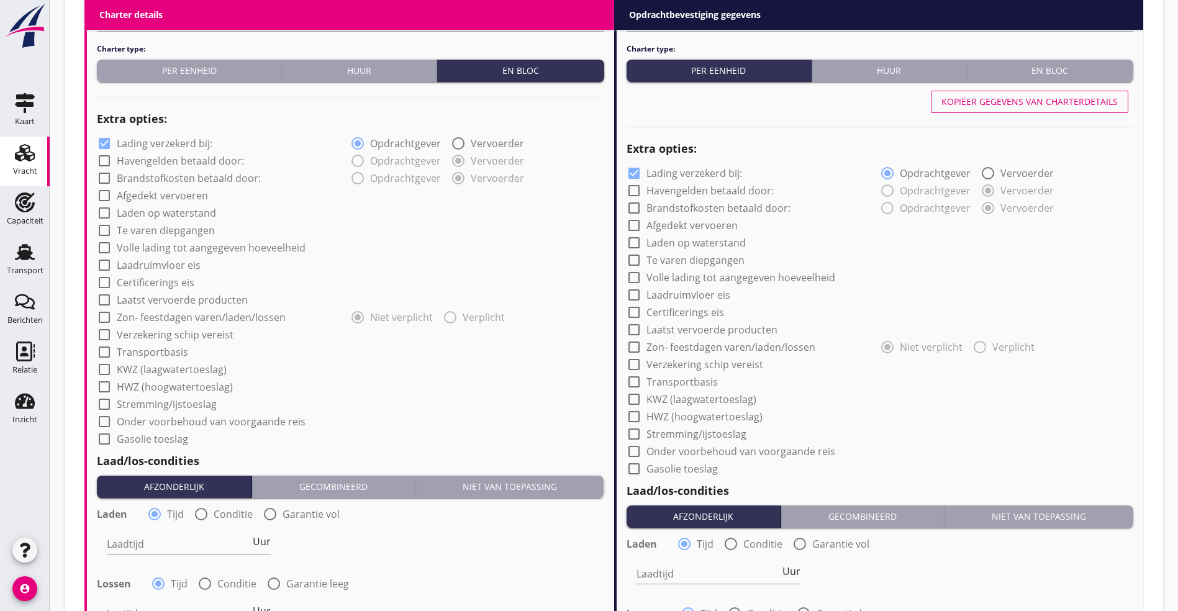
click at [158, 245] on label "Volle lading tot aangegeven hoeveelheid" at bounding box center [211, 248] width 189 height 12
checkbox input "true"
click at [153, 191] on label "Afgedekt vervoeren" at bounding box center [162, 195] width 91 height 12
checkbox input "true"
click at [150, 332] on label "Verzekering schip vereist" at bounding box center [175, 334] width 117 height 12
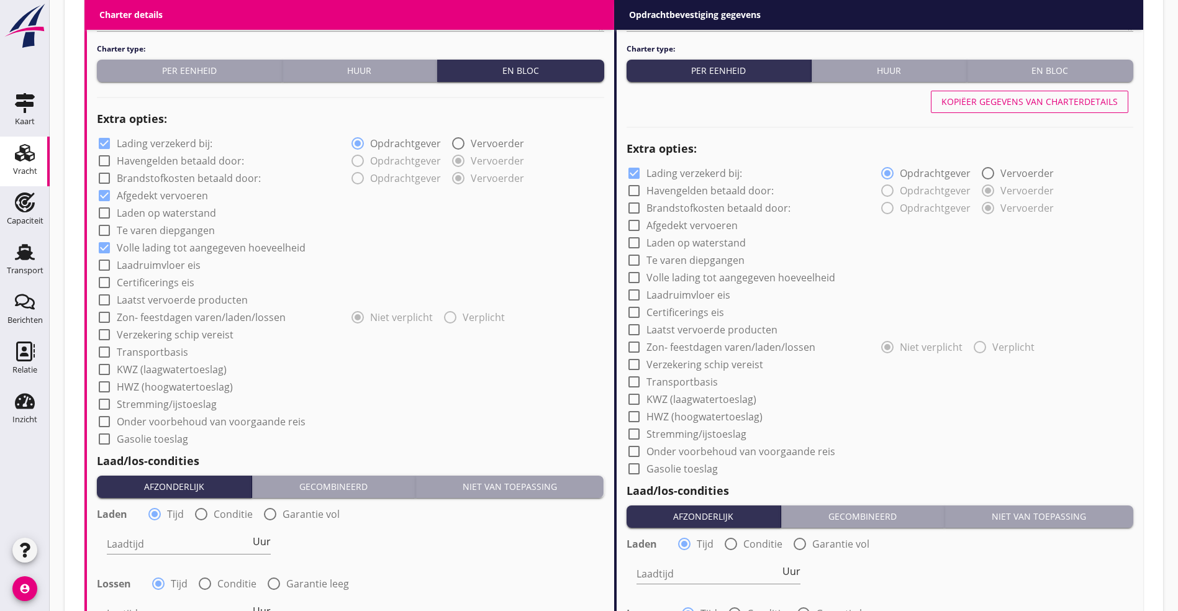
checkbox input "true"
click at [143, 350] on label "Transportbasis" at bounding box center [152, 352] width 71 height 12
checkbox input "true"
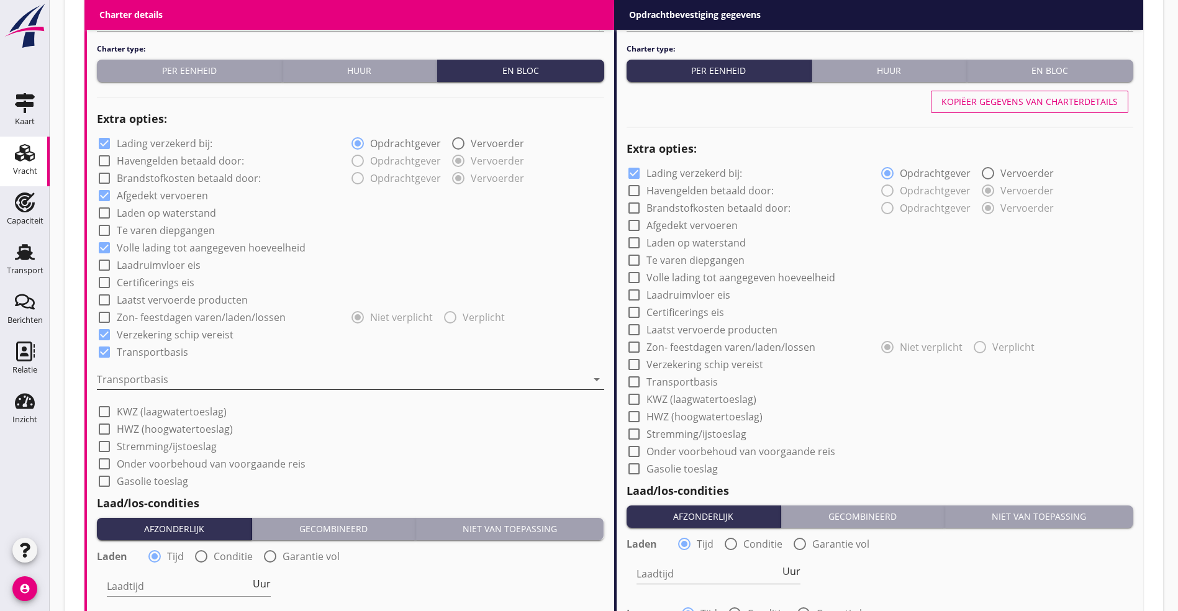
click at [129, 369] on div at bounding box center [342, 379] width 490 height 20
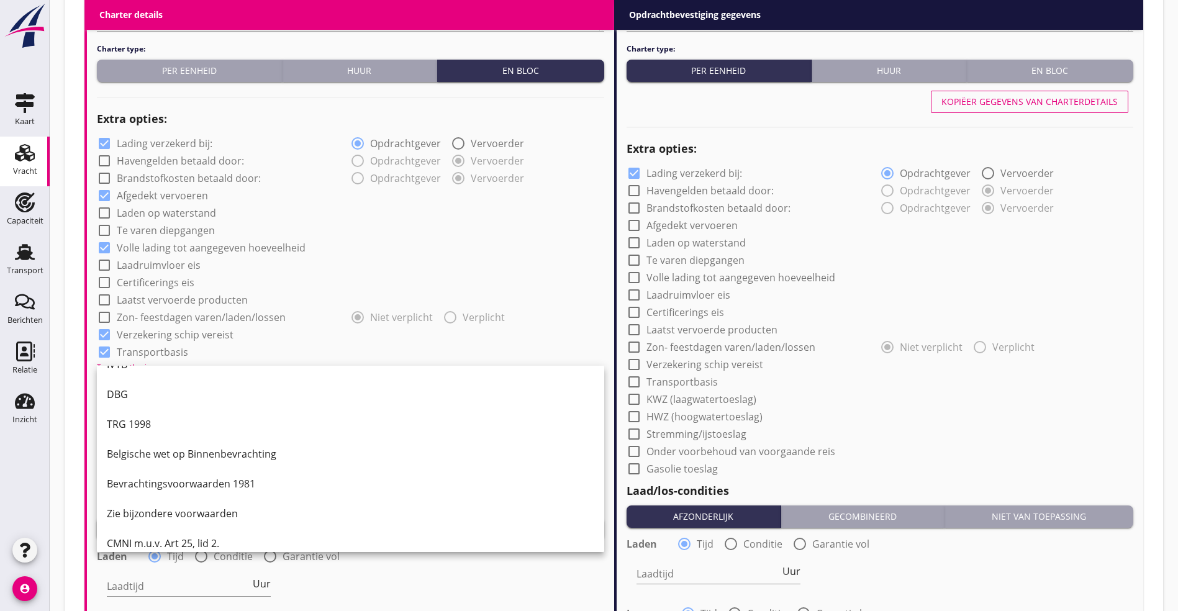
scroll to position [32, 0]
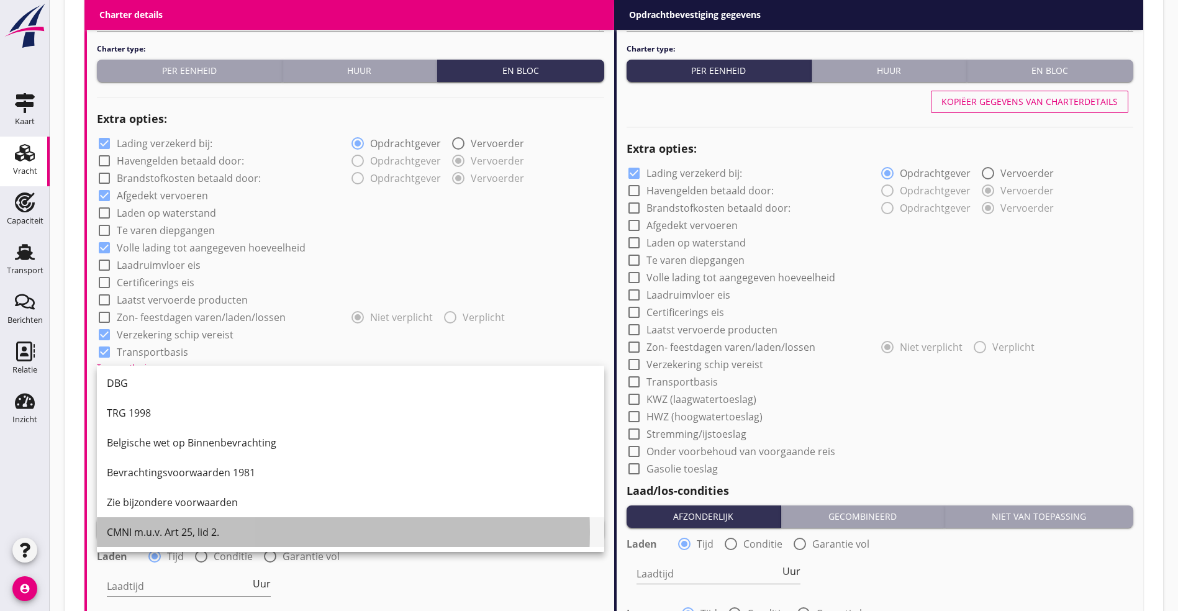
click at [170, 526] on div "CMNI m.u.v. Art 25, lid 2." at bounding box center [350, 532] width 487 height 15
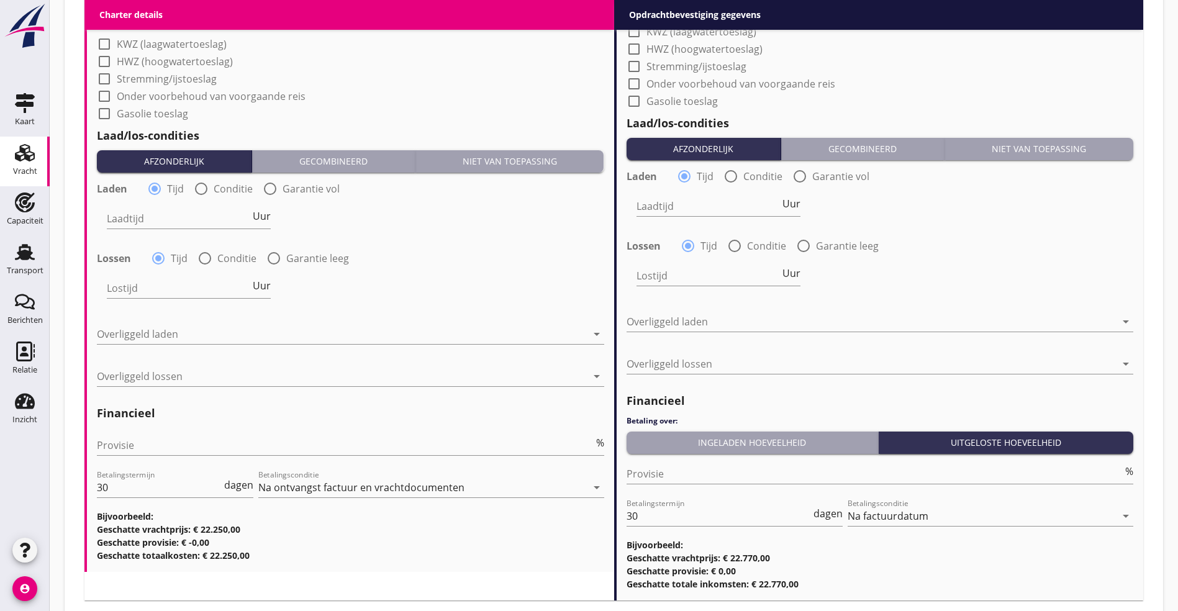
scroll to position [1211, 0]
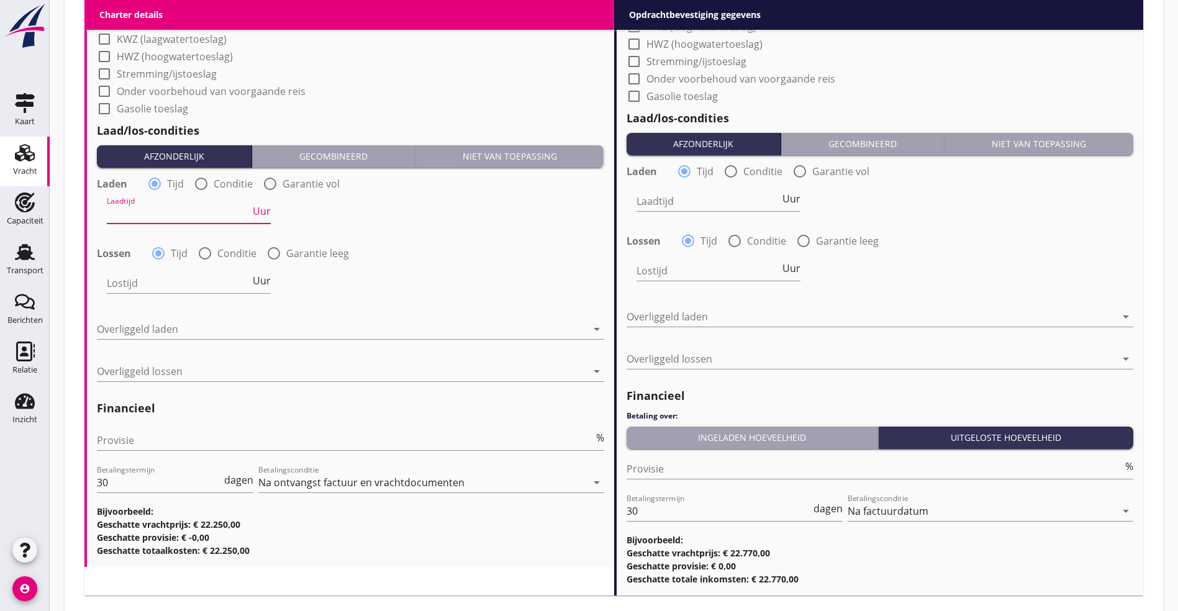
click at [133, 207] on input "Laadtijd" at bounding box center [178, 214] width 143 height 20
type input "48"
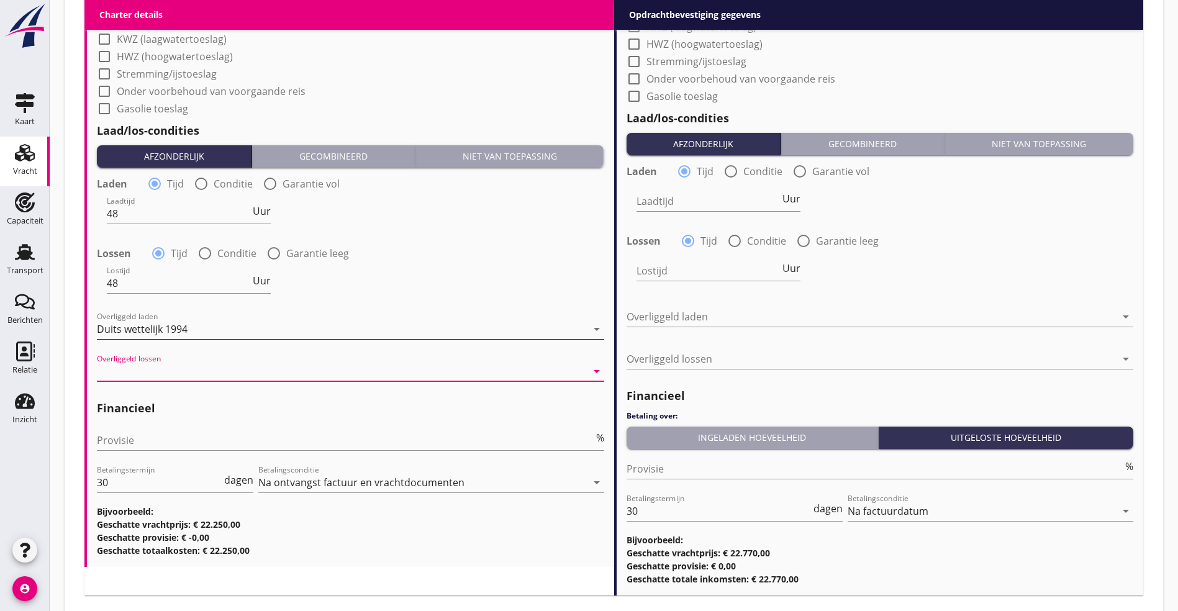
click at [176, 326] on div "Duits wettelijk 1994" at bounding box center [142, 328] width 91 height 11
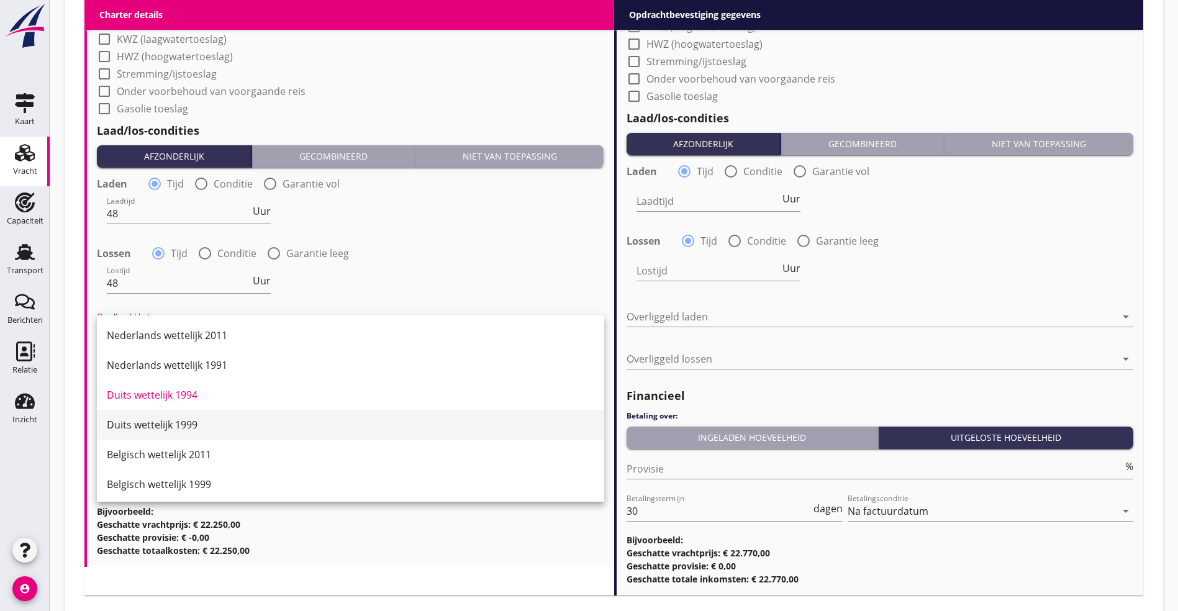
click at [182, 430] on div "Duits wettelijk 1999" at bounding box center [350, 424] width 487 height 15
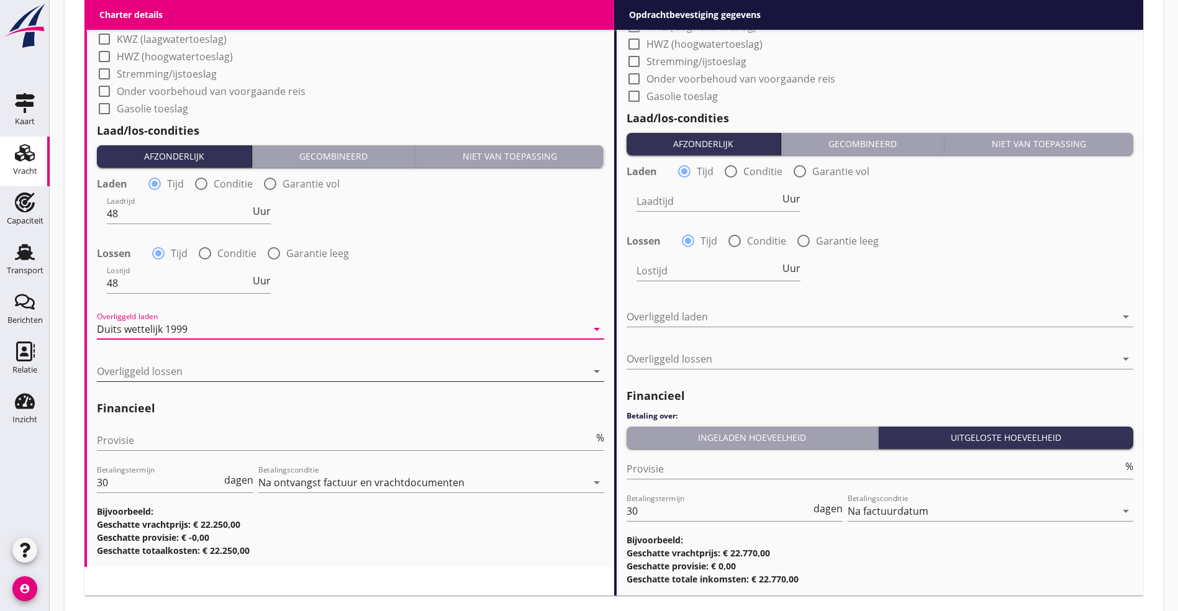
click at [182, 363] on div at bounding box center [342, 371] width 490 height 20
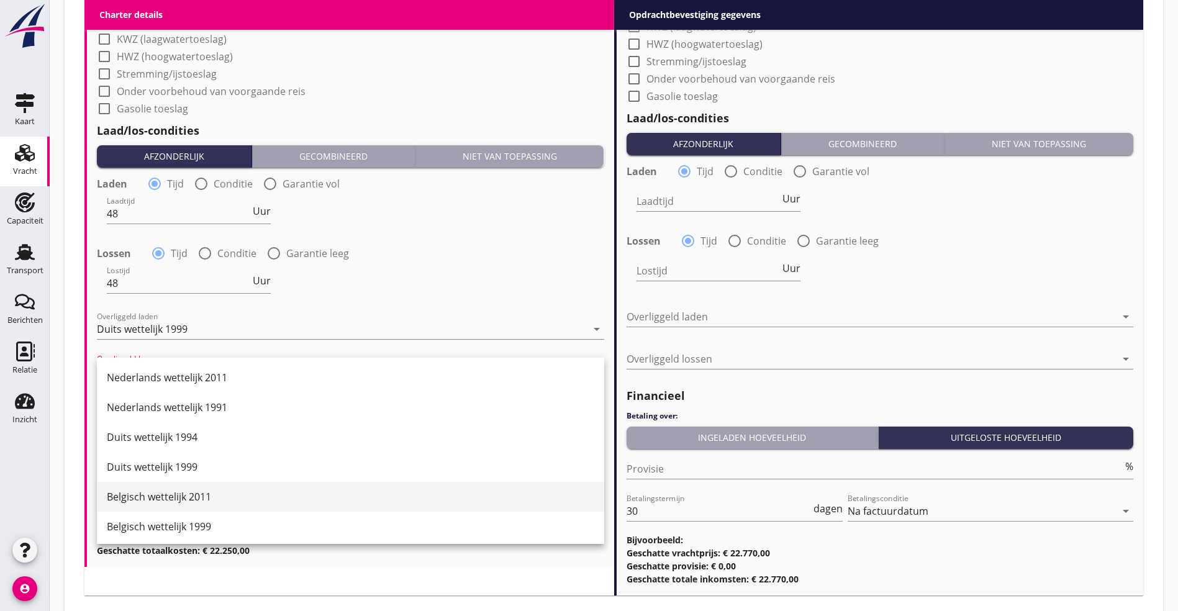
click at [157, 494] on div "Belgisch wettelijk 2011" at bounding box center [350, 496] width 487 height 15
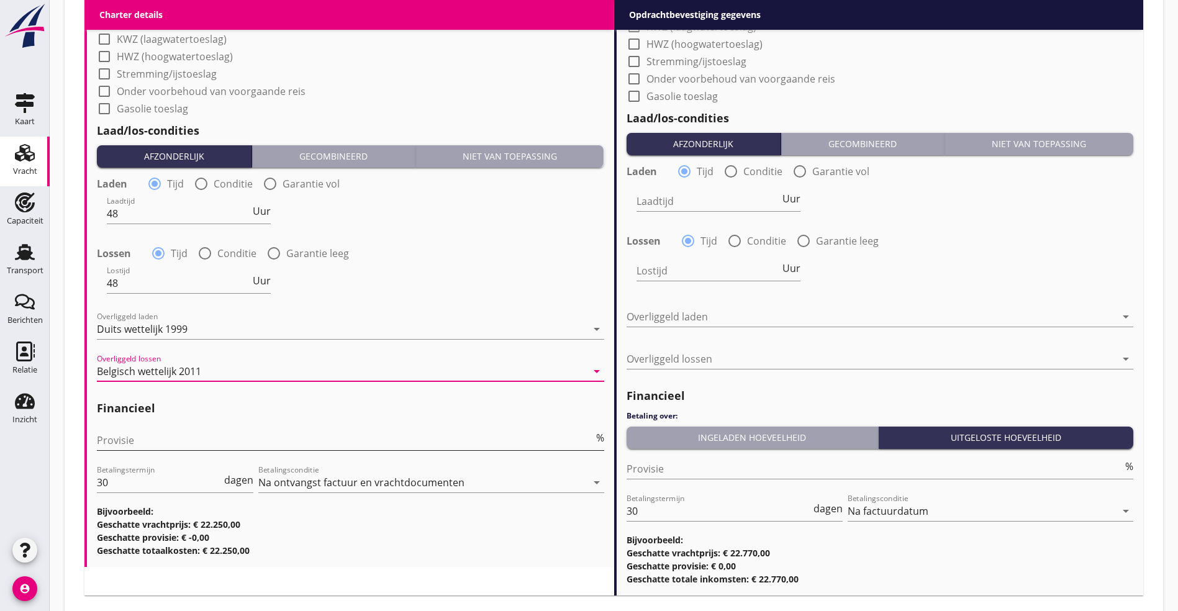
click at [227, 435] on input "Provisie" at bounding box center [345, 440] width 497 height 20
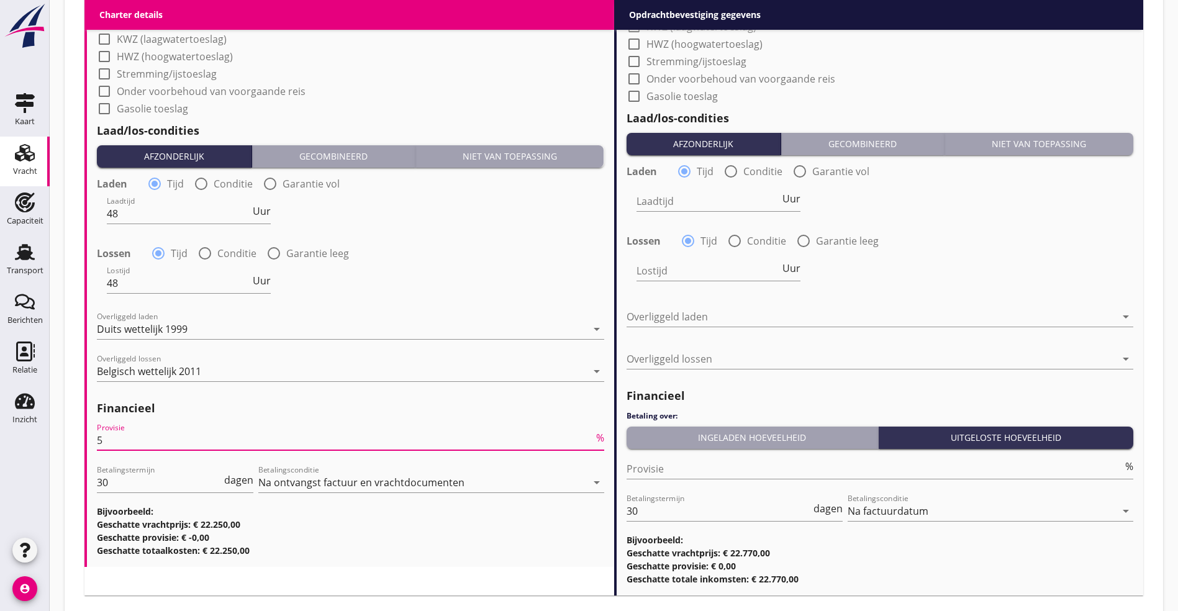
type input "5"
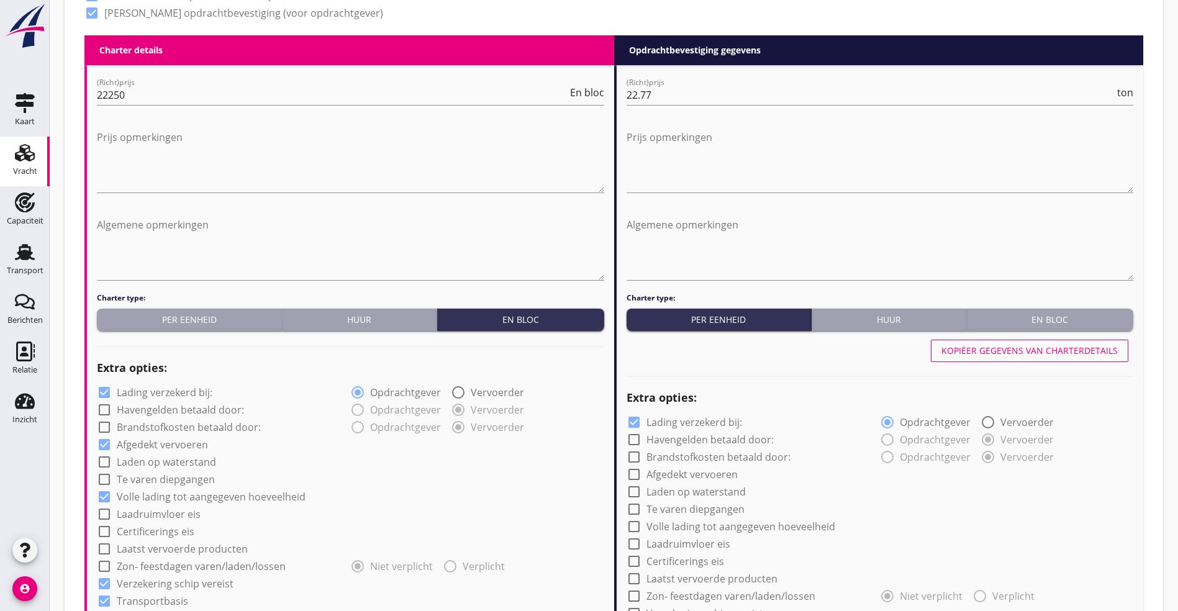
scroll to position [559, 0]
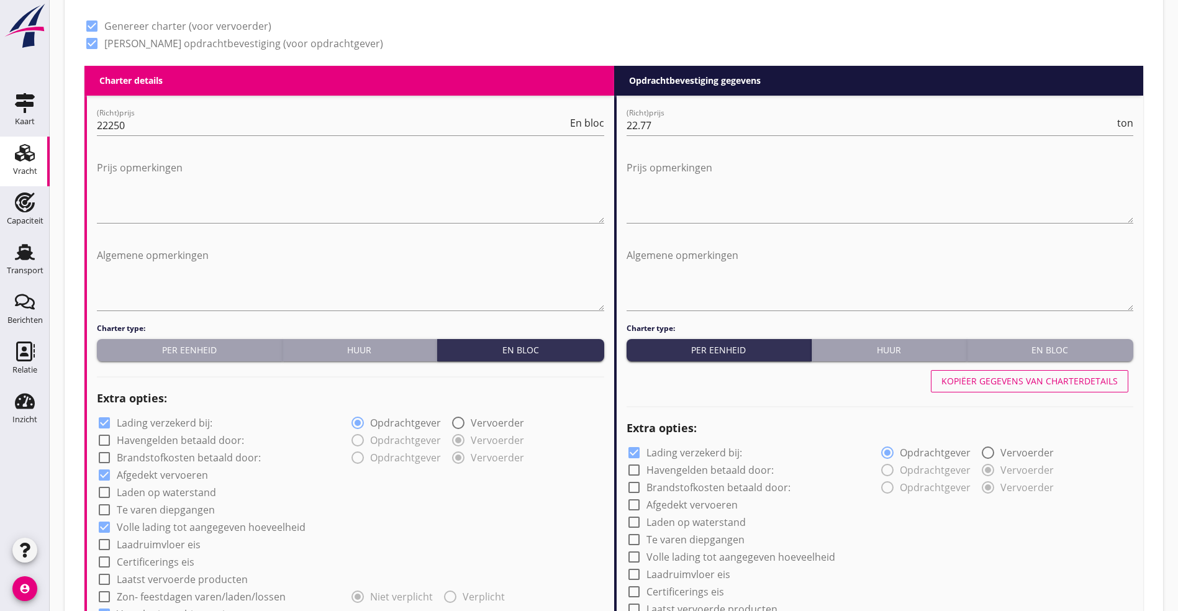
click at [1016, 374] on div "Kopiëer gegevens van charterdetails" at bounding box center [1029, 380] width 176 height 13
checkbox input "true"
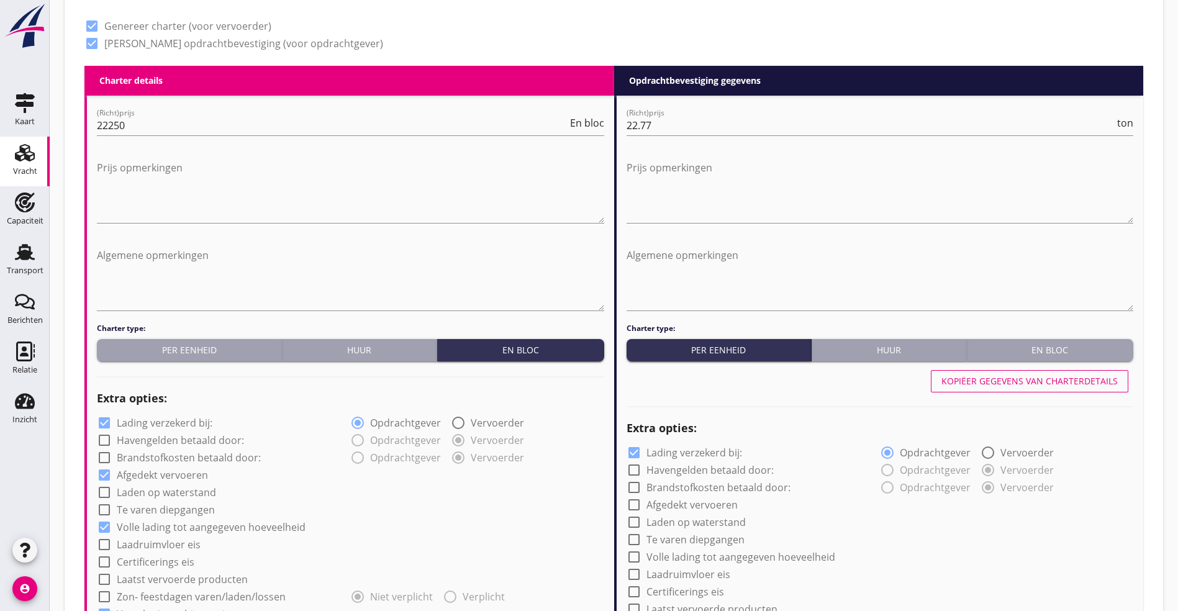
type input "48"
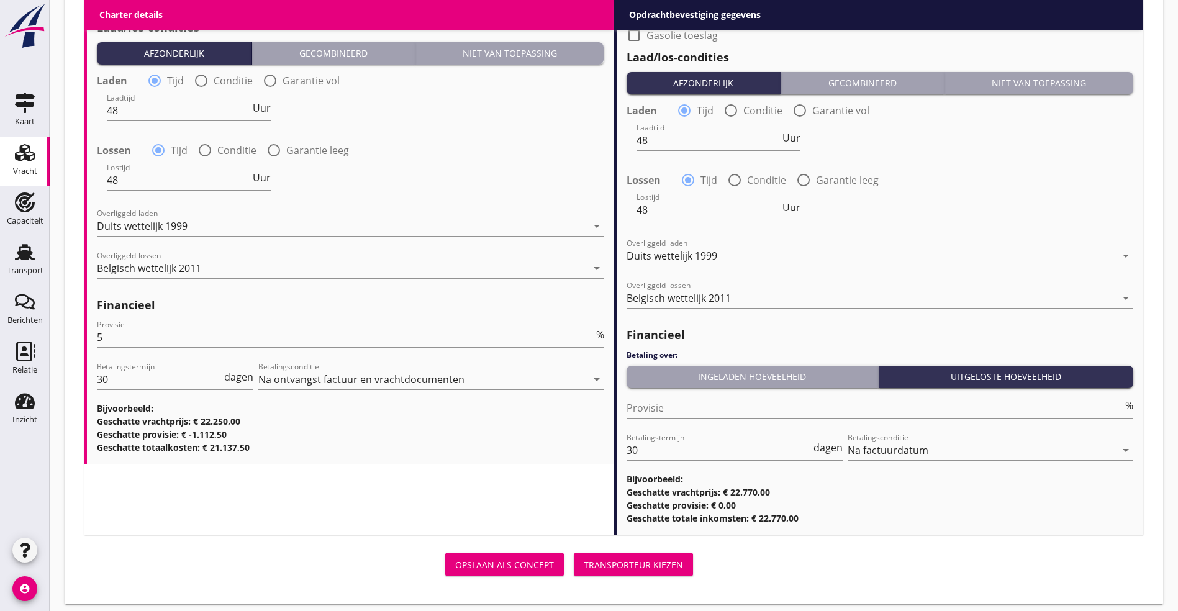
scroll to position [1318, 0]
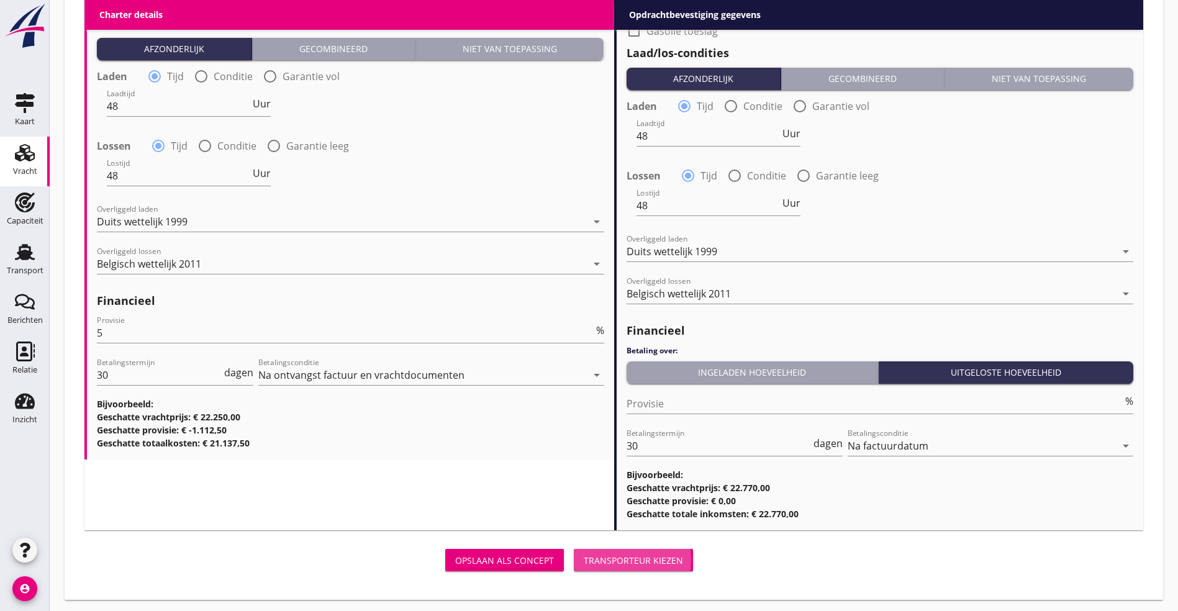
click at [584, 558] on div "Transporteur kiezen" at bounding box center [633, 560] width 99 height 13
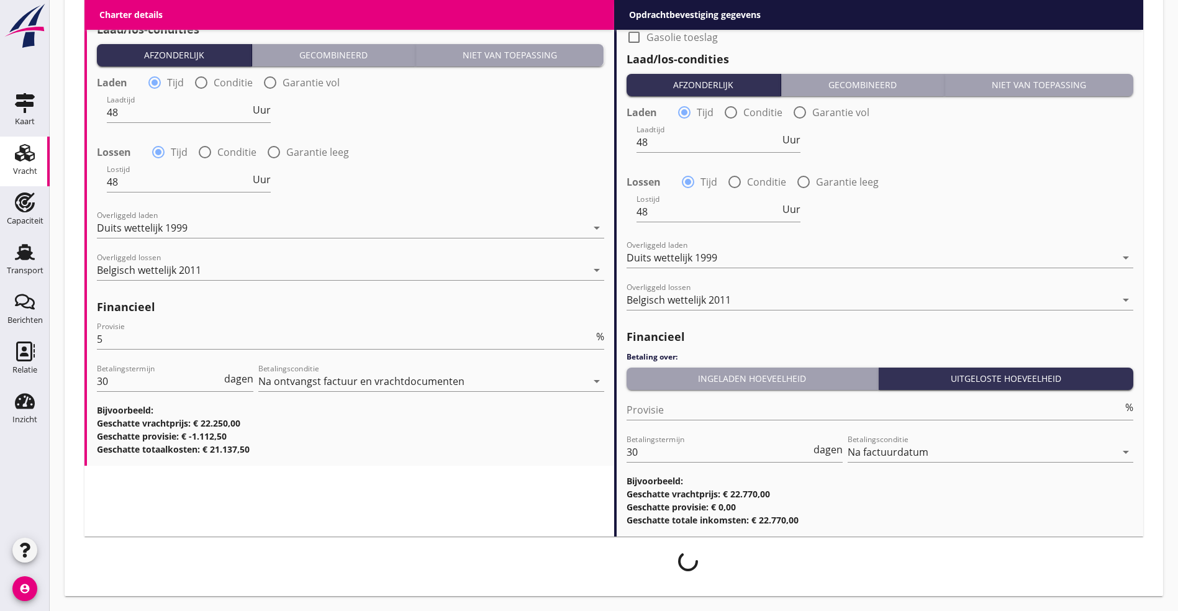
scroll to position [1308, 0]
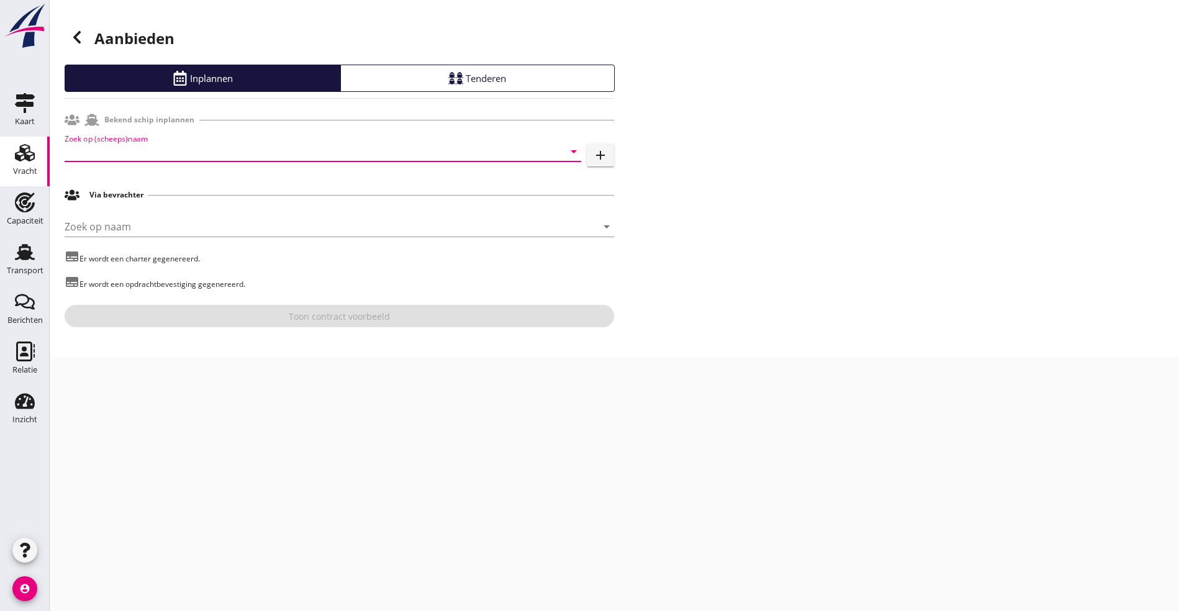
click at [179, 151] on input "Zoek op (scheeps)naam" at bounding box center [306, 152] width 482 height 20
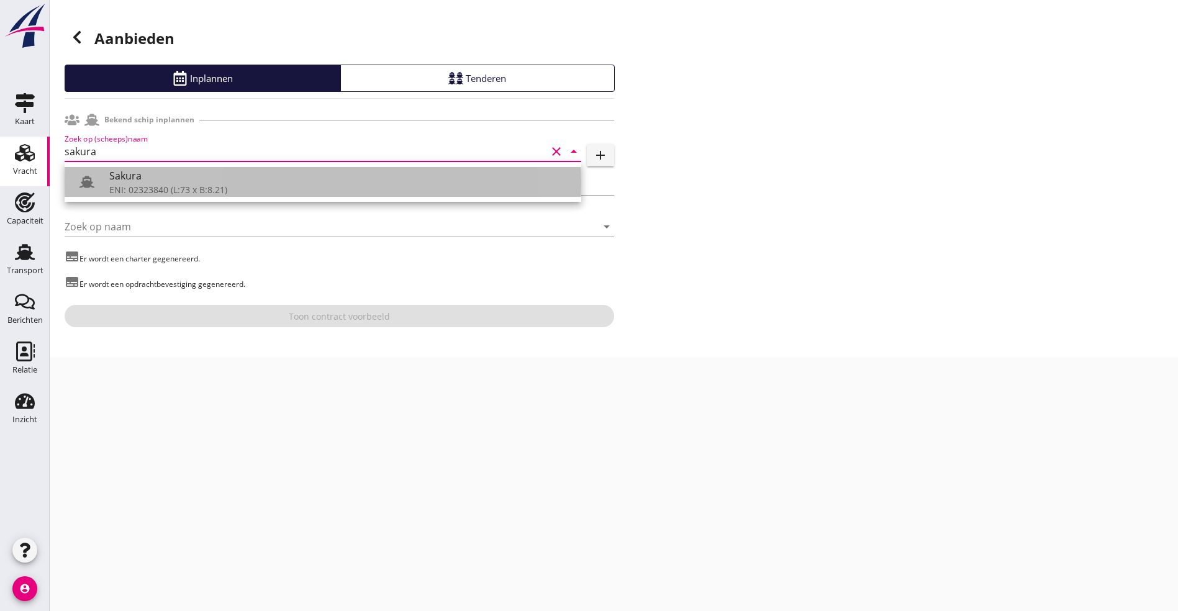
click at [148, 185] on div "ENI: 02323840 (L:73 x B:8.21)" at bounding box center [340, 189] width 462 height 13
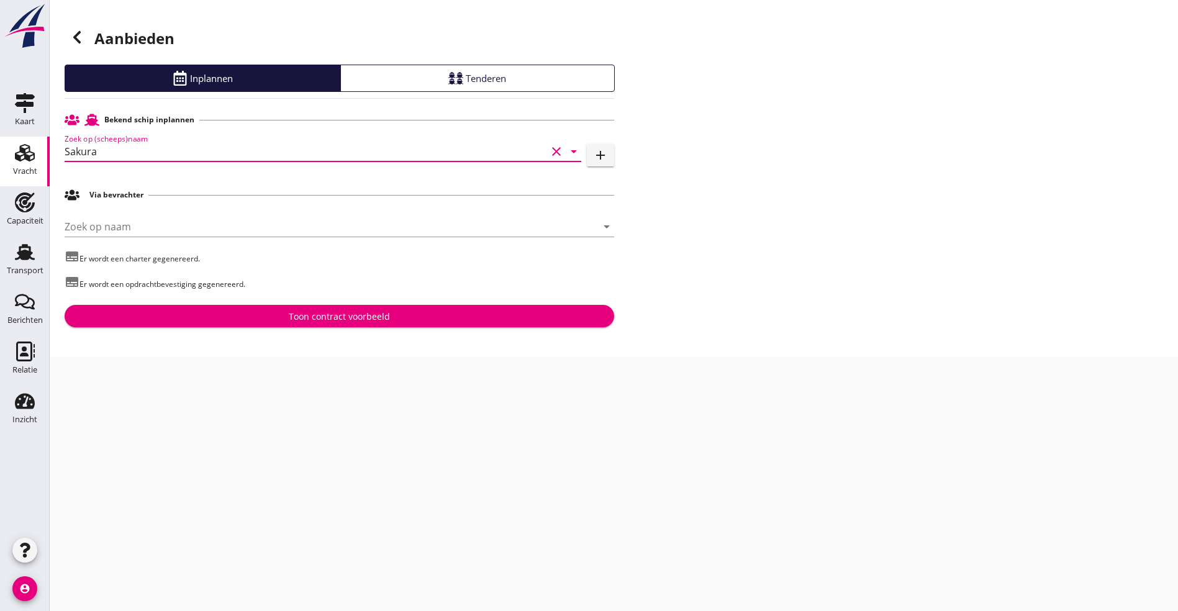
type input "Sakura"
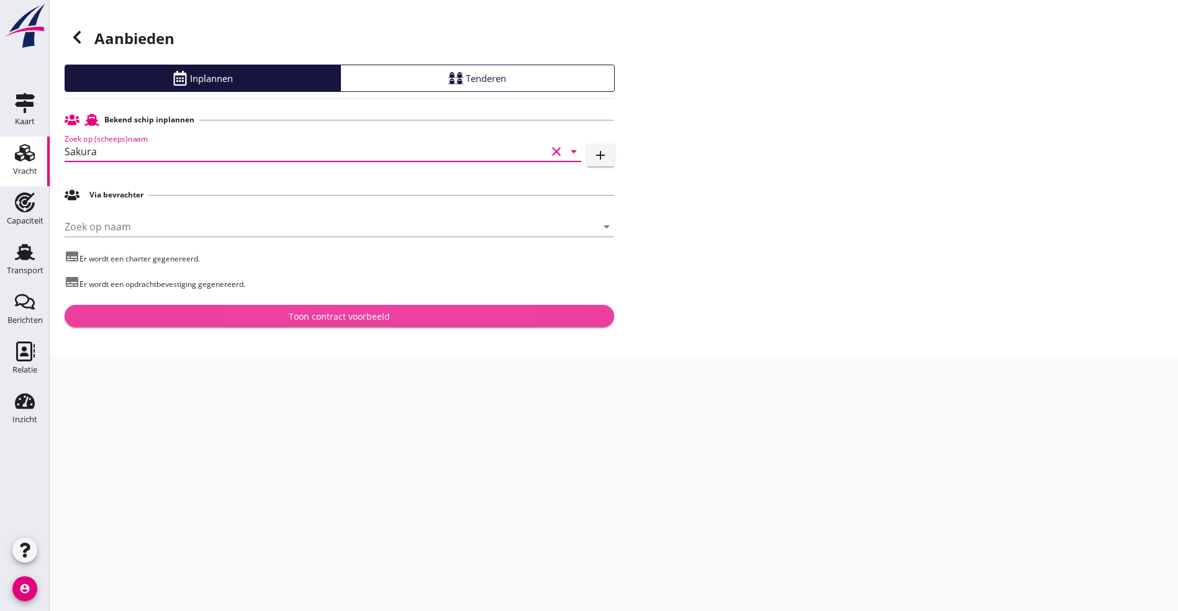
click at [158, 316] on div "Toon contract voorbeeld" at bounding box center [340, 316] width 530 height 13
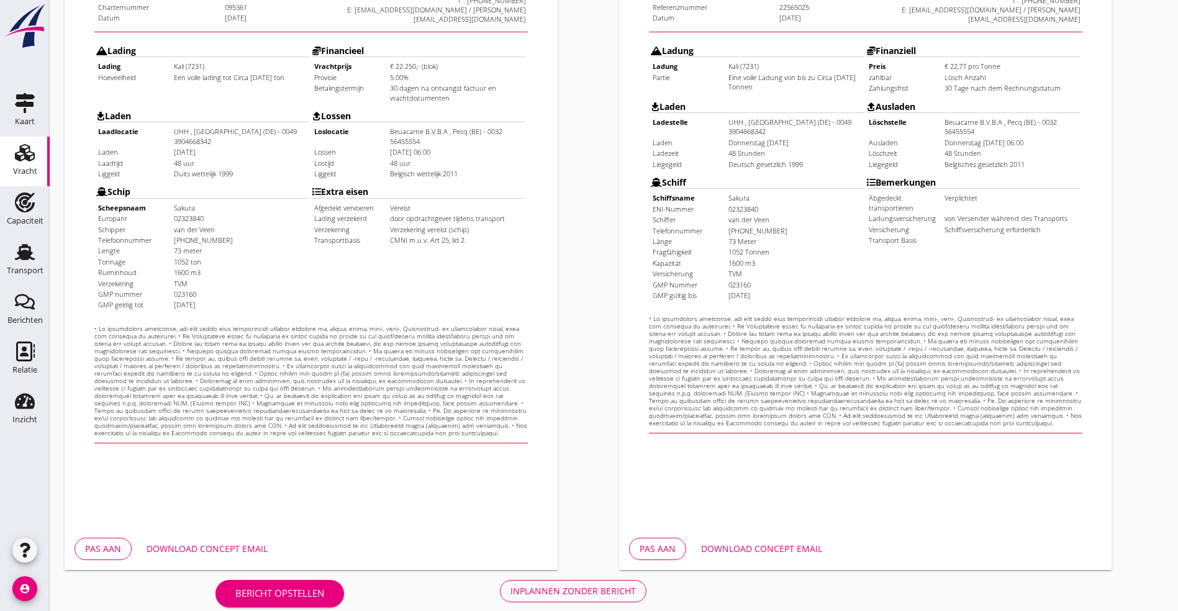
scroll to position [309, 0]
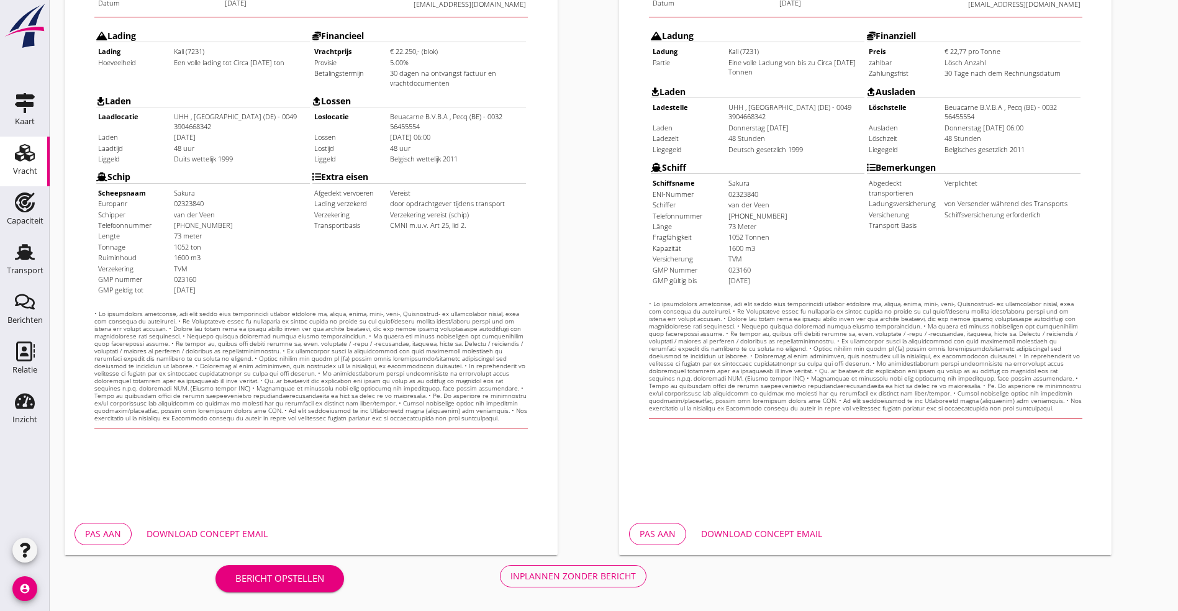
click at [232, 534] on div "Download concept email" at bounding box center [207, 533] width 121 height 13
click at [218, 532] on div "Download concept email" at bounding box center [207, 533] width 121 height 13
